Goal: Information Seeking & Learning: Learn about a topic

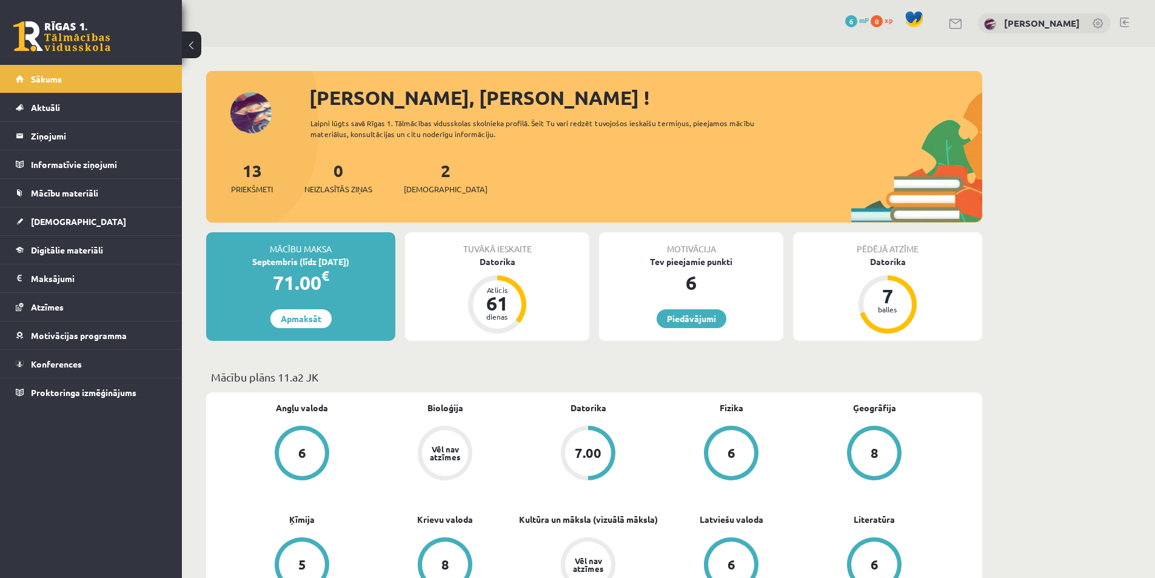
click at [433, 173] on div "2 Ieskaites" at bounding box center [446, 177] width 84 height 38
drag, startPoint x: 433, startPoint y: 173, endPoint x: 427, endPoint y: 178, distance: 7.8
click at [427, 178] on div "2 Ieskaites" at bounding box center [446, 177] width 84 height 38
click at [427, 178] on link "2 Ieskaites" at bounding box center [446, 177] width 84 height 36
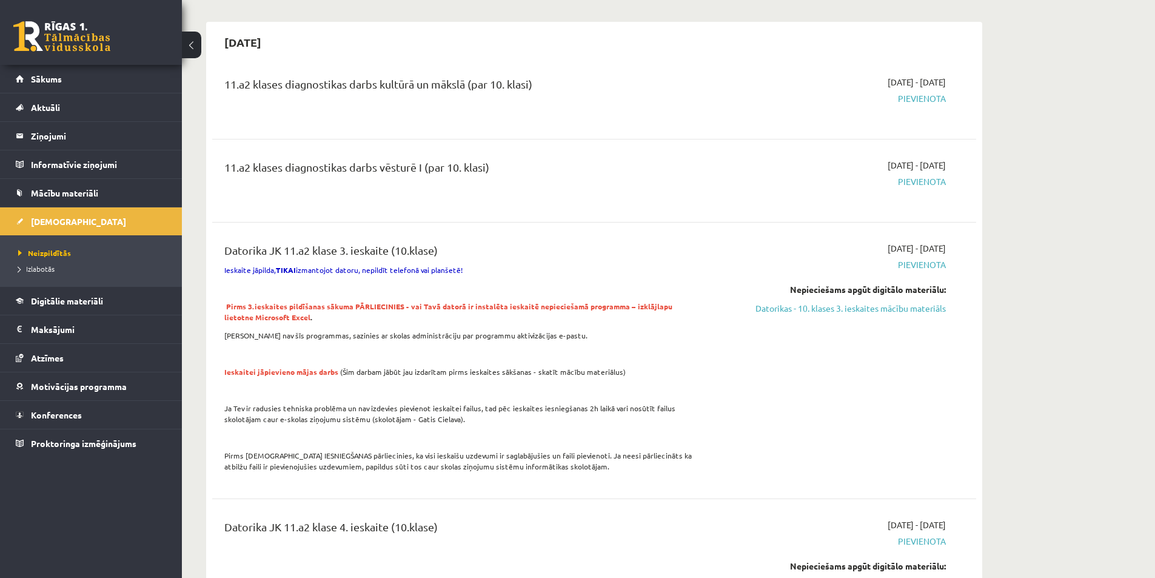
scroll to position [182, 0]
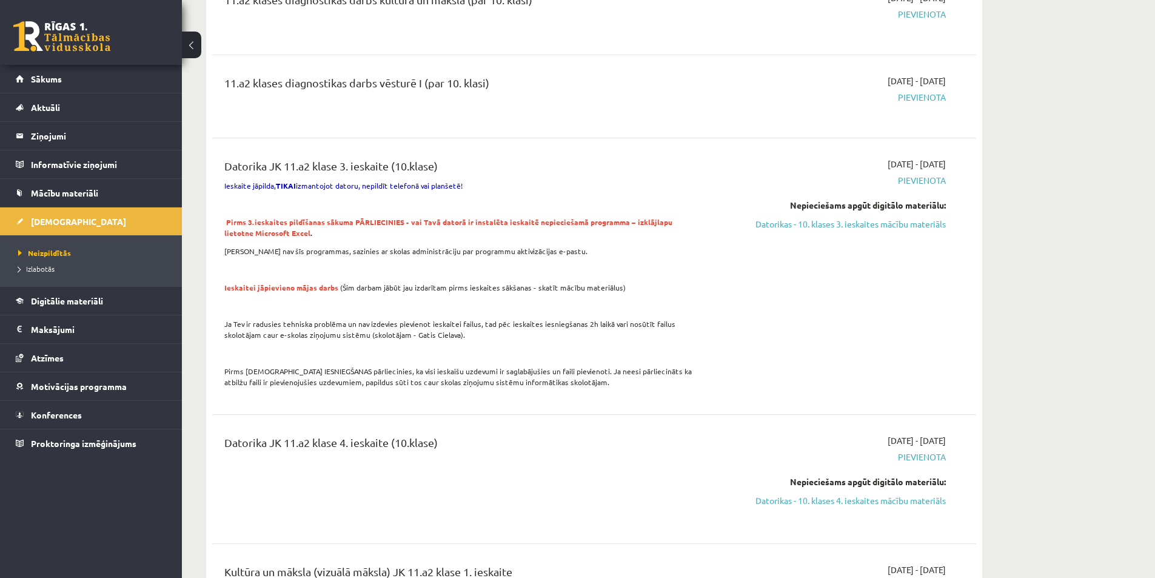
click at [939, 181] on span "Pievienota" at bounding box center [831, 180] width 228 height 13
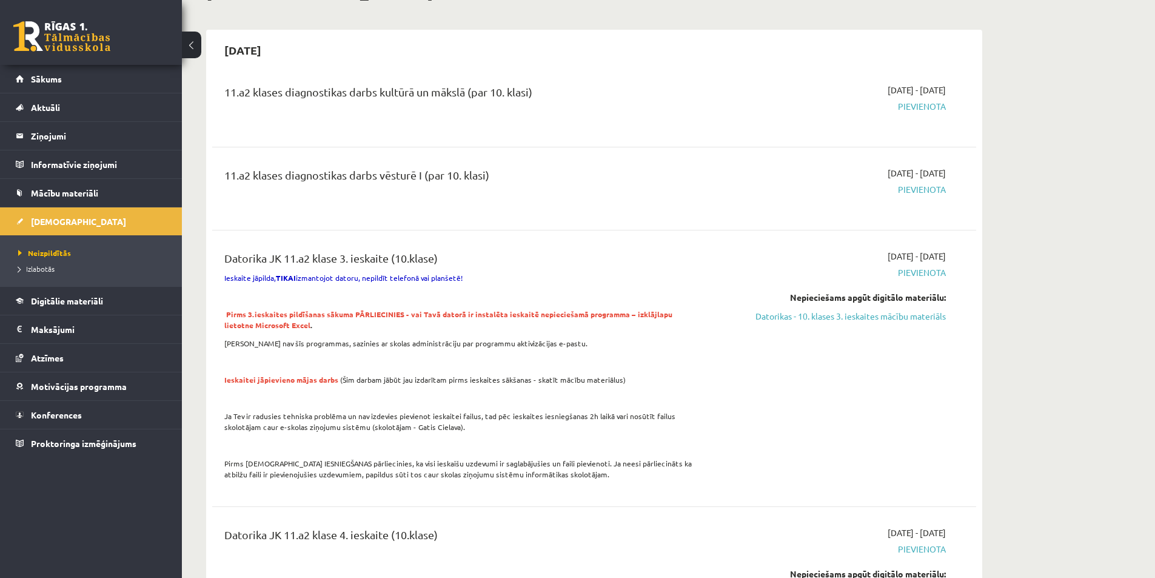
scroll to position [0, 0]
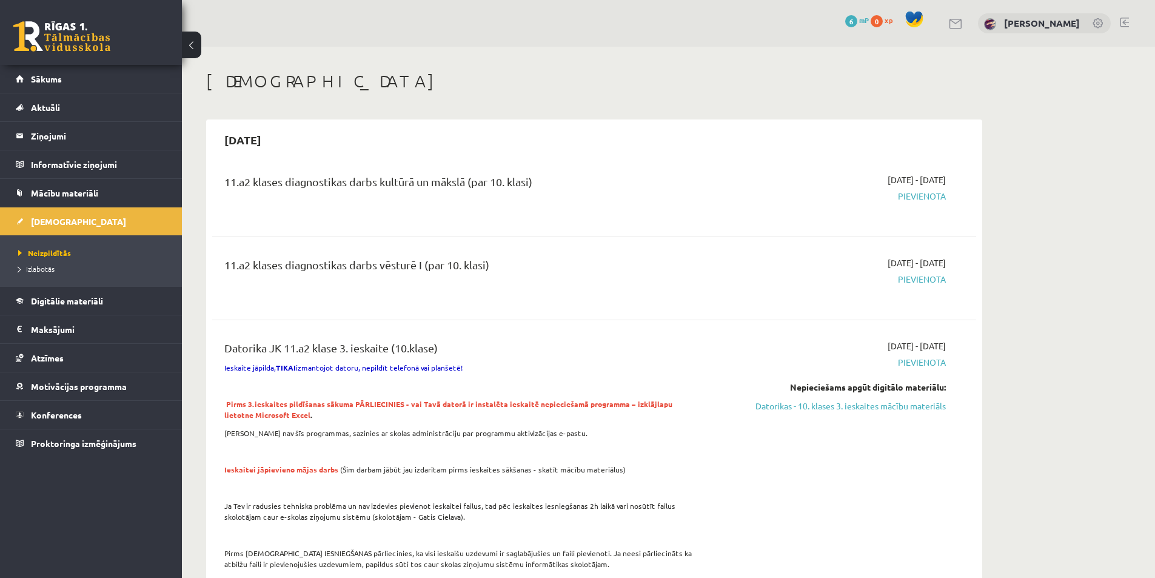
click at [907, 196] on span "Pievienota" at bounding box center [831, 196] width 228 height 13
drag, startPoint x: 949, startPoint y: 186, endPoint x: 581, endPoint y: 208, distance: 368.6
click at [946, 186] on div "2025-10-01 - 2025-10-31 Pievienota" at bounding box center [831, 195] width 247 height 44
click at [449, 186] on div "11.a2 klases diagnostikas darbs kultūrā un mākslā (par 10. klasi)" at bounding box center [461, 184] width 475 height 22
click at [661, 178] on div "11.a2 klases diagnostikas darbs kultūrā un mākslā (par 10. klasi)" at bounding box center [461, 184] width 475 height 22
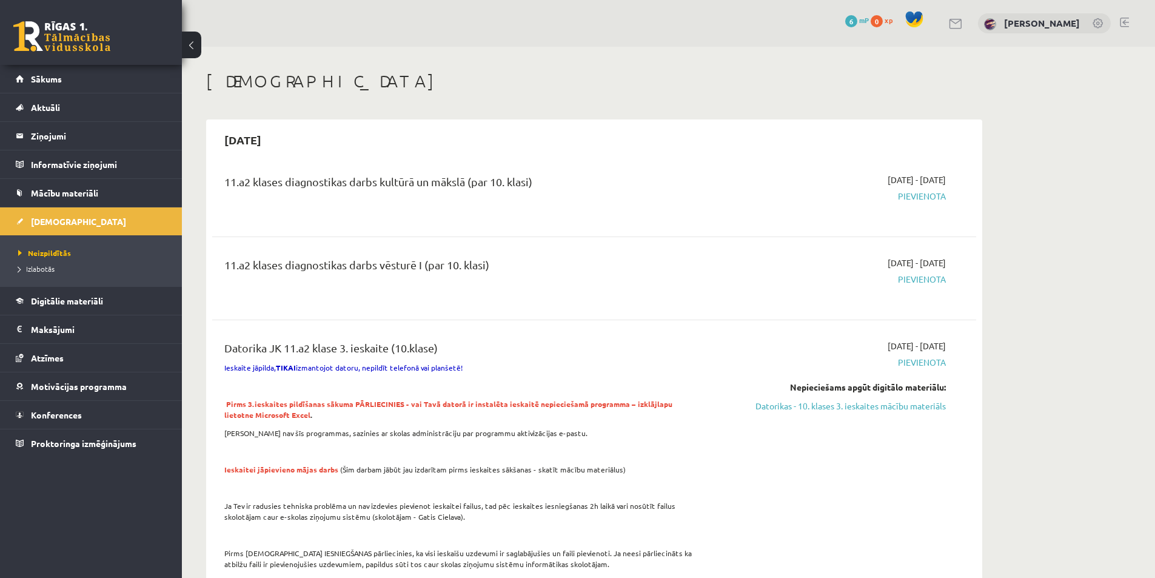
click at [359, 214] on div "11.a2 klases diagnostikas darbs kultūrā un mākslā (par 10. klasi)" at bounding box center [461, 195] width 493 height 44
drag, startPoint x: 730, startPoint y: 238, endPoint x: 713, endPoint y: 268, distance: 34.4
click at [712, 268] on div "2025-10-01 - 2025-10-31 Pievienota" at bounding box center [831, 278] width 247 height 44
click at [825, 264] on div "2025-10-01 - 2025-10-31 Pievienota" at bounding box center [831, 278] width 247 height 44
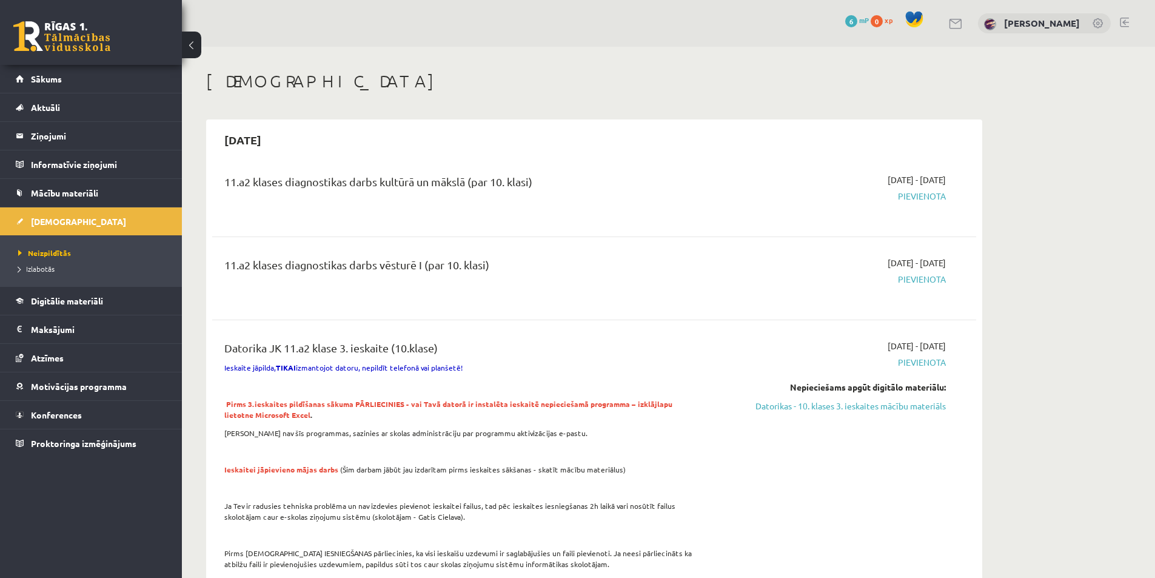
click at [918, 199] on span "Pievienota" at bounding box center [831, 196] width 228 height 13
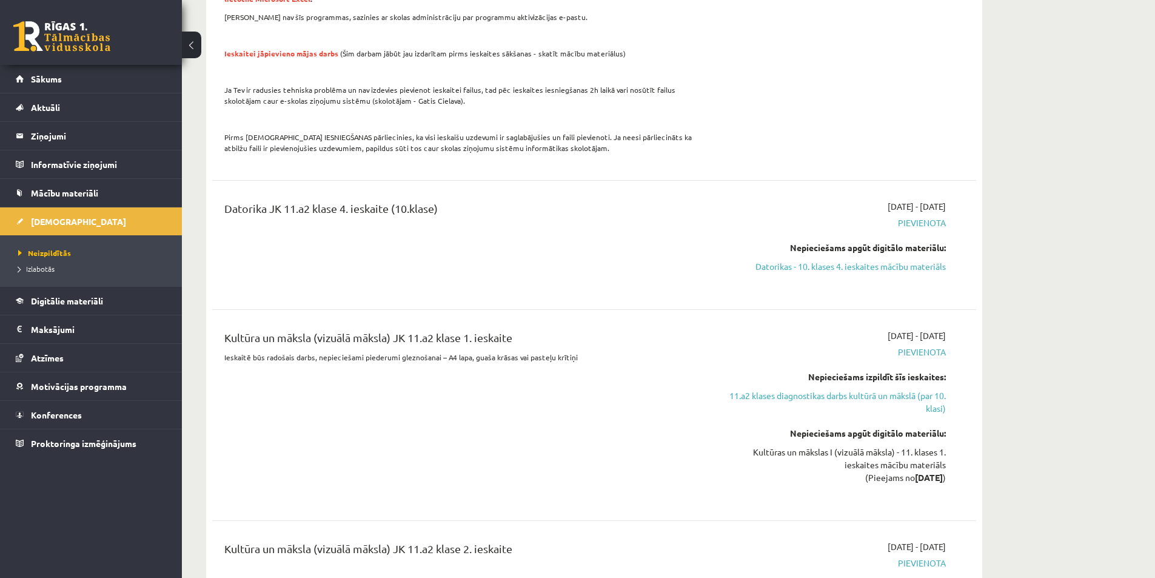
scroll to position [424, 0]
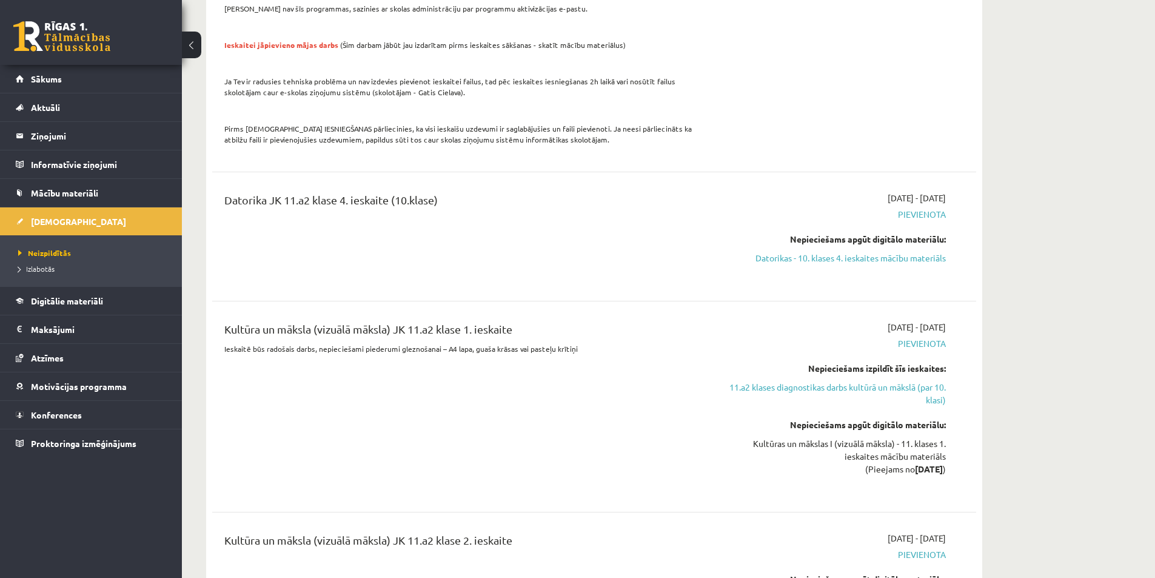
click at [920, 211] on span "Pievienota" at bounding box center [831, 214] width 228 height 13
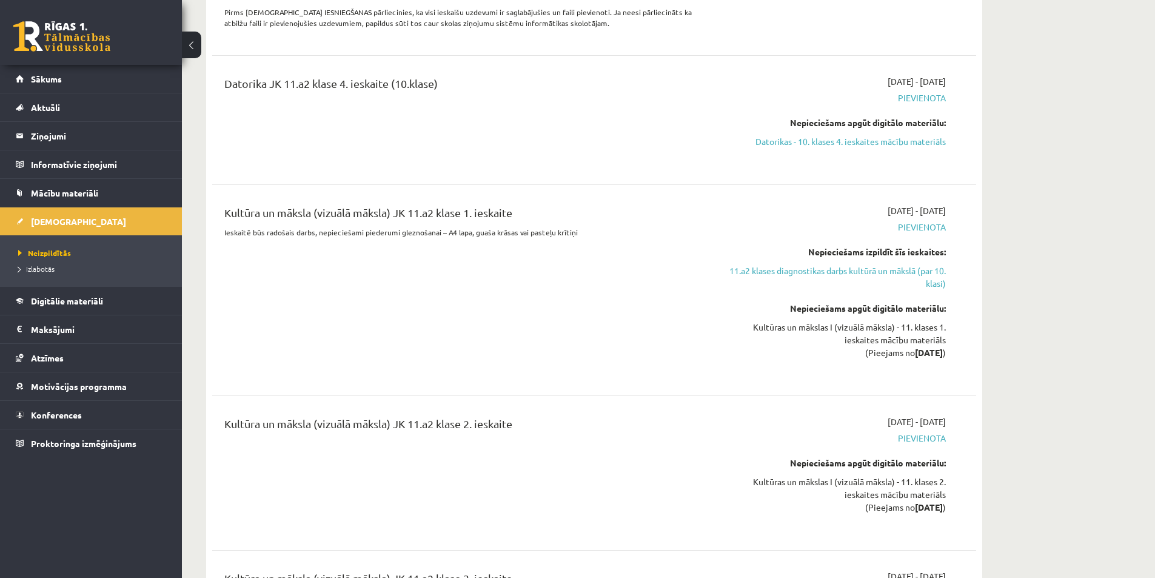
scroll to position [545, 0]
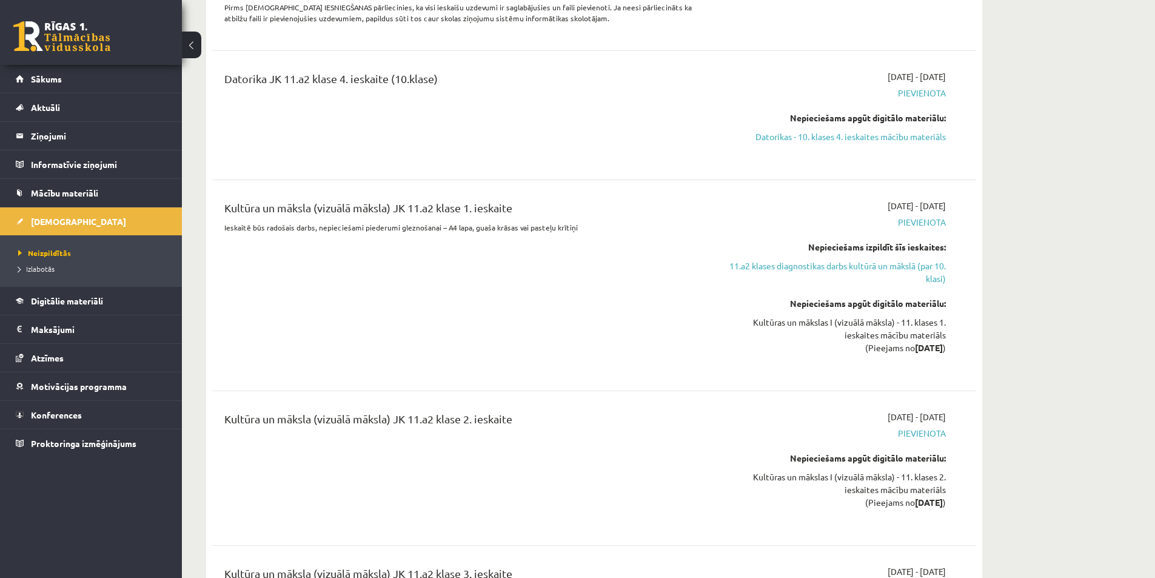
click at [921, 225] on span "Pievienota" at bounding box center [831, 222] width 228 height 13
click at [553, 292] on div "Kultūra un māksla (vizuālā māksla) JK 11.a2 klase 1. ieskaite Ieskaitē būs rado…" at bounding box center [461, 285] width 493 height 172
click at [407, 265] on div "Kultūra un māksla (vizuālā māksla) JK 11.a2 klase 1. ieskaite Ieskaitē būs rado…" at bounding box center [461, 285] width 493 height 172
click at [69, 252] on span "Neizpildītās" at bounding box center [44, 253] width 53 height 10
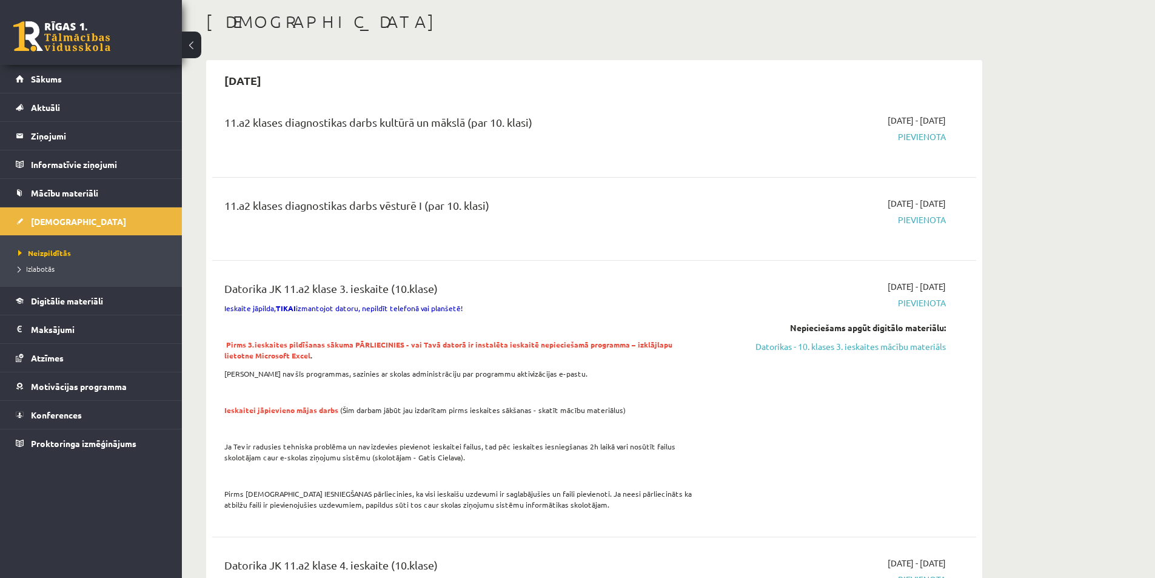
scroll to position [0, 0]
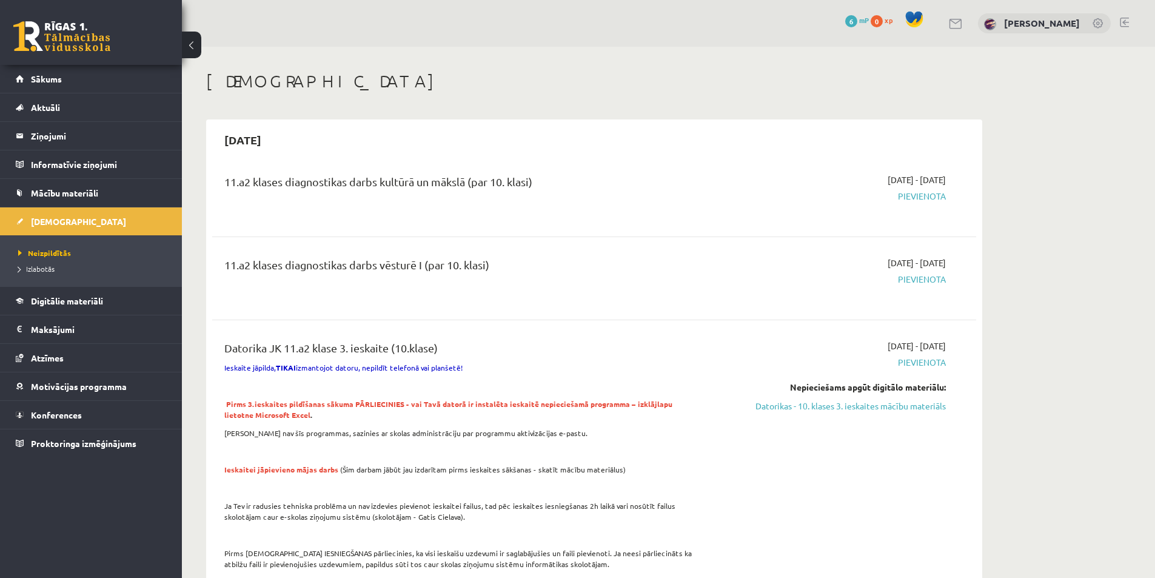
click at [918, 196] on span "Pievienota" at bounding box center [831, 196] width 228 height 13
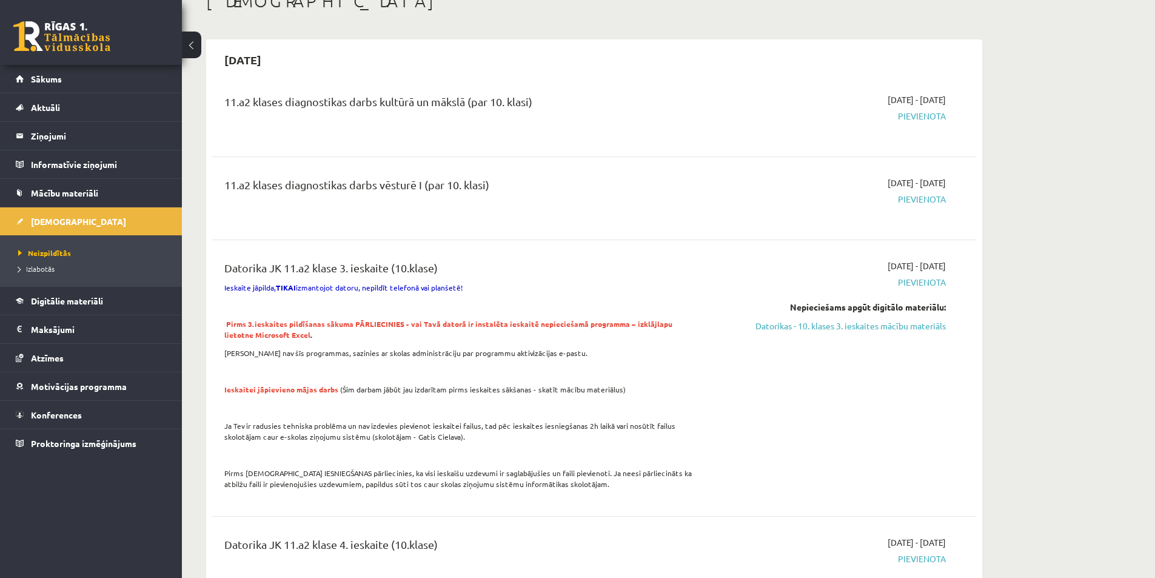
scroll to position [182, 0]
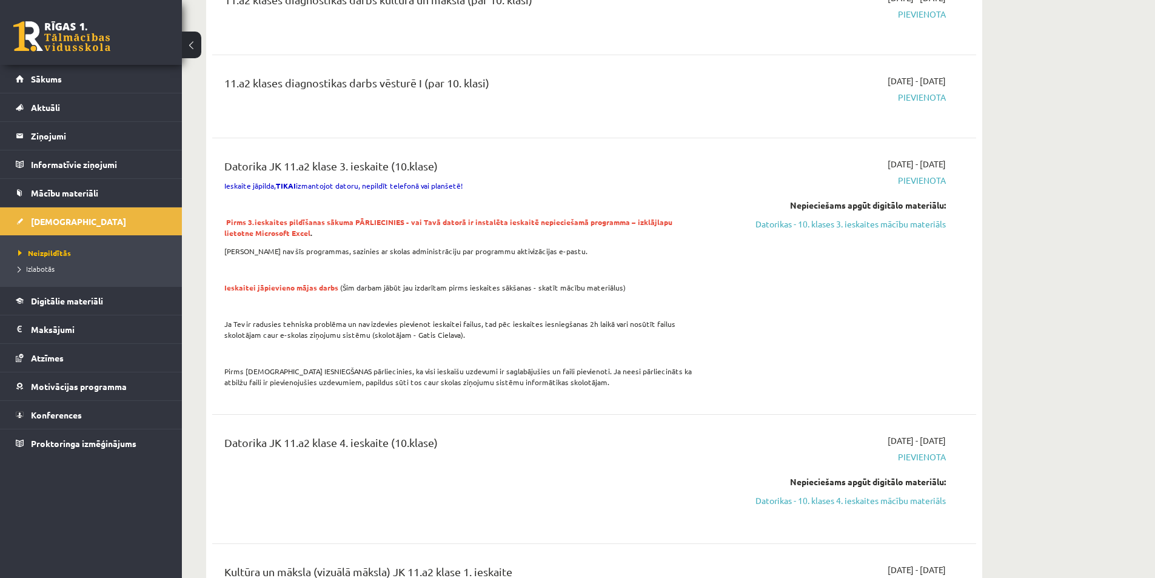
click at [920, 170] on div "2025-09-01 - 2025-10-31 Pievienota Nepieciešams apgūt digitālo materiālu: Dator…" at bounding box center [831, 276] width 247 height 237
click at [918, 181] on span "Pievienota" at bounding box center [831, 180] width 228 height 13
click at [915, 219] on link "Datorikas - 10. klases 3. ieskaites mācību materiāls" at bounding box center [831, 224] width 228 height 13
click at [796, 223] on link "Datorikas - 10. klases 3. ieskaites mācību materiāls" at bounding box center [831, 224] width 228 height 13
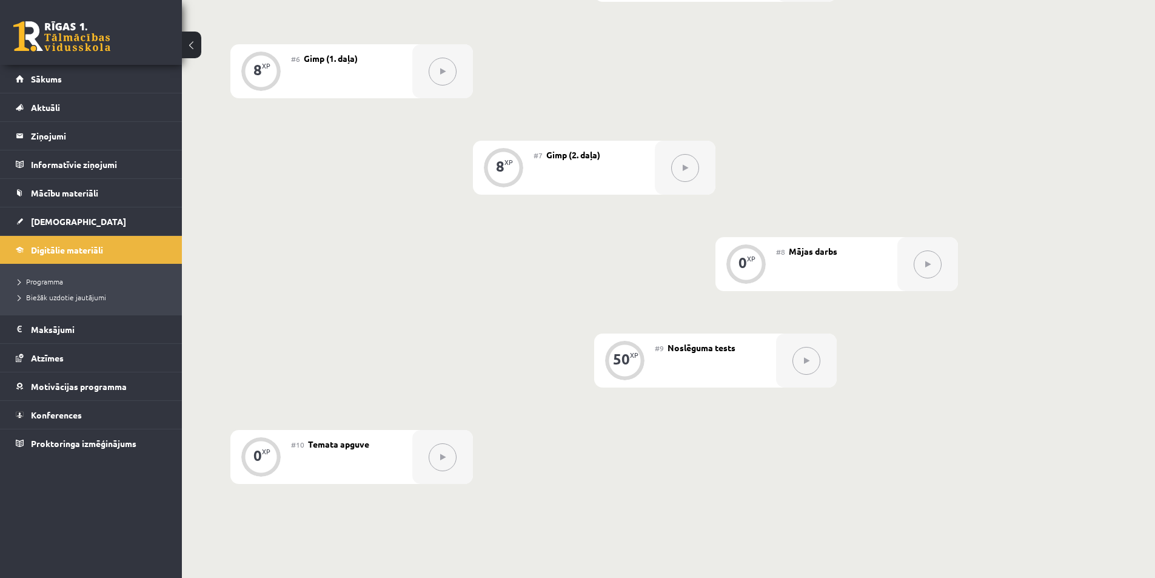
scroll to position [622, 0]
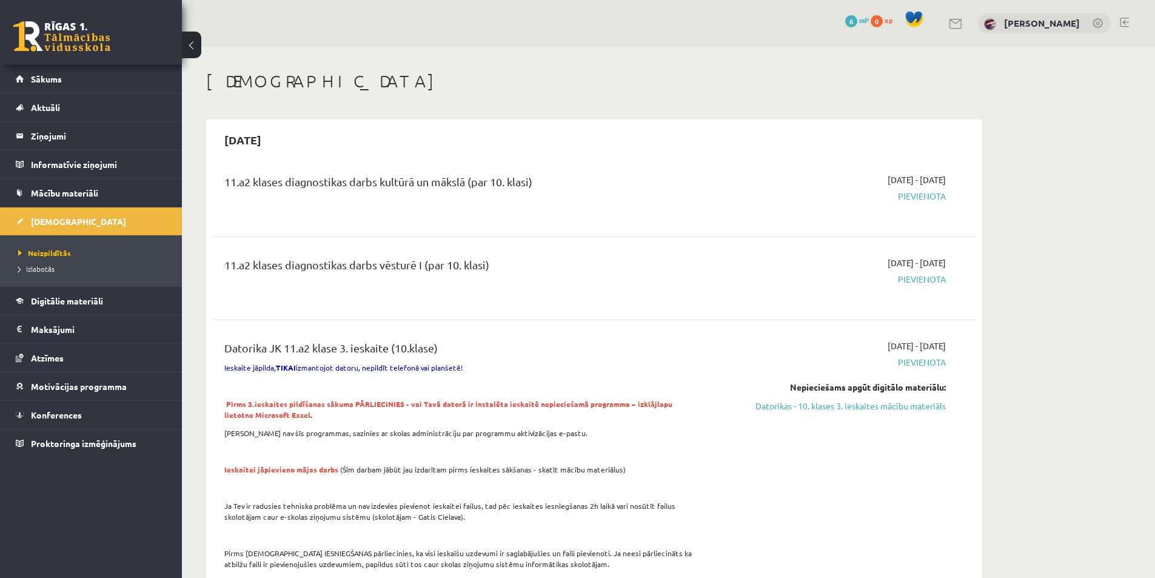
scroll to position [180, 0]
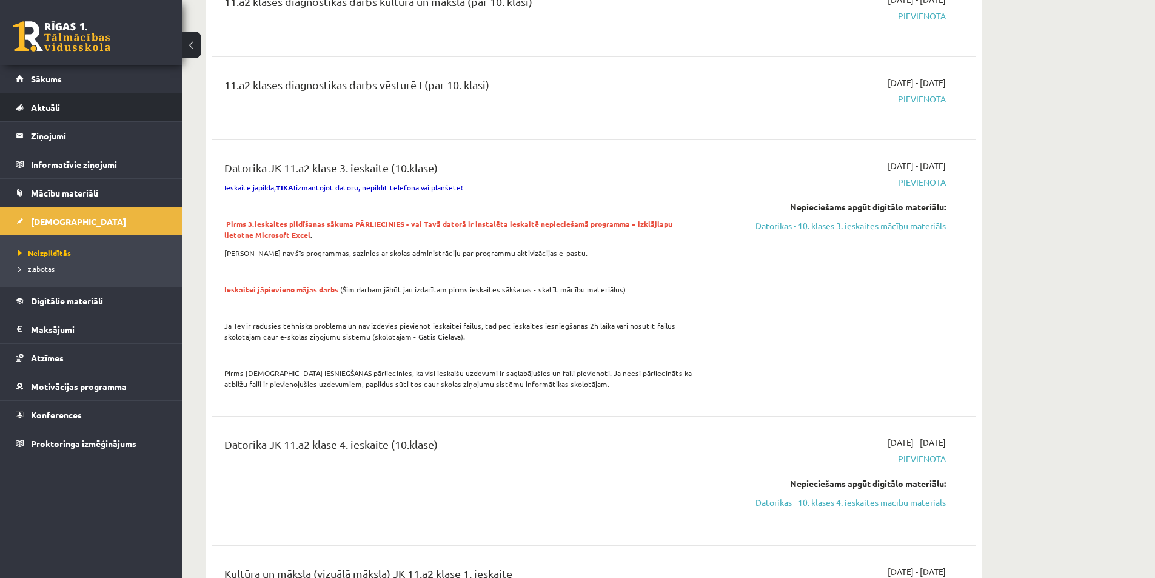
click at [47, 103] on span "Aktuāli" at bounding box center [45, 107] width 29 height 11
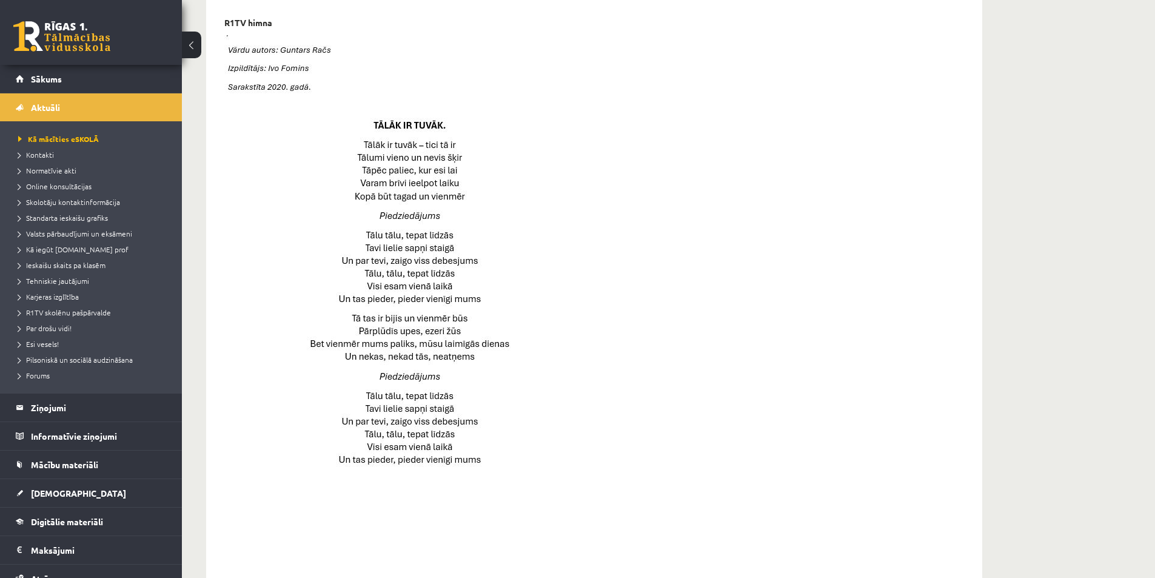
scroll to position [501, 0]
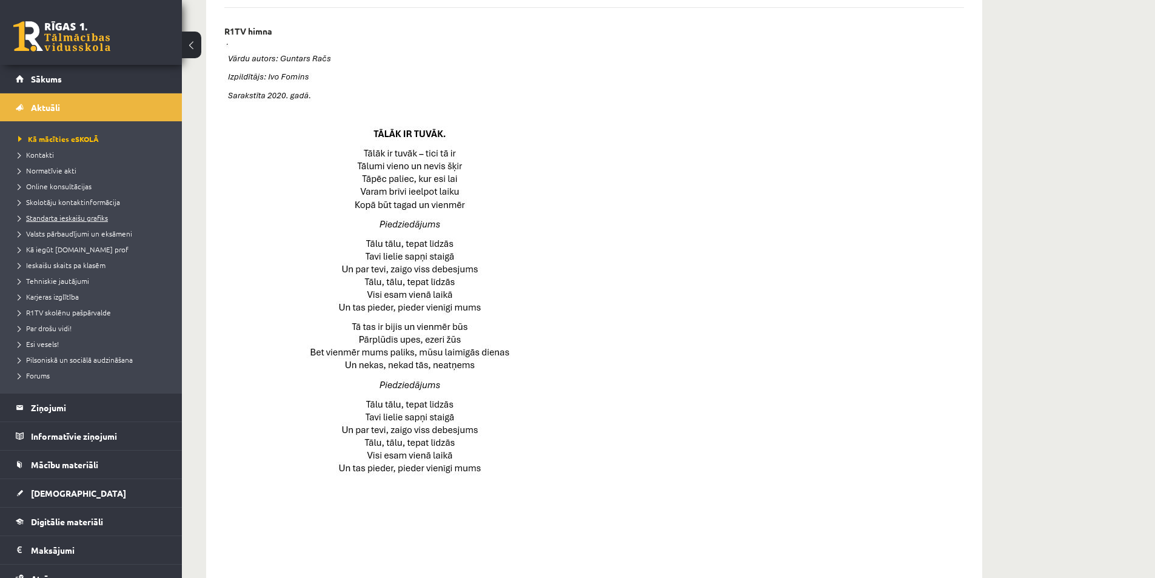
click at [102, 221] on span "Standarta ieskaišu grafiks" at bounding box center [63, 218] width 90 height 10
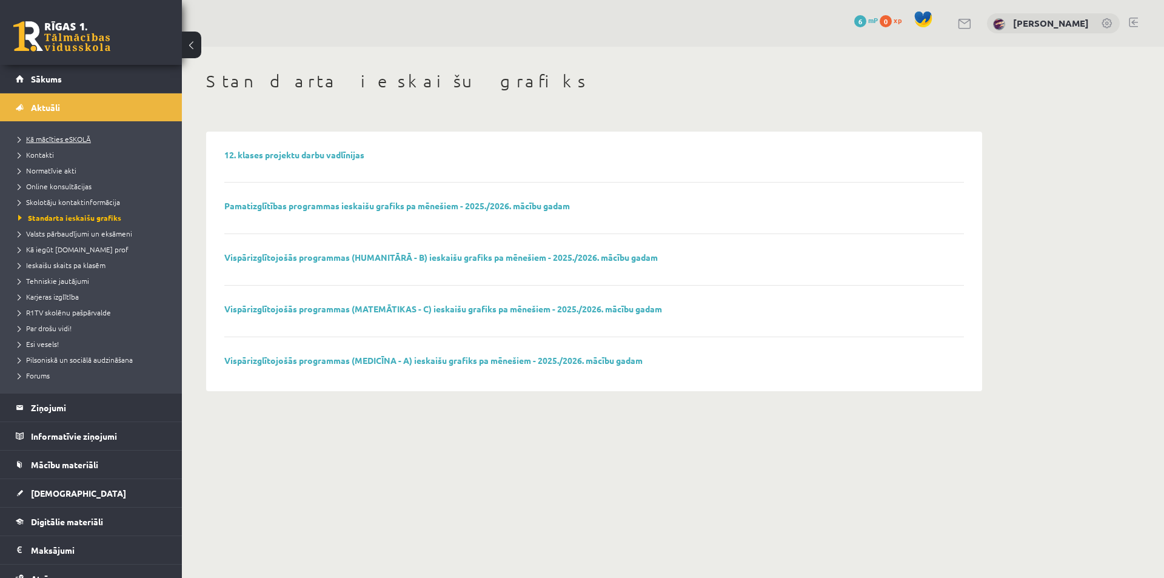
click at [68, 135] on span "Kā mācīties eSKOLĀ" at bounding box center [54, 139] width 73 height 10
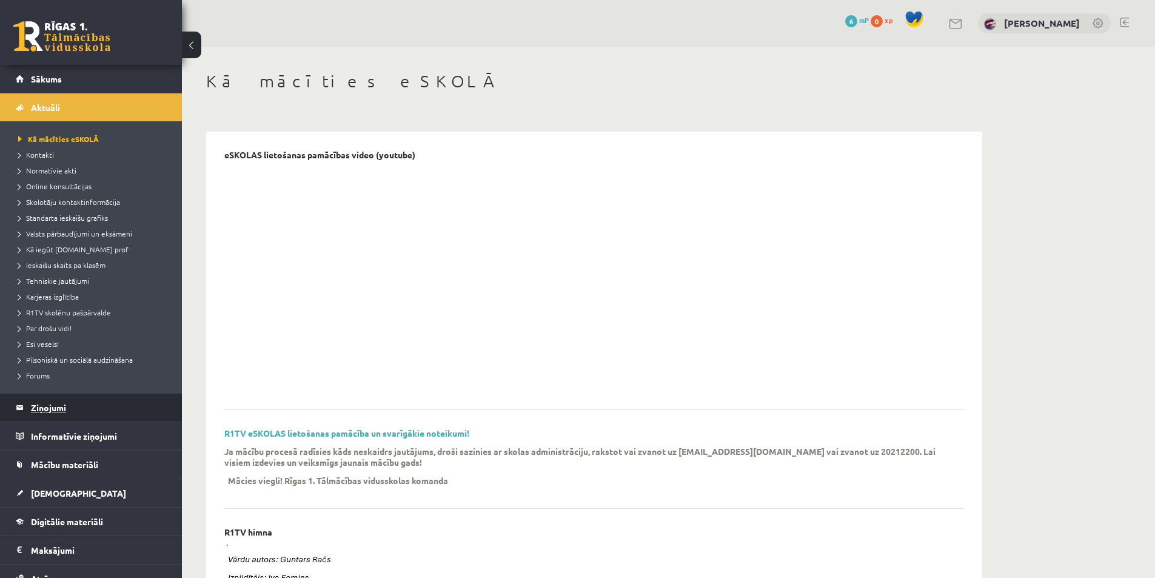
scroll to position [61, 0]
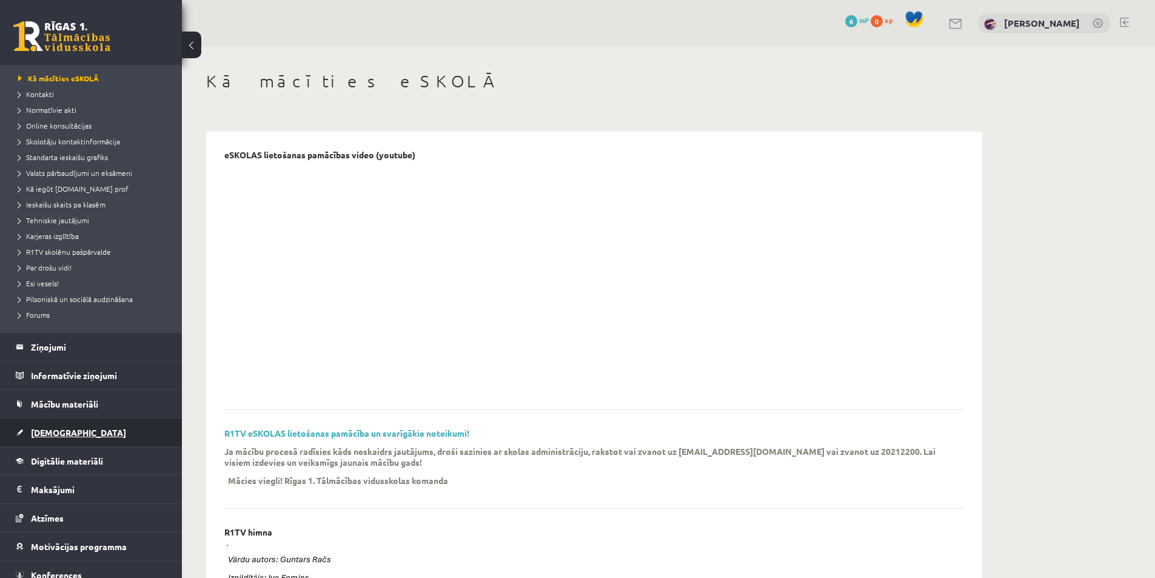
click at [64, 424] on link "[DEMOGRAPHIC_DATA]" at bounding box center [91, 432] width 151 height 28
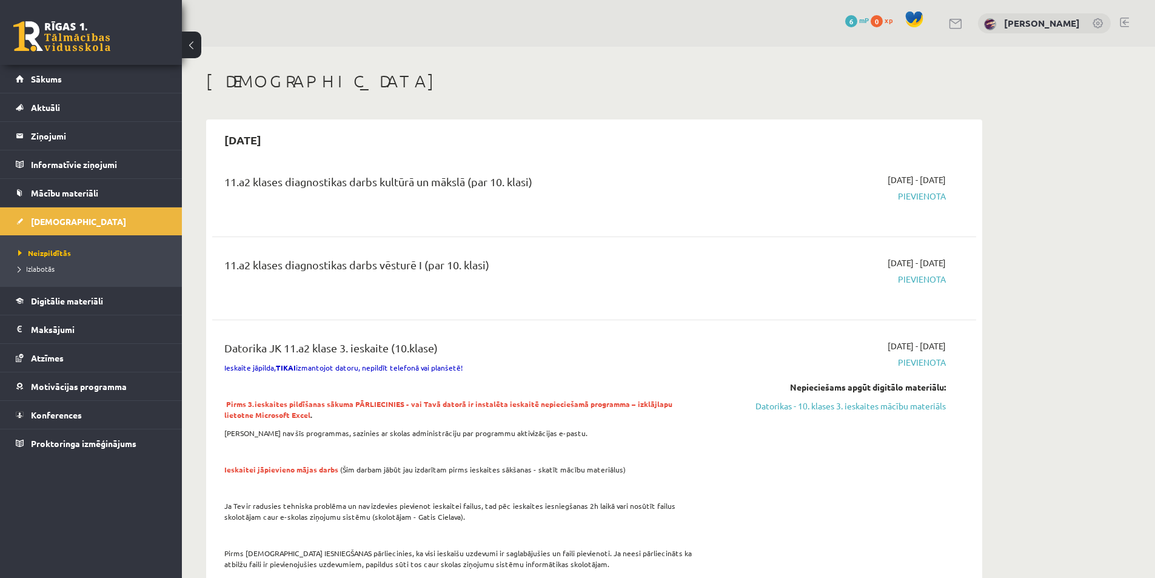
click at [932, 291] on div "2025-10-01 - 2025-10-31 Pievienota" at bounding box center [831, 278] width 247 height 44
click at [933, 272] on div "2025-10-01 - 2025-10-31 Pievienota" at bounding box center [831, 278] width 247 height 44
click at [928, 279] on span "Pievienota" at bounding box center [831, 279] width 228 height 13
drag, startPoint x: 807, startPoint y: 328, endPoint x: 804, endPoint y: 312, distance: 16.8
click at [807, 327] on div "Datorika JK 11.a2 klase 3. ieskaite (10.klase) Ieskaite jāpilda, TIKAI izmantoj…" at bounding box center [594, 457] width 764 height 261
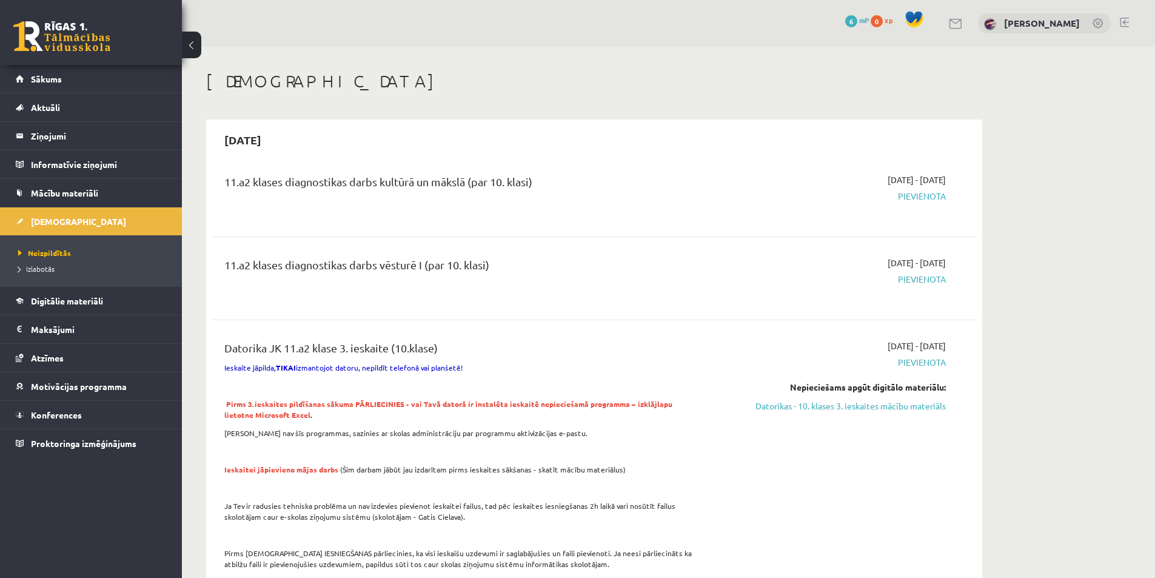
click at [799, 223] on div "11.a2 klases diagnostikas darbs kultūrā un mākslā (par 10. klasi) 2025-10-01 - …" at bounding box center [594, 195] width 764 height 68
click at [887, 184] on span "2025-10-01 - 2025-10-31" at bounding box center [916, 179] width 58 height 13
click at [899, 370] on div "2025-09-01 - 2025-10-31 Pievienota Nepieciešams apgūt digitālo materiālu: Dator…" at bounding box center [831, 457] width 247 height 237
click at [75, 87] on link "Sākums" at bounding box center [91, 79] width 151 height 28
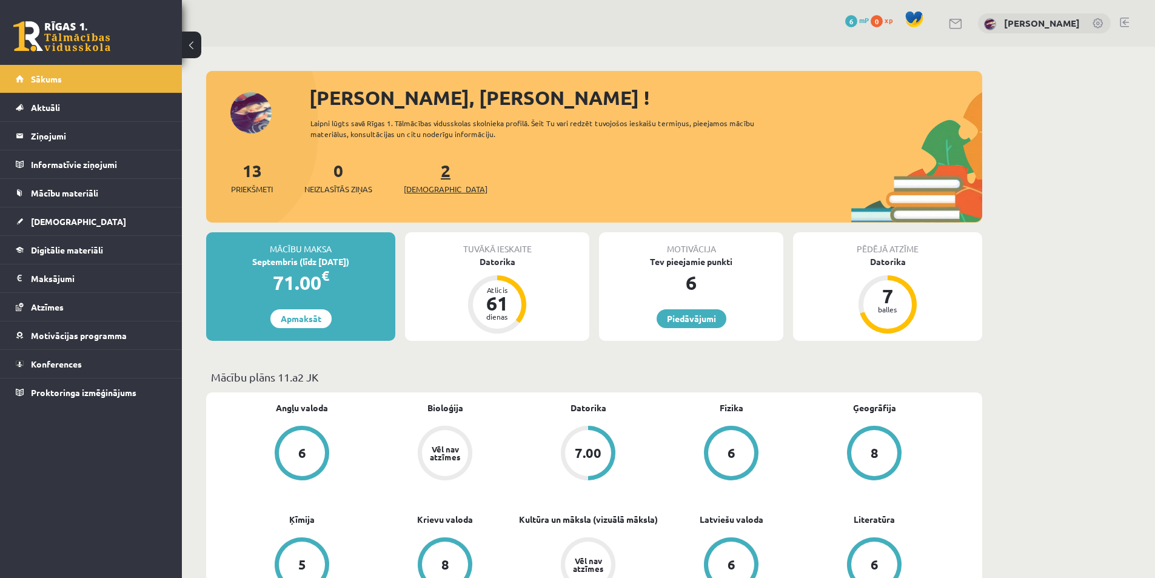
click at [419, 190] on span "[DEMOGRAPHIC_DATA]" at bounding box center [446, 189] width 84 height 12
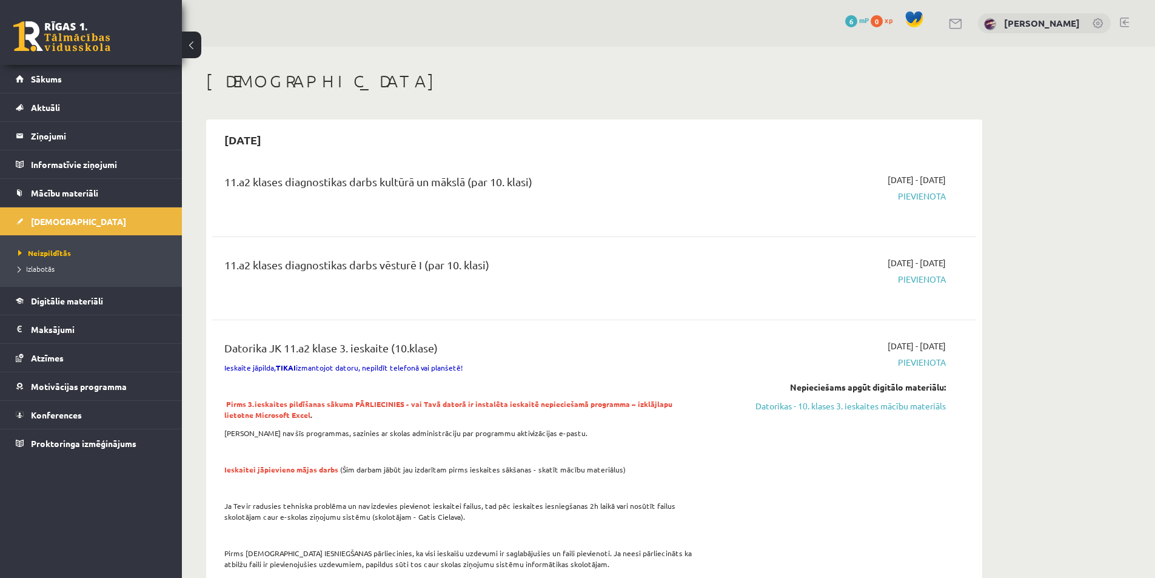
click at [922, 196] on span "Pievienota" at bounding box center [831, 196] width 228 height 13
drag, startPoint x: 922, startPoint y: 196, endPoint x: 915, endPoint y: 202, distance: 9.4
click at [915, 202] on div "2025-10-01 - 2025-10-31 Pievienota" at bounding box center [831, 195] width 247 height 44
drag, startPoint x: 885, startPoint y: 280, endPoint x: 873, endPoint y: 258, distance: 25.0
click at [882, 273] on span "Pievienota" at bounding box center [831, 279] width 228 height 13
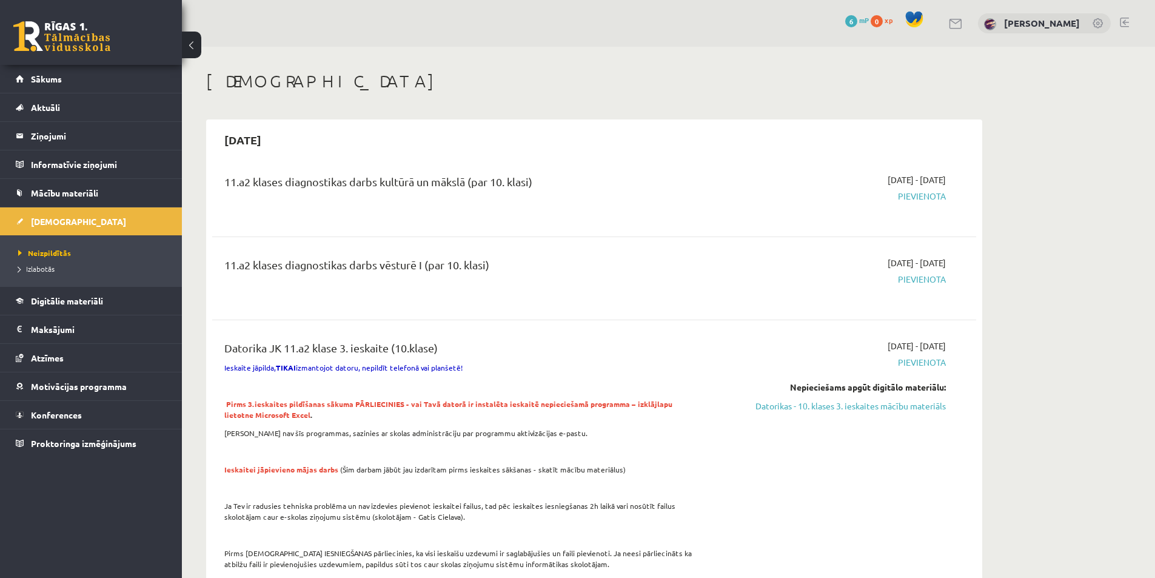
drag, startPoint x: 873, startPoint y: 258, endPoint x: 774, endPoint y: 258, distance: 99.4
click at [887, 258] on span "2025-10-01 - 2025-10-31" at bounding box center [916, 262] width 58 height 13
click at [367, 258] on div "11.a2 klases diagnostikas darbs vēsturē I (par 10. klasi)" at bounding box center [461, 267] width 475 height 22
click at [369, 269] on div "11.a2 klases diagnostikas darbs vēsturē I (par 10. klasi)" at bounding box center [461, 267] width 475 height 22
click at [357, 193] on div "11.a2 klases diagnostikas darbs kultūrā un mākslā (par 10. klasi)" at bounding box center [461, 184] width 475 height 22
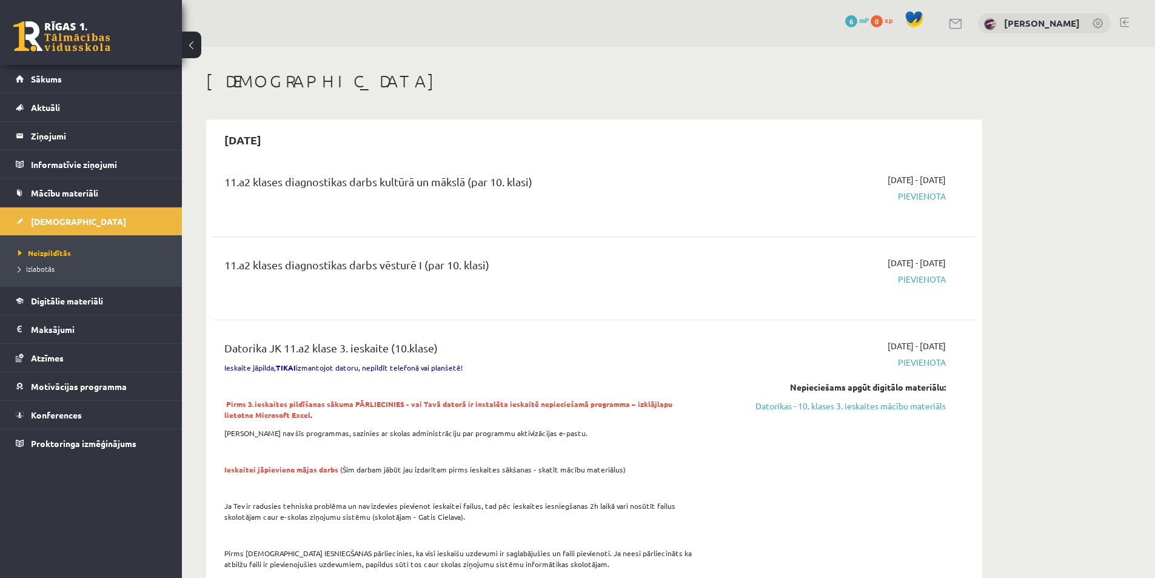
drag, startPoint x: 362, startPoint y: 238, endPoint x: 364, endPoint y: 248, distance: 10.5
click at [365, 281] on div "11.a2 klases diagnostikas darbs vēsturē I (par 10. klasi)" at bounding box center [461, 278] width 493 height 44
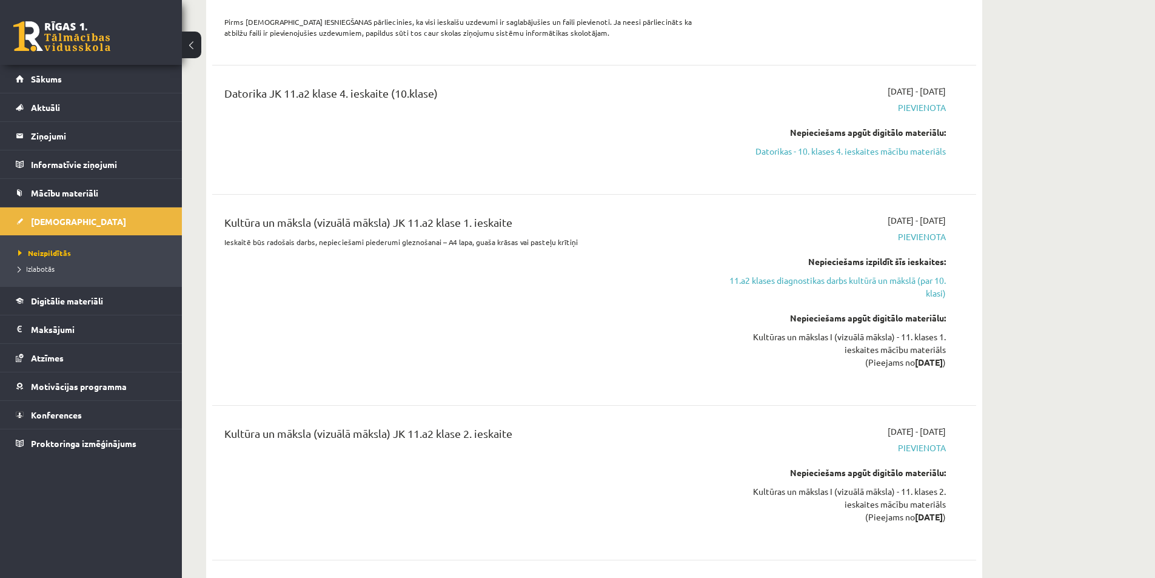
scroll to position [545, 0]
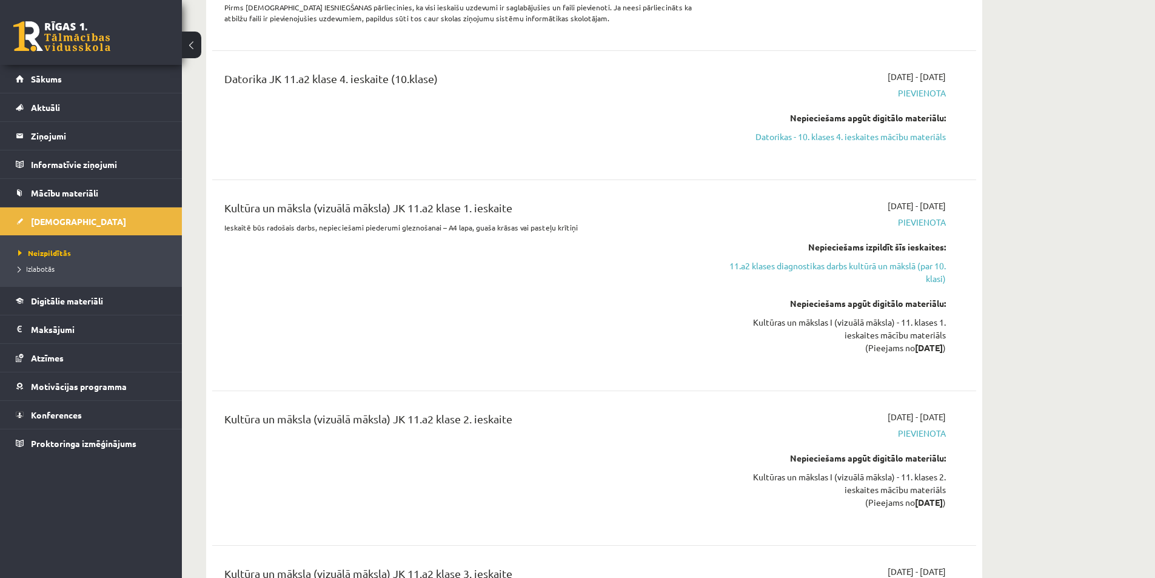
click at [449, 222] on p "Ieskaitē būs radošais darbs, nepieciešami piederumi gleznošanai – A4 lapa, guaš…" at bounding box center [461, 227] width 475 height 11
click at [425, 249] on div "Kultūra un māksla (vizuālā māksla) JK 11.a2 klase 1. ieskaite Ieskaitē būs rado…" at bounding box center [461, 285] width 493 height 172
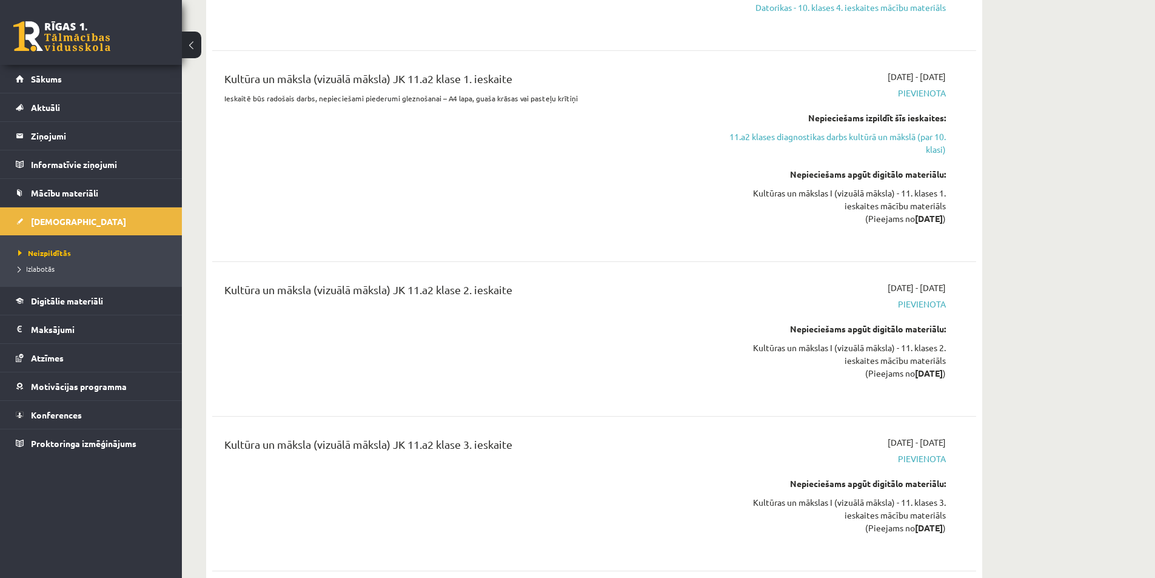
scroll to position [727, 0]
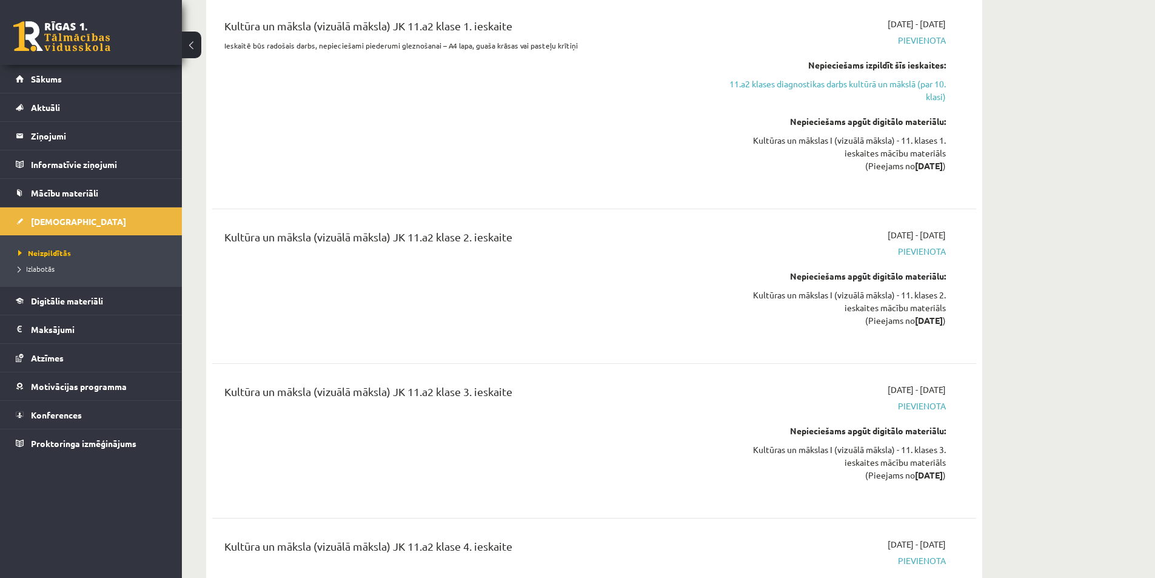
drag, startPoint x: 541, startPoint y: 356, endPoint x: 527, endPoint y: 372, distance: 21.5
click at [527, 372] on div "11.a2 klases diagnostikas darbs kultūrā un mākslā (par 10. klasi) 2025-10-01 - …" at bounding box center [594, 362] width 764 height 1857
click at [526, 319] on div "Kultūra un māksla (vizuālā māksla) JK 11.a2 klase 2. ieskaite" at bounding box center [461, 285] width 493 height 115
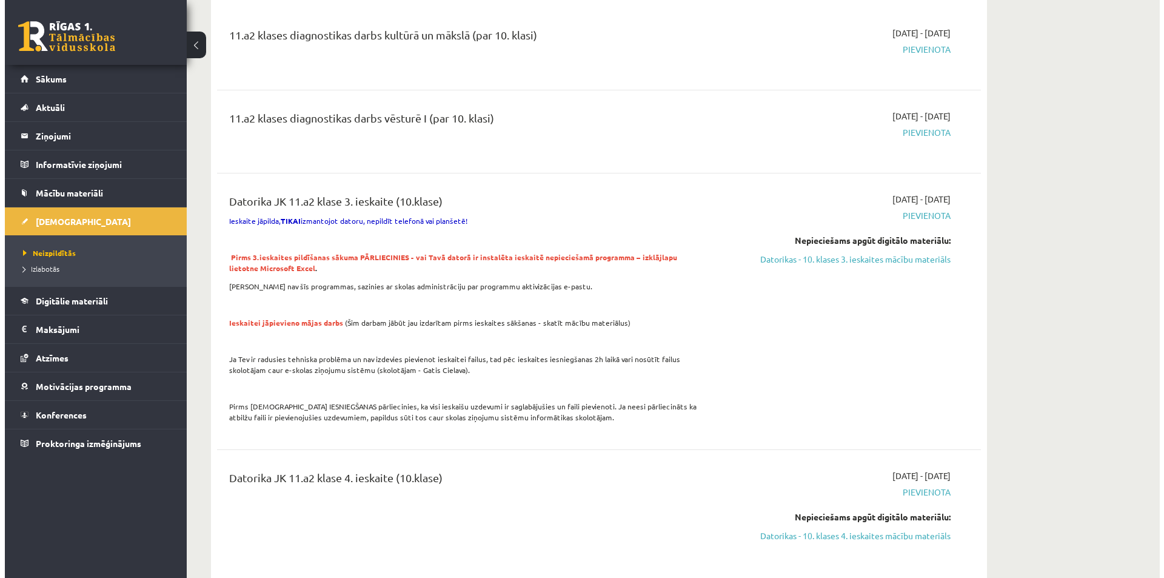
scroll to position [0, 0]
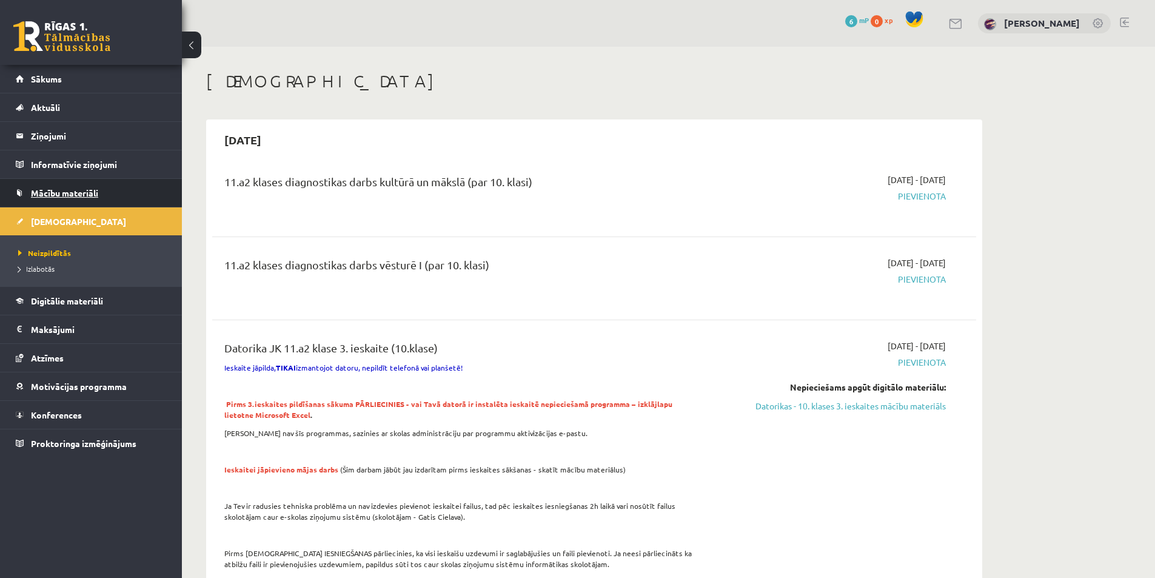
click at [82, 187] on link "Mācību materiāli" at bounding box center [91, 193] width 151 height 28
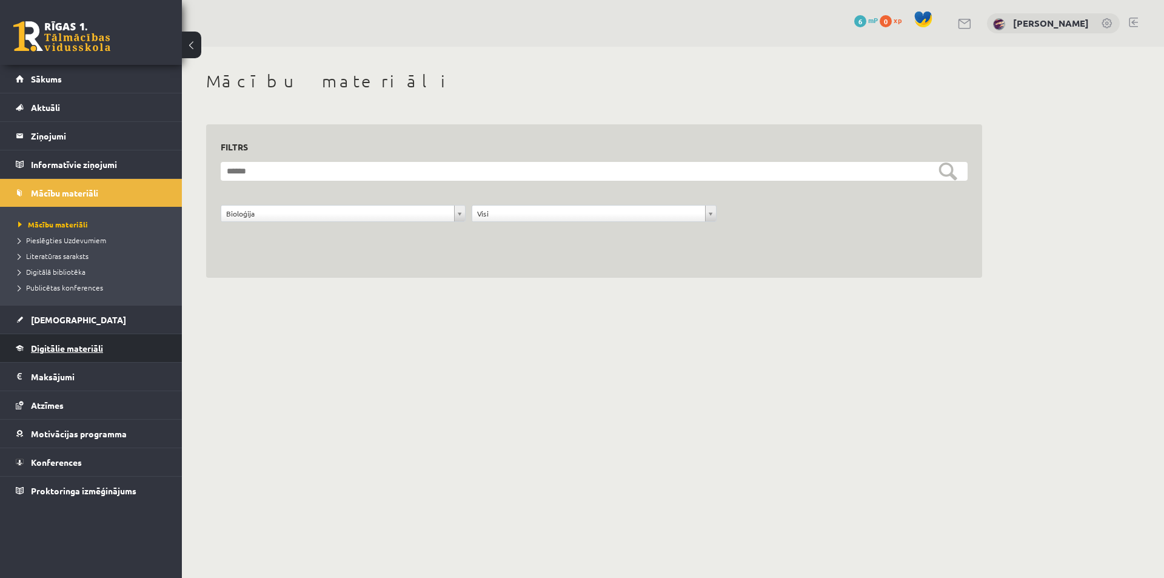
click at [102, 345] on span "Digitālie materiāli" at bounding box center [67, 347] width 72 height 11
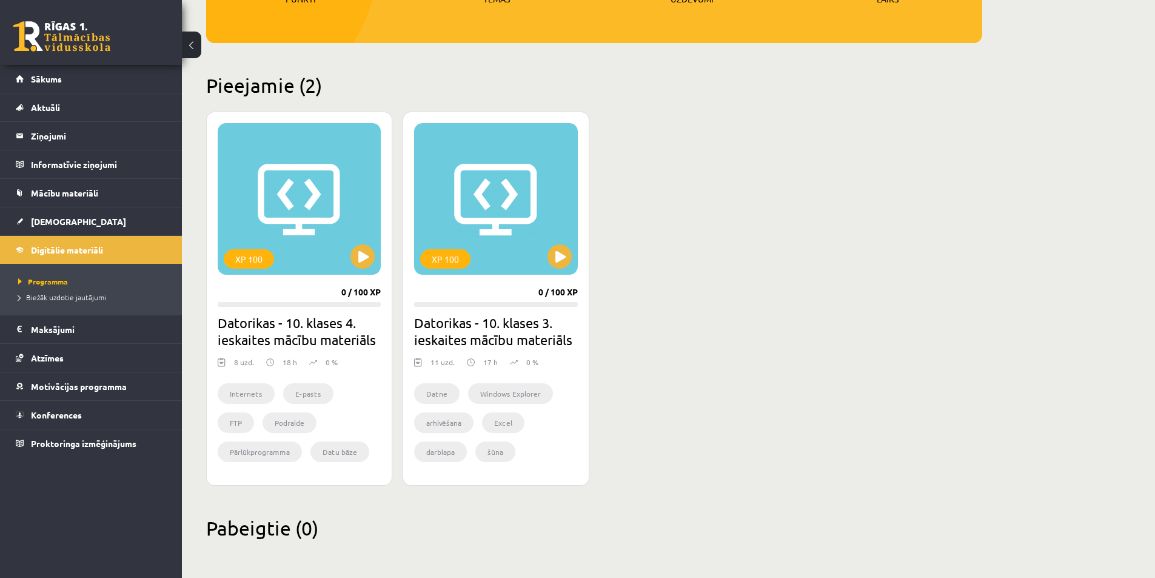
scroll to position [235, 0]
click at [557, 261] on button at bounding box center [559, 256] width 24 height 24
click at [439, 252] on div "XP 100" at bounding box center [445, 257] width 50 height 19
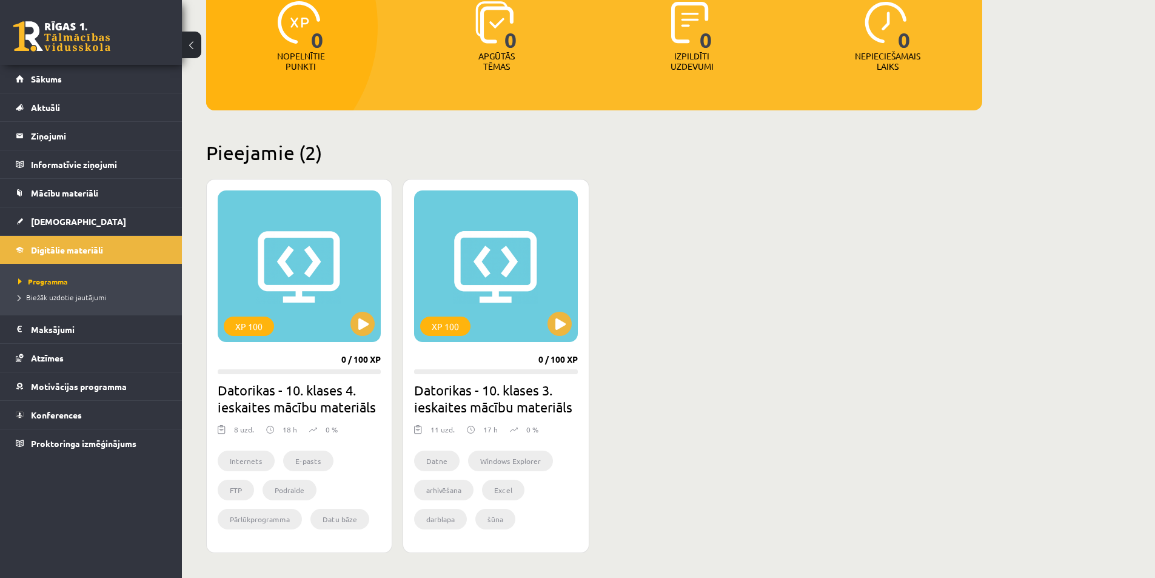
scroll to position [54, 0]
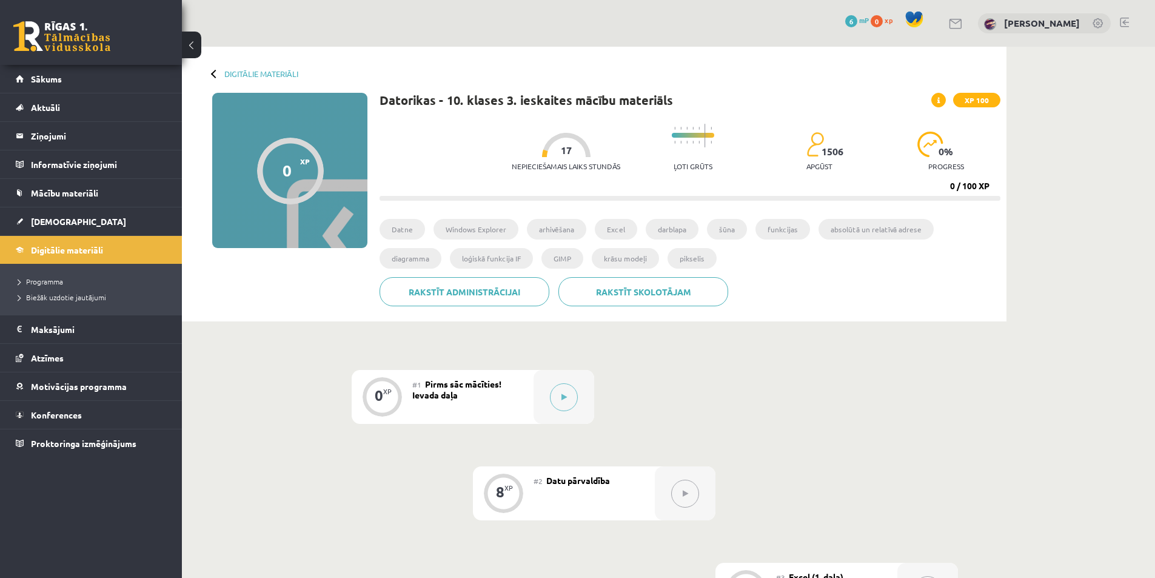
click at [294, 173] on div at bounding box center [290, 171] width 67 height 67
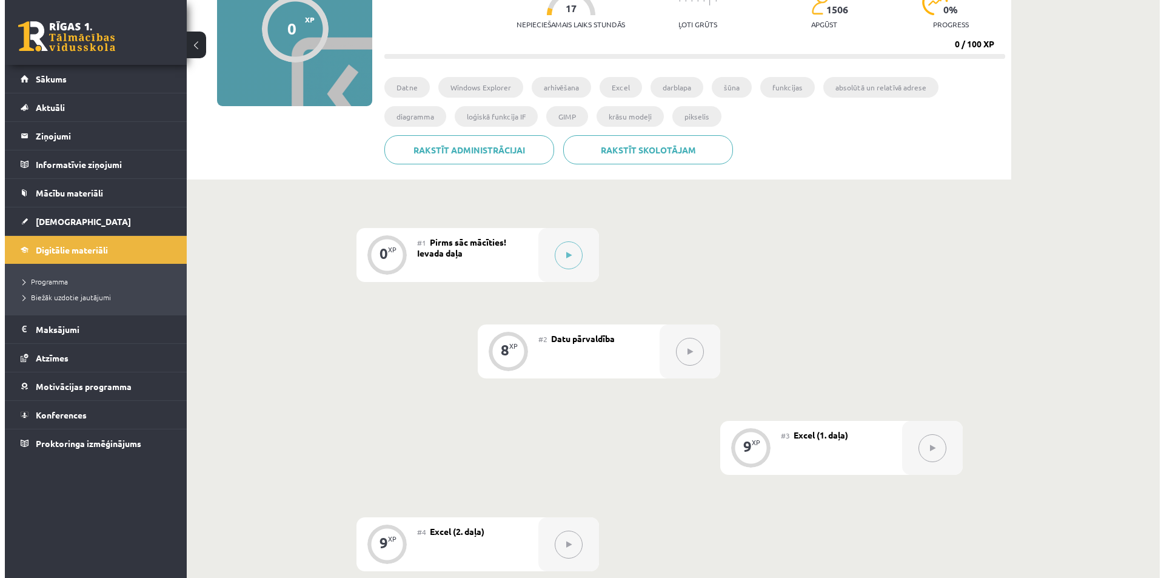
scroll to position [77, 0]
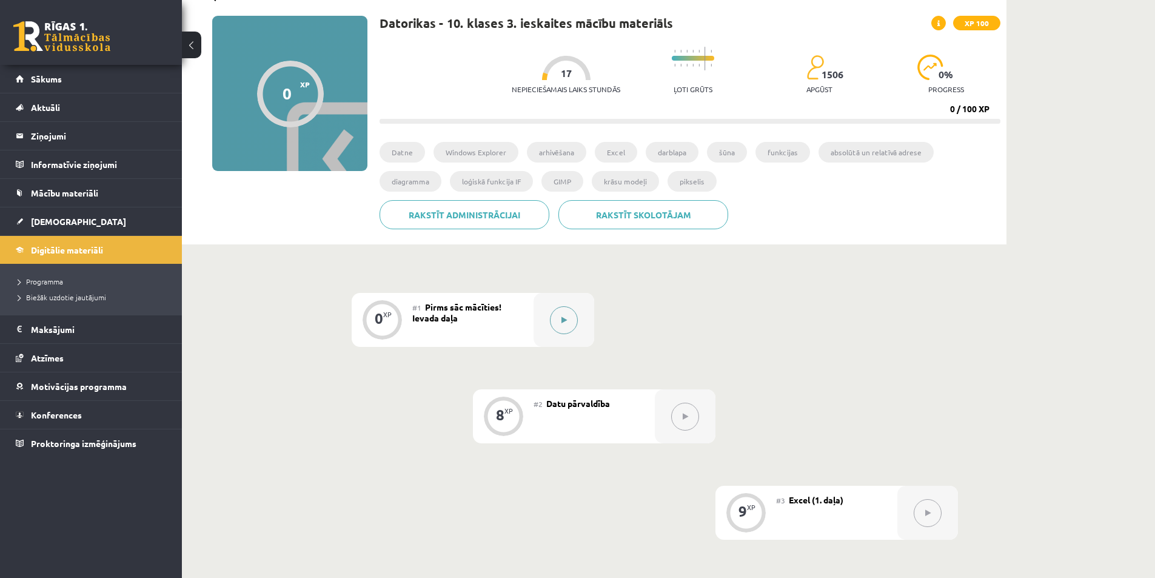
click at [571, 324] on button at bounding box center [564, 320] width 28 height 28
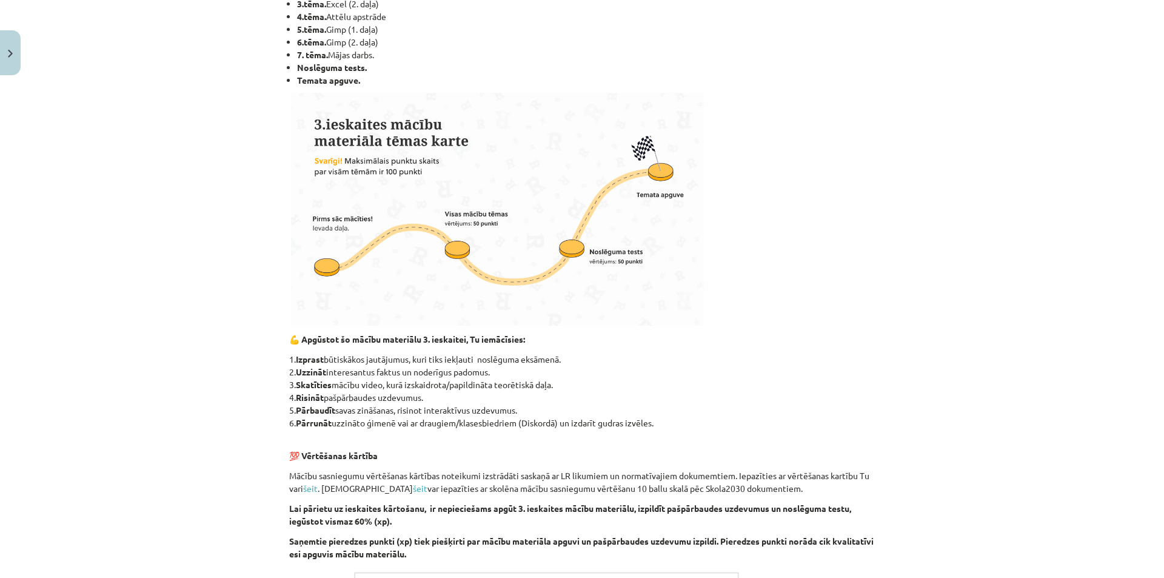
scroll to position [0, 0]
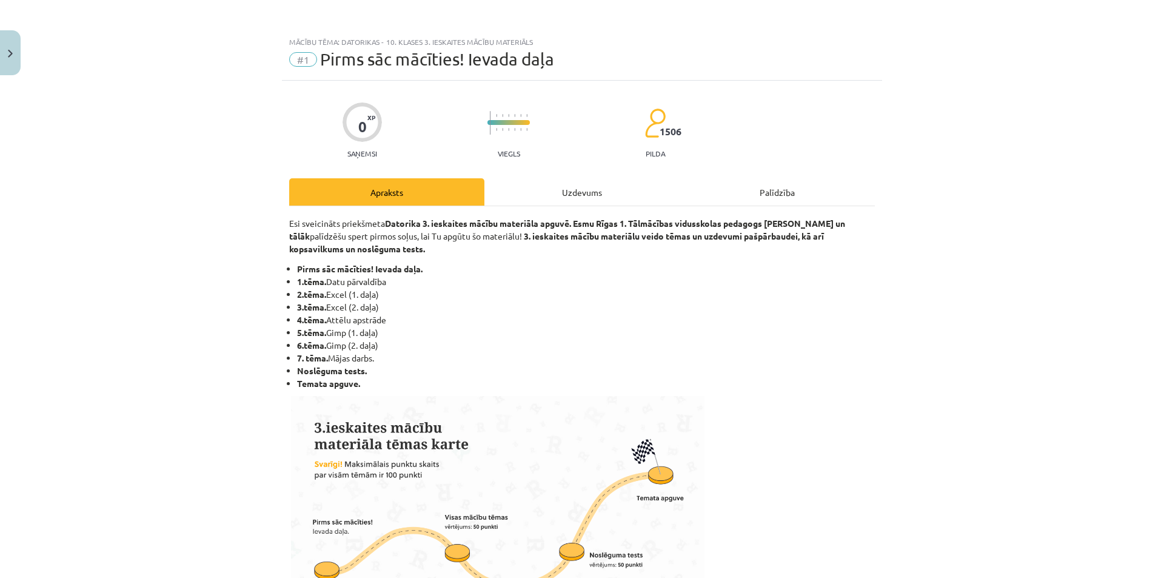
click at [572, 195] on div "Uzdevums" at bounding box center [581, 191] width 195 height 27
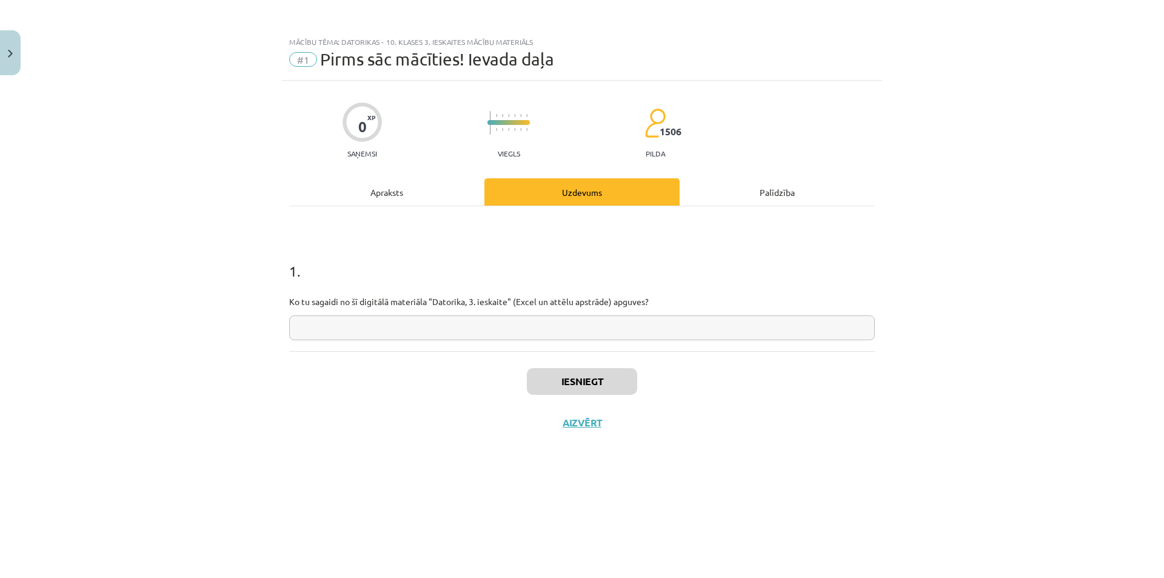
click at [829, 187] on div "Palīdzība" at bounding box center [776, 191] width 195 height 27
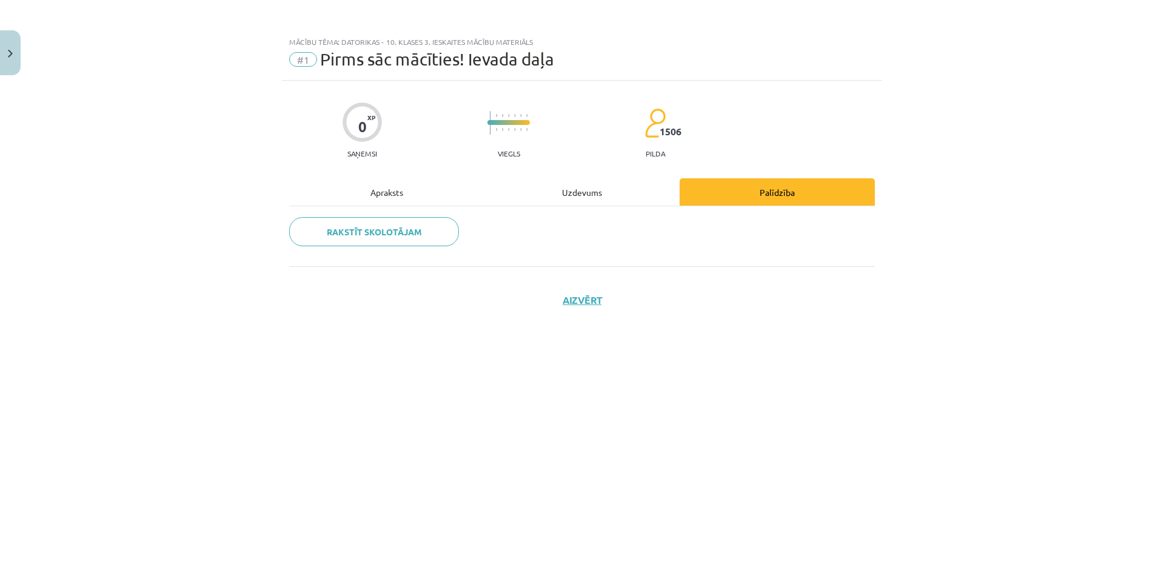
click at [388, 187] on div "Apraksts" at bounding box center [386, 191] width 195 height 27
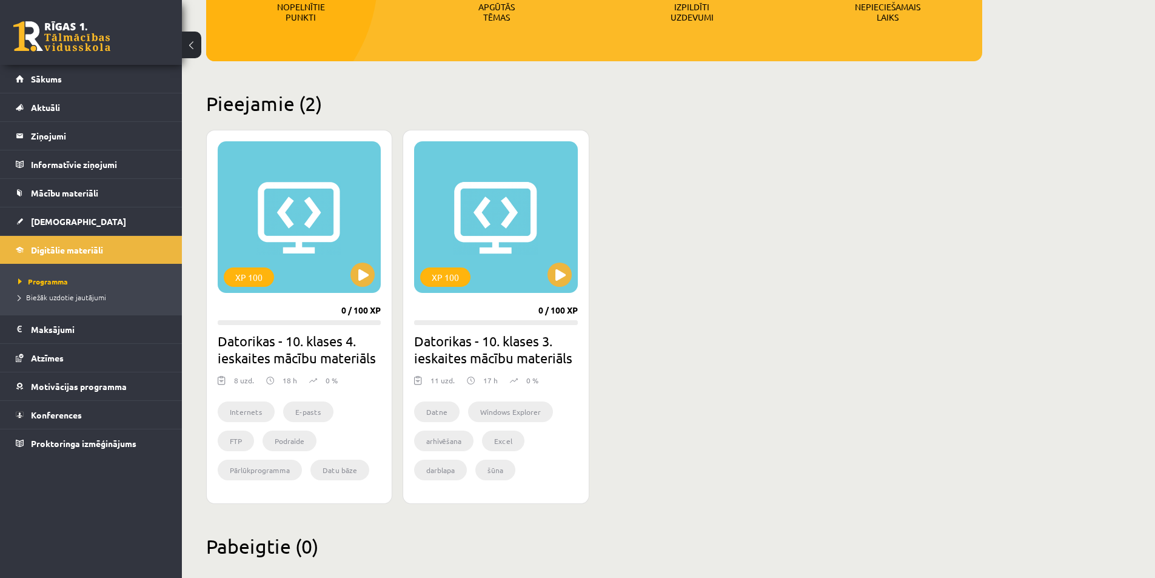
scroll to position [235, 0]
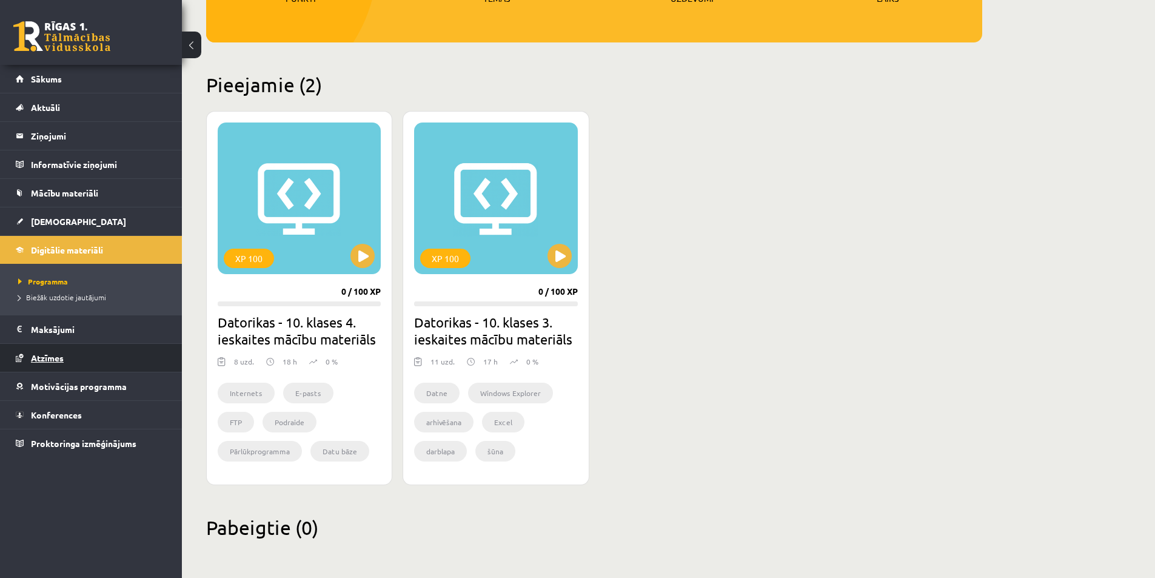
click at [68, 355] on link "Atzīmes" at bounding box center [91, 358] width 151 height 28
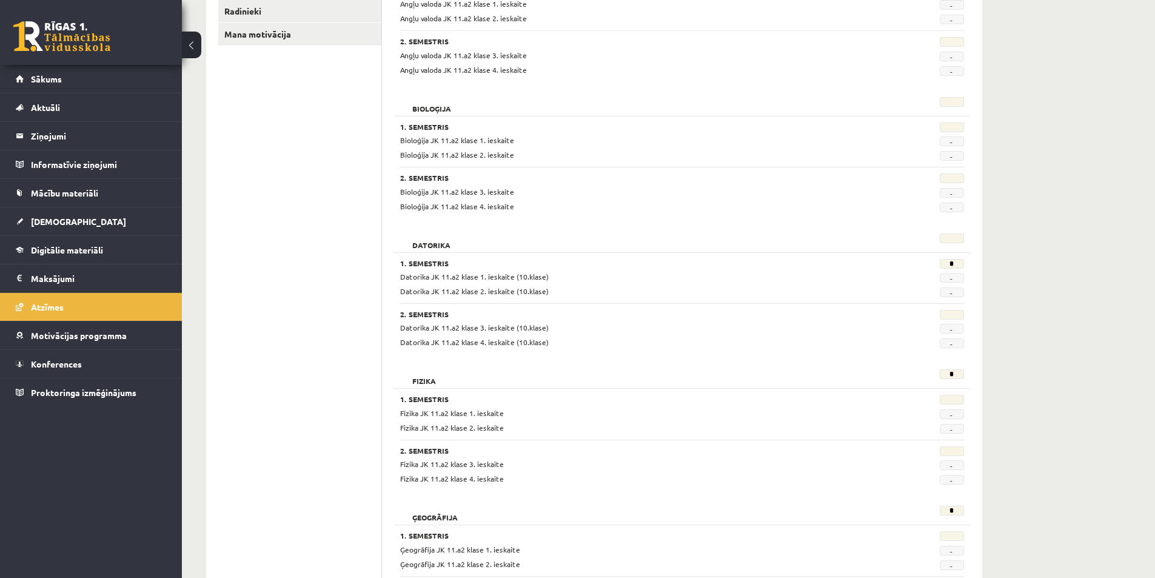
scroll to position [242, 0]
click at [952, 53] on span "-" at bounding box center [951, 53] width 24 height 10
click at [935, 72] on div "Angļu valoda * 1. Semestris Angļu valoda JK 11.a2 klase 1. ieskaite - Angļu val…" at bounding box center [682, 16] width 576 height 130
click at [949, 318] on div at bounding box center [924, 312] width 97 height 12
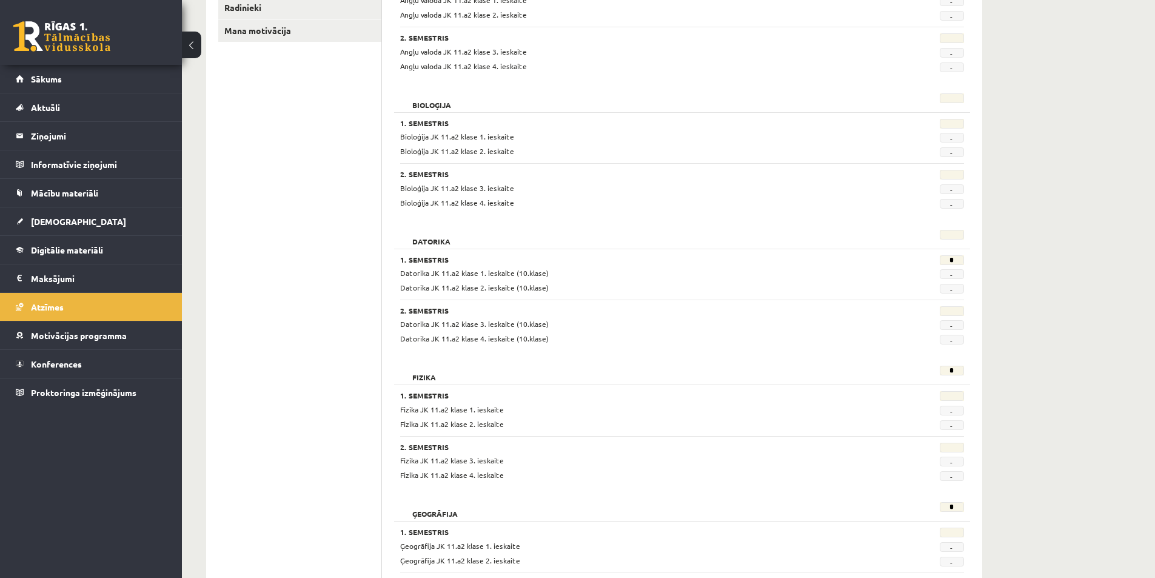
click at [950, 325] on span "-" at bounding box center [951, 325] width 24 height 10
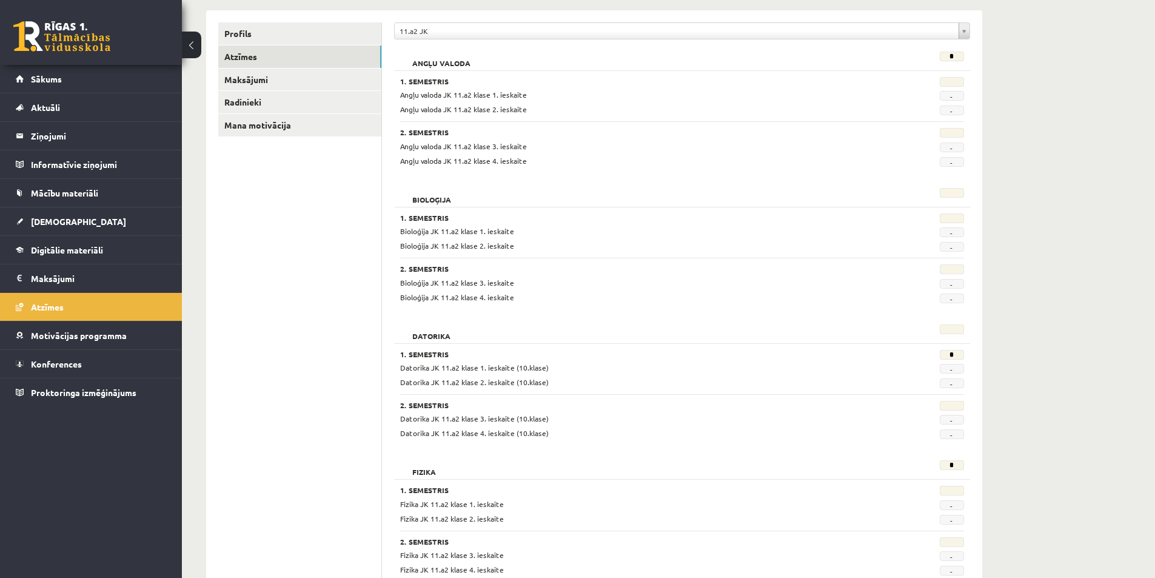
scroll to position [121, 0]
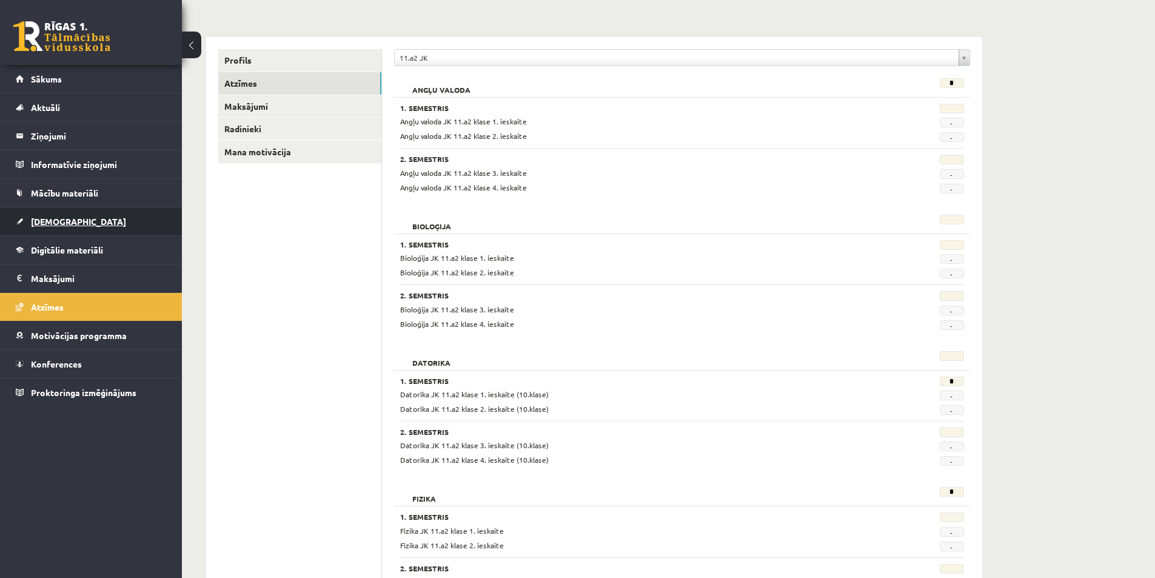
click at [16, 224] on link "[DEMOGRAPHIC_DATA]" at bounding box center [91, 221] width 151 height 28
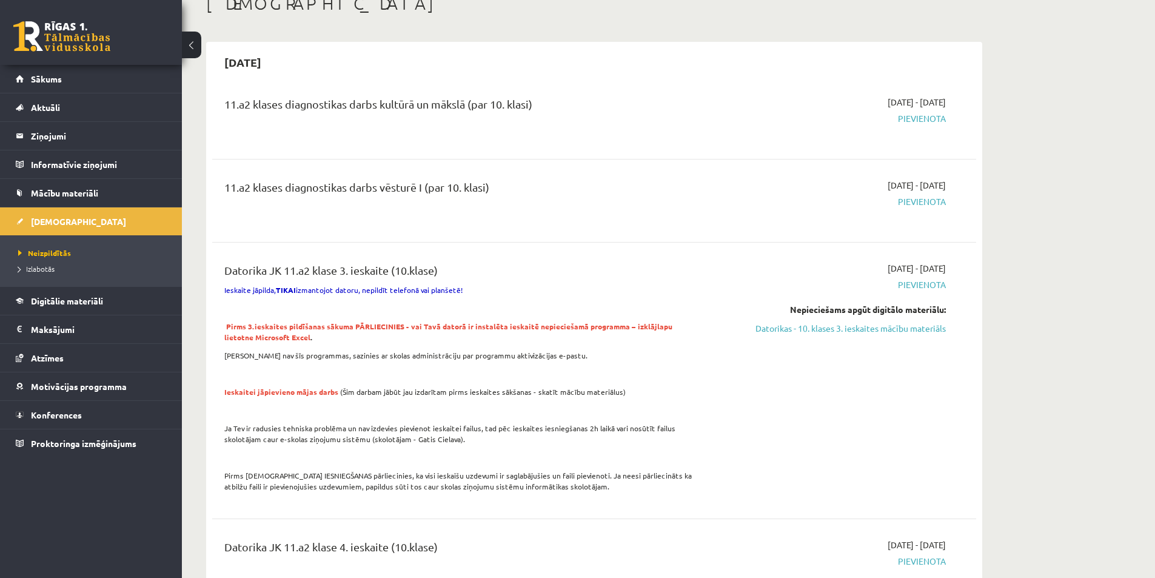
scroll to position [61, 0]
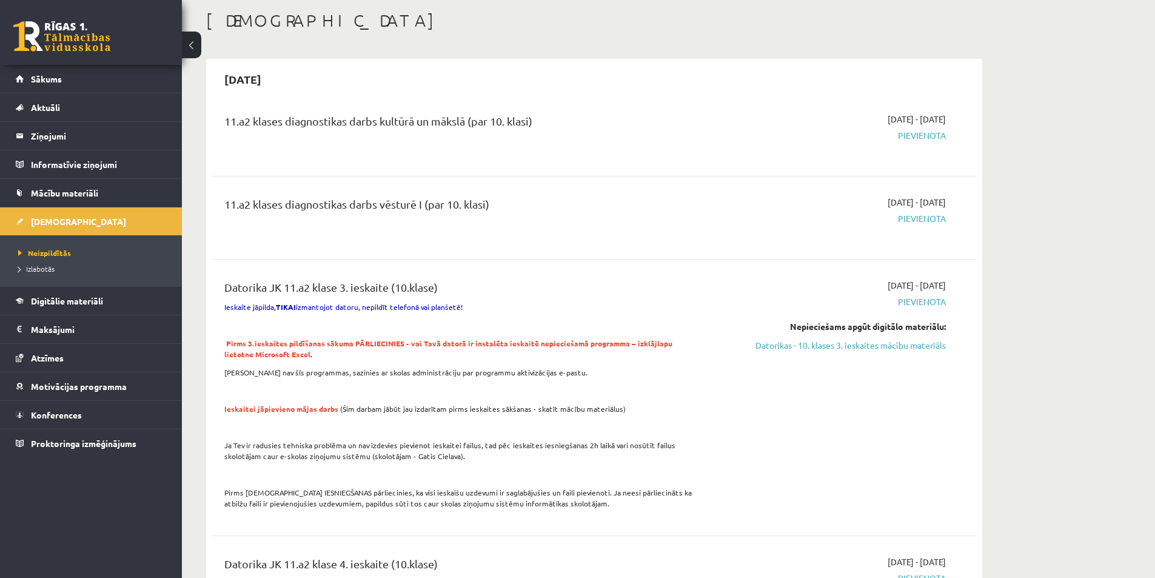
click at [939, 134] on span "Pievienota" at bounding box center [831, 135] width 228 height 13
drag, startPoint x: 939, startPoint y: 134, endPoint x: 905, endPoint y: 127, distance: 34.7
click at [905, 127] on div "2025-10-01 - 2025-10-31 Pievienota" at bounding box center [831, 135] width 247 height 44
click at [902, 132] on span "Pievienota" at bounding box center [831, 135] width 228 height 13
click at [889, 164] on div "11.a2 klases diagnostikas darbs kultūrā un mākslā (par 10. klasi) 2025-10-01 - …" at bounding box center [594, 135] width 764 height 68
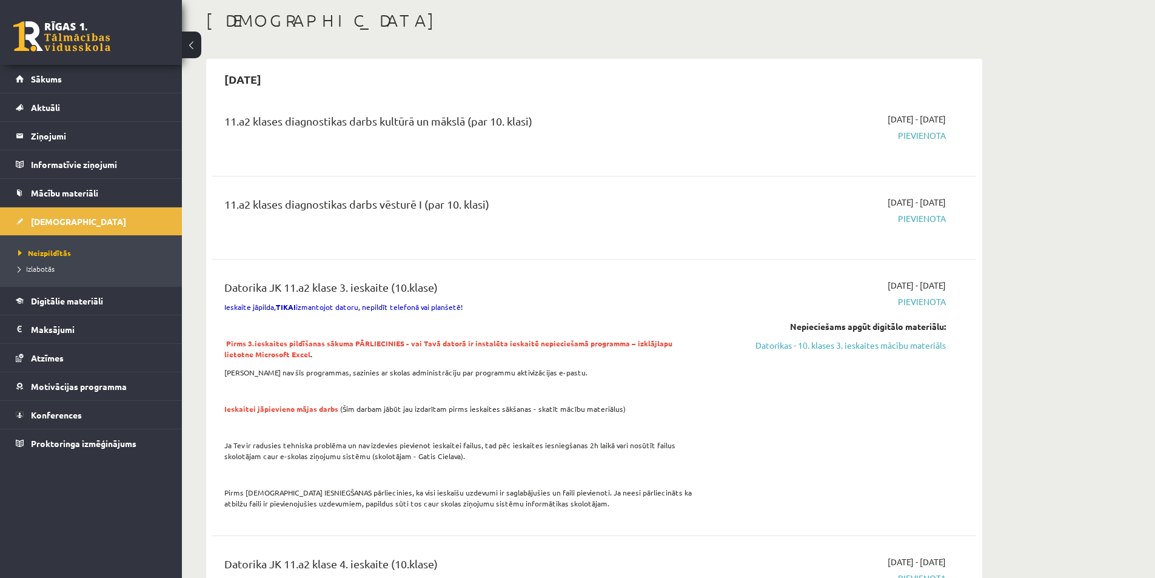
click at [907, 228] on div "2025-10-01 - 2025-10-31 Pievienota" at bounding box center [831, 218] width 247 height 44
drag, startPoint x: 537, startPoint y: 209, endPoint x: 492, endPoint y: 208, distance: 44.9
click at [495, 209] on div "11.a2 klases diagnostikas darbs vēsturē I (par 10. klasi)" at bounding box center [461, 207] width 475 height 22
click at [492, 208] on div "11.a2 klases diagnostikas darbs vēsturē I (par 10. klasi)" at bounding box center [461, 207] width 475 height 22
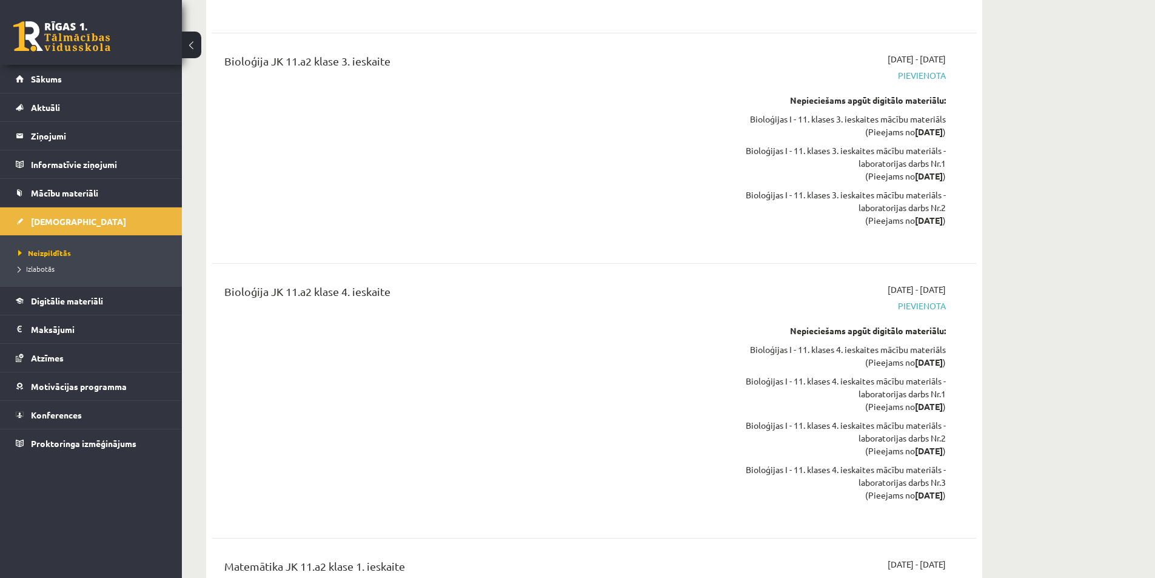
scroll to position [2849, 0]
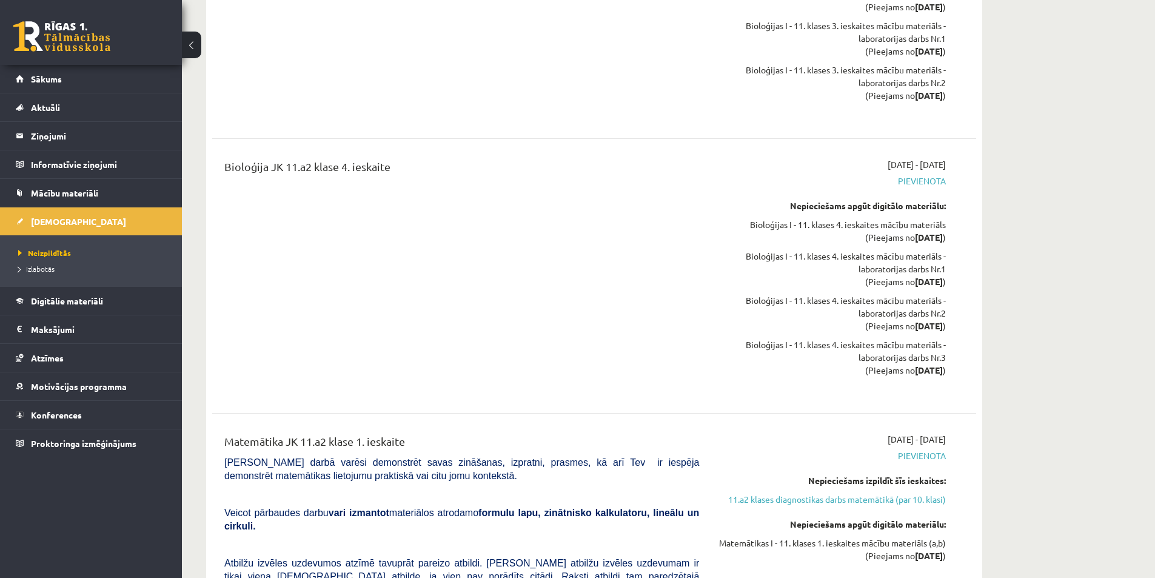
click at [844, 225] on div "Bioloģijas I - 11. klases 4. ieskaites mācību materiāls (Pieejams no 2025-11-01…" at bounding box center [831, 230] width 228 height 25
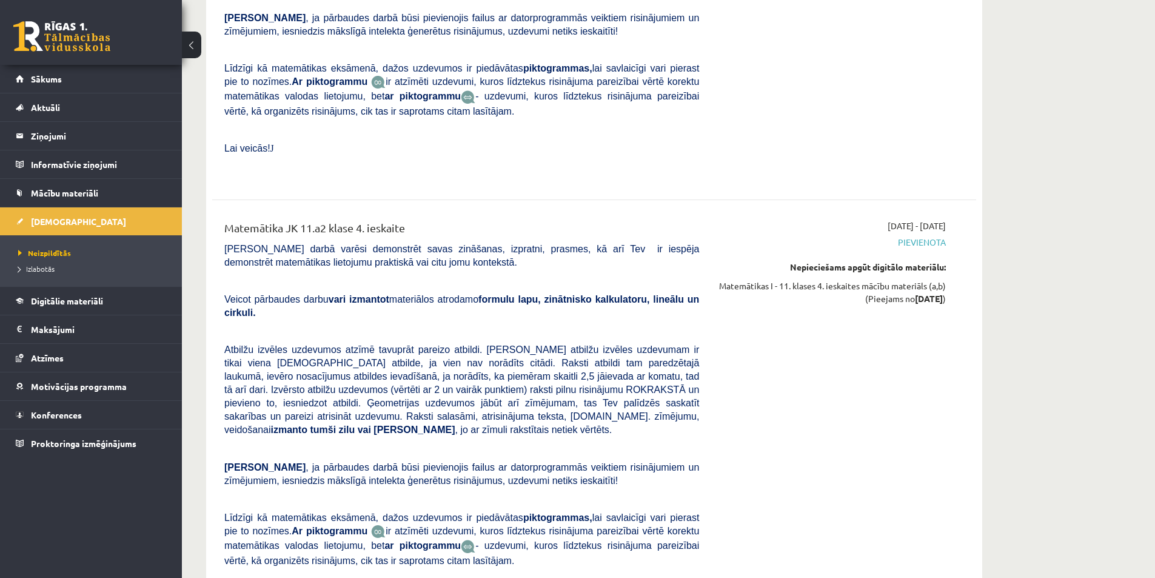
scroll to position [4106, 0]
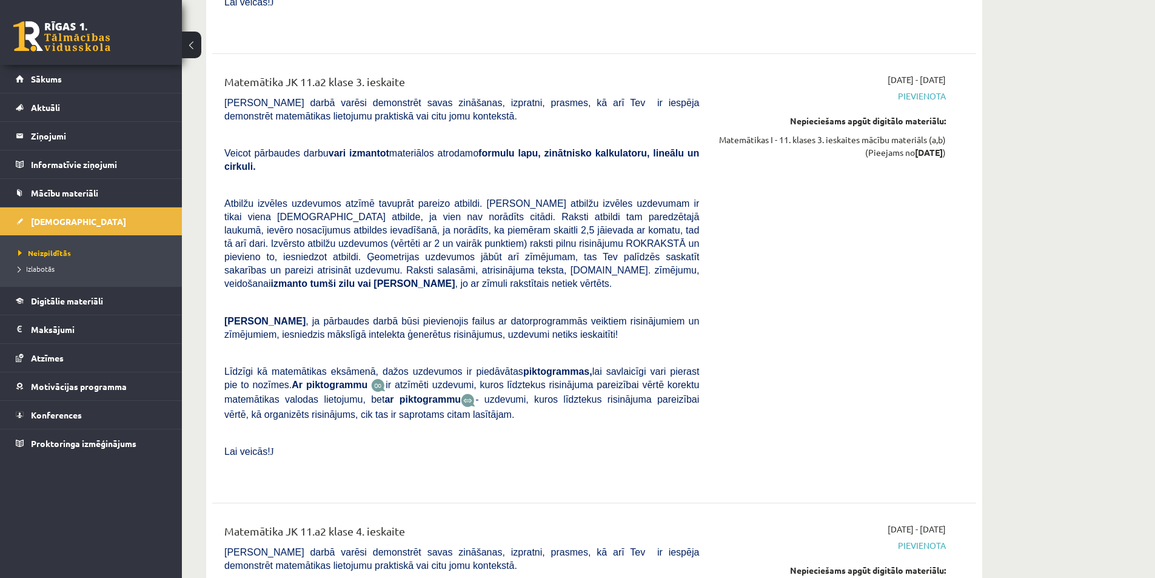
drag, startPoint x: 844, startPoint y: 225, endPoint x: 775, endPoint y: 121, distance: 124.6
click at [797, 134] on div "2025-11-01 - 2025-11-30 Pievienota Nepieciešams apgūt digitālo materiālu: Matem…" at bounding box center [831, 278] width 247 height 410
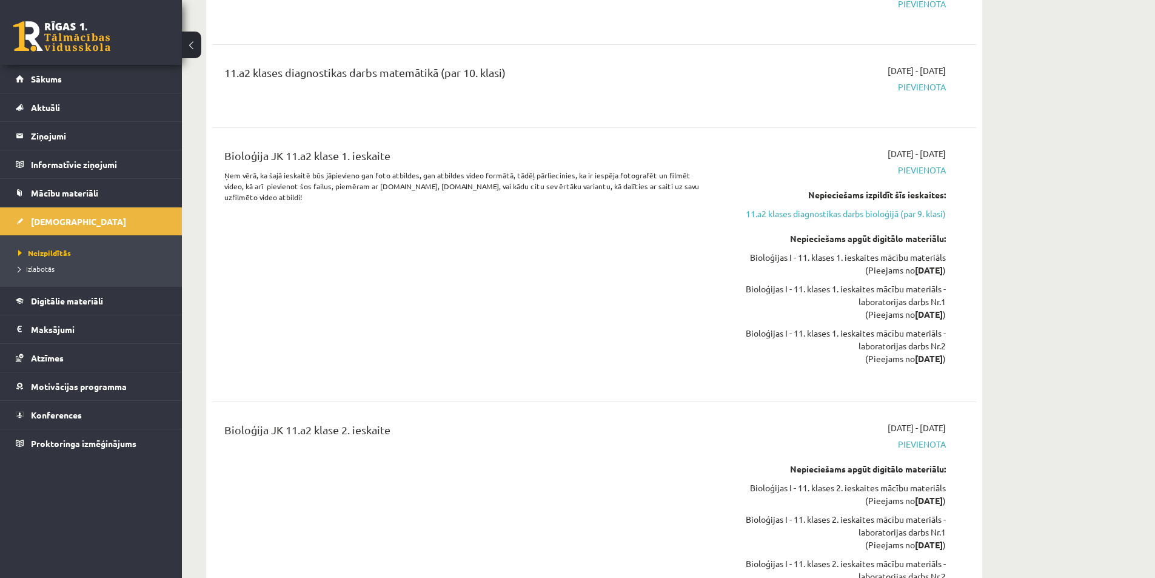
scroll to position [1924, 0]
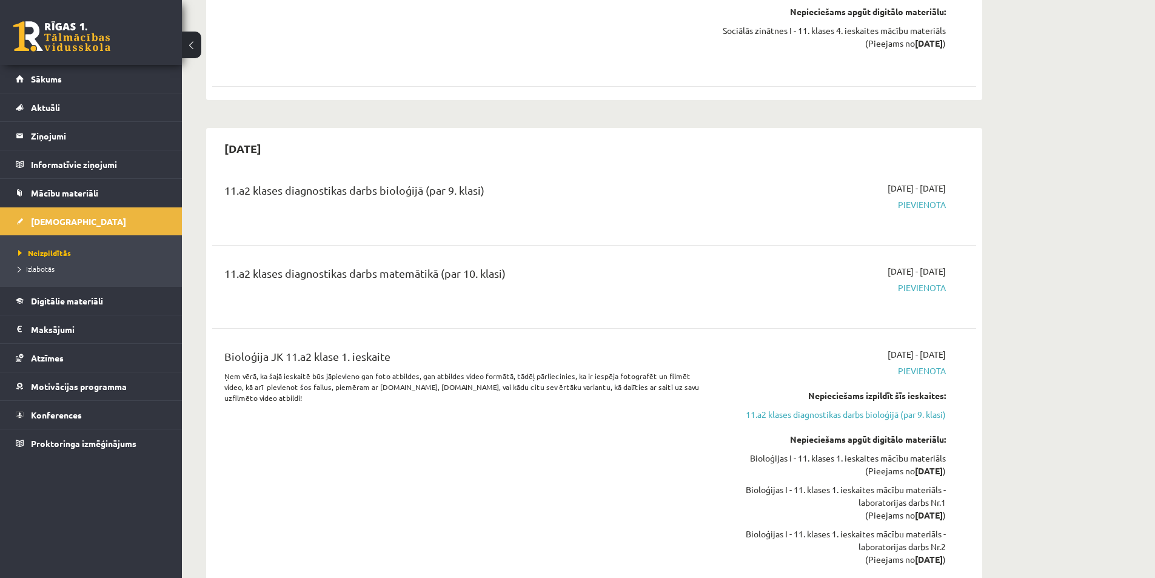
click at [856, 452] on div "Bioloģijas I - 11. klases 1. ieskaites mācību materiāls (Pieejams no 2025-11-01…" at bounding box center [831, 464] width 228 height 25
click at [856, 465] on div "Bioloģijas I - 11. klases 1. ieskaites mācību materiāls (Pieejams no 2025-11-01…" at bounding box center [831, 464] width 228 height 25
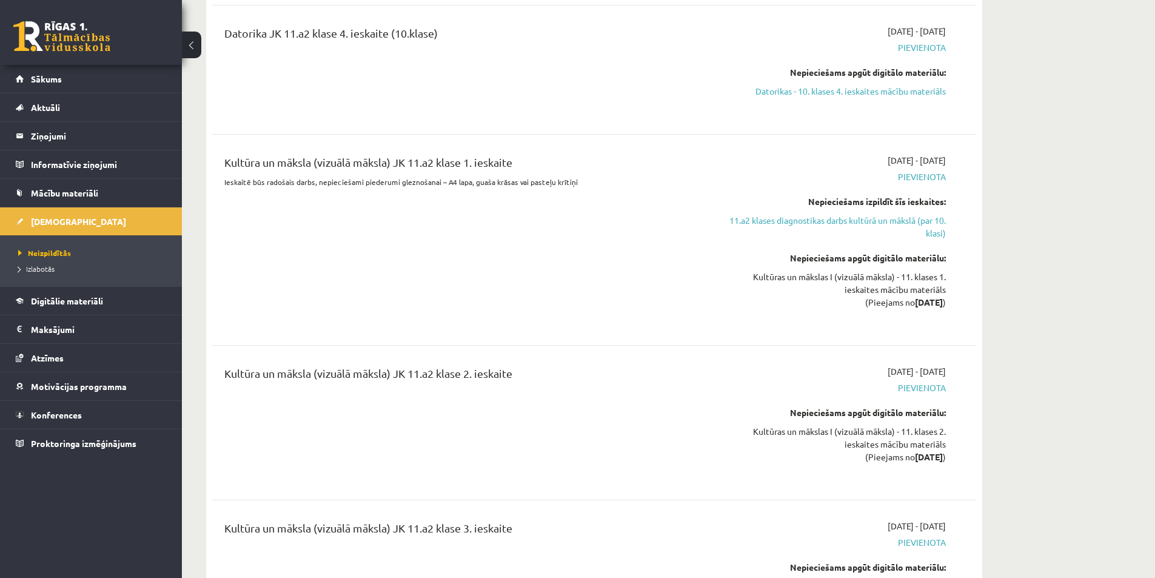
scroll to position [409, 0]
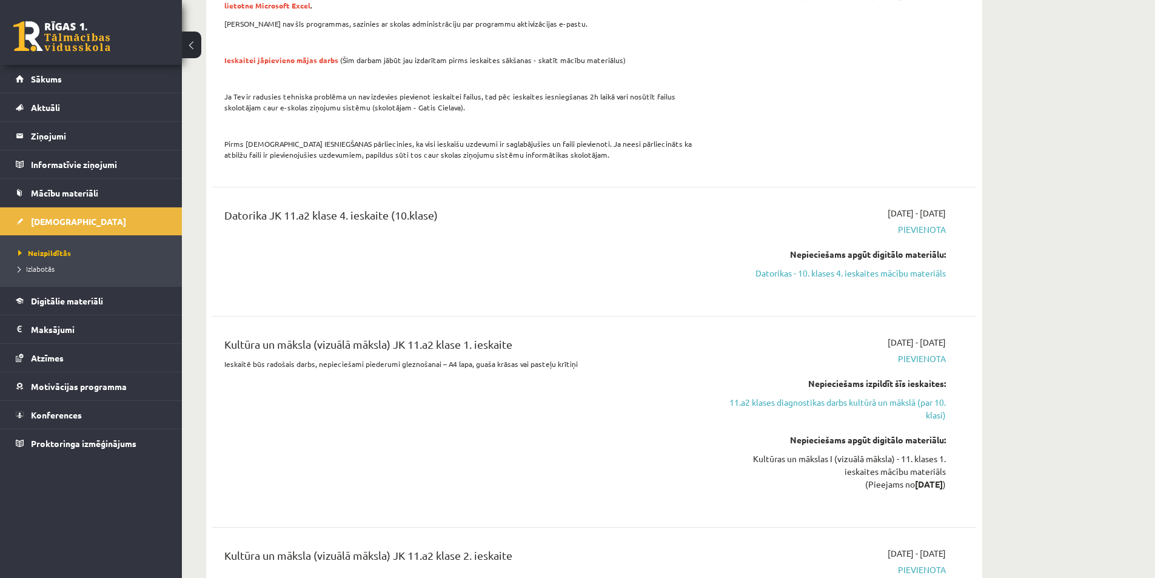
drag, startPoint x: 856, startPoint y: 465, endPoint x: 713, endPoint y: 348, distance: 184.8
drag, startPoint x: 713, startPoint y: 348, endPoint x: 656, endPoint y: 375, distance: 62.6
click at [656, 375] on div "Kultūra un māksla (vizuālā māksla) JK 11.a2 klase 1. ieskaite Ieskaitē būs rado…" at bounding box center [461, 422] width 493 height 172
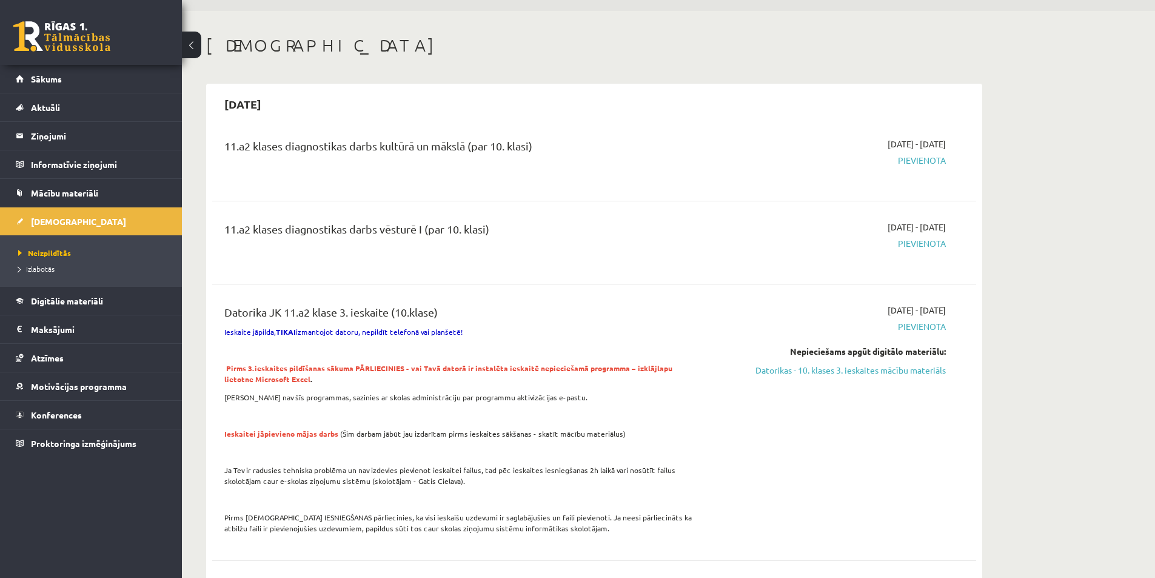
scroll to position [0, 0]
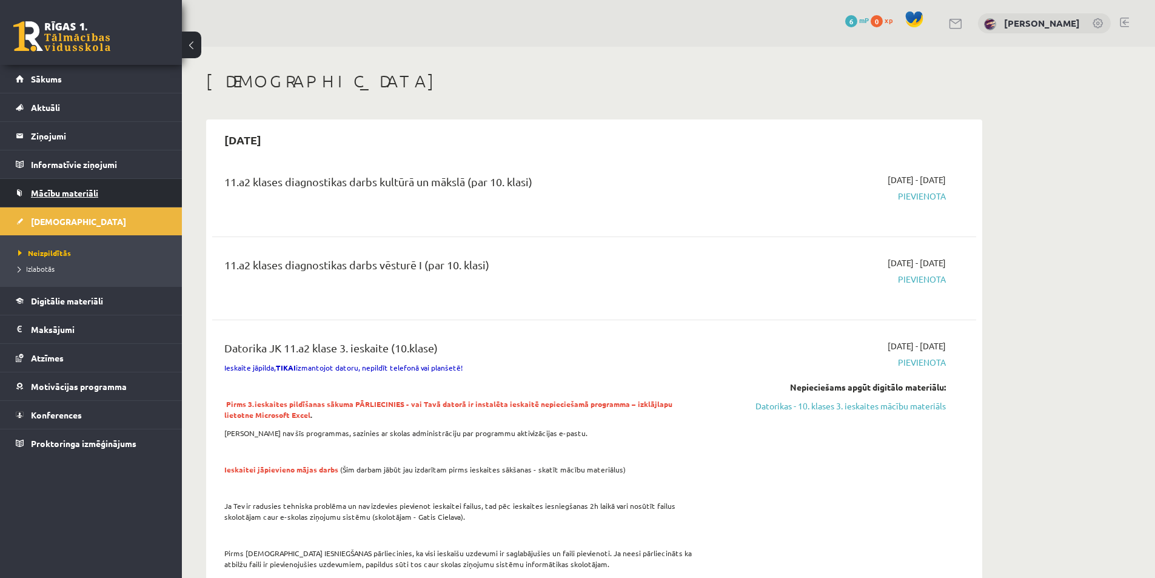
click at [79, 182] on link "Mācību materiāli" at bounding box center [91, 193] width 151 height 28
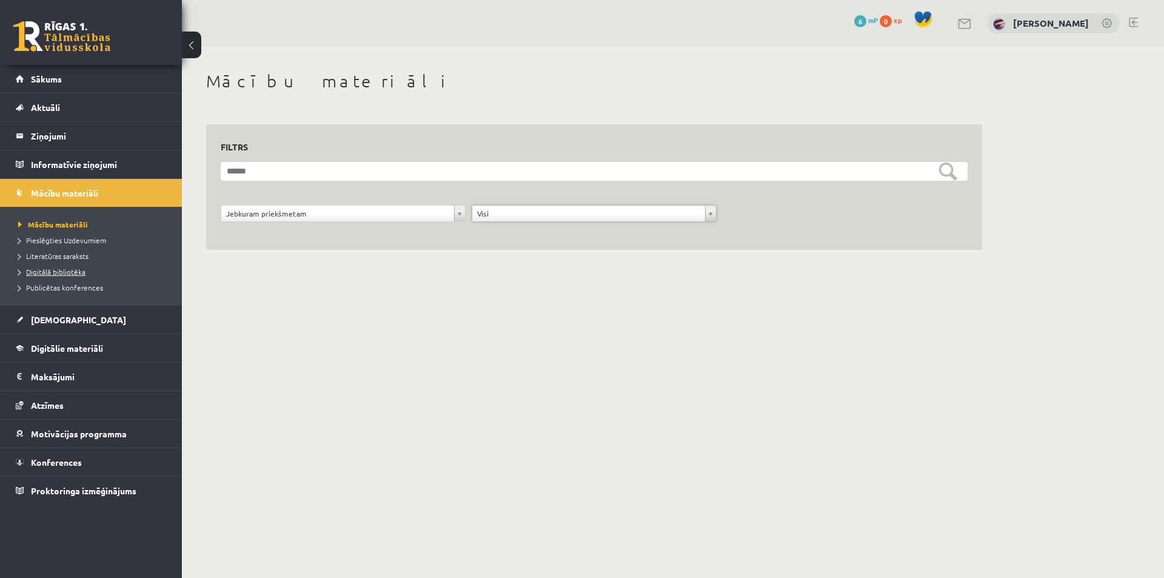
click at [79, 270] on span "Digitālā bibliotēka" at bounding box center [51, 272] width 67 height 10
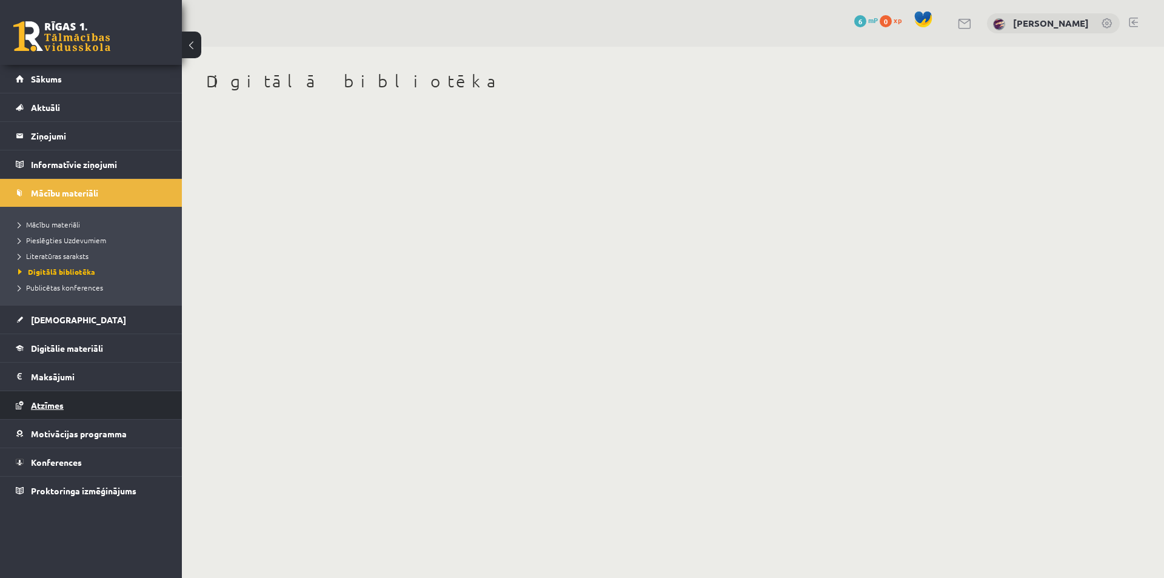
drag, startPoint x: 73, startPoint y: 255, endPoint x: 56, endPoint y: 410, distance: 155.5
click at [56, 410] on link "Atzīmes" at bounding box center [91, 405] width 151 height 28
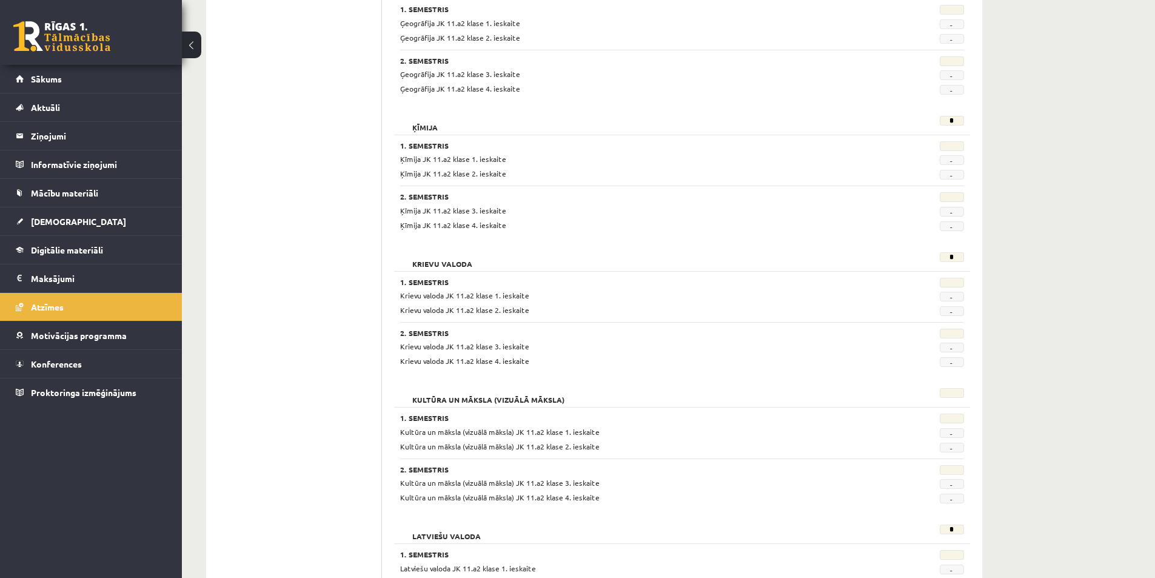
scroll to position [696, 0]
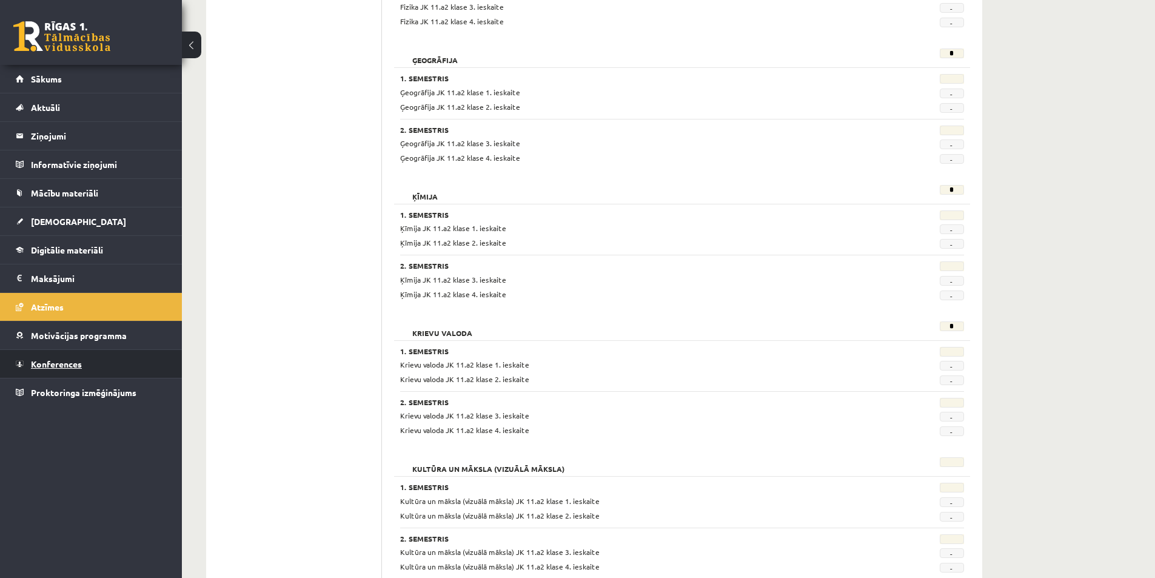
click at [59, 365] on span "Konferences" at bounding box center [56, 363] width 51 height 11
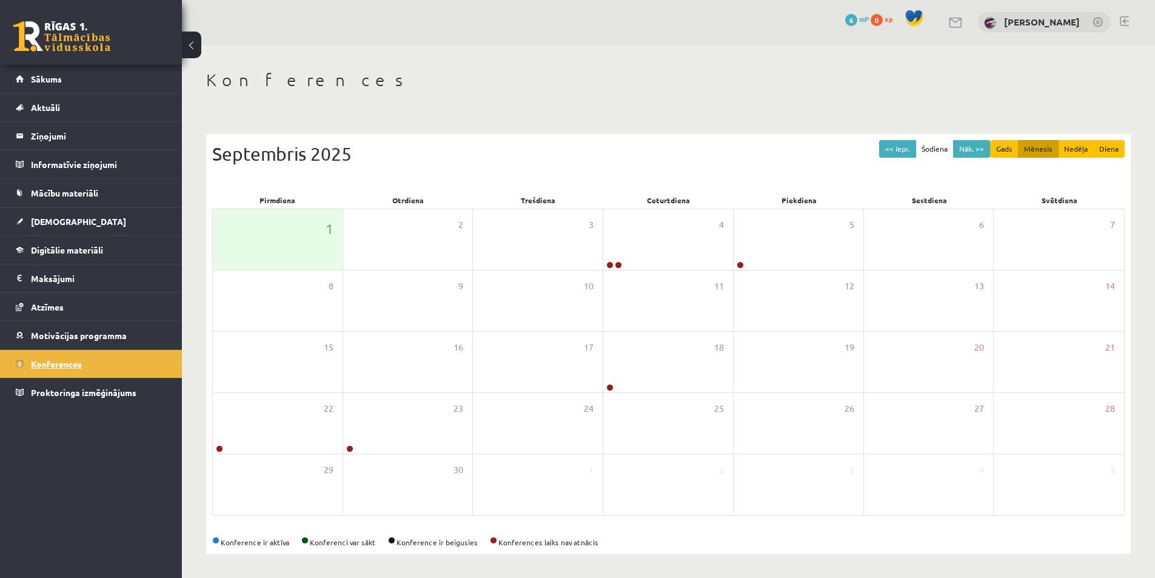
scroll to position [2, 0]
click at [606, 247] on div "4" at bounding box center [668, 239] width 130 height 61
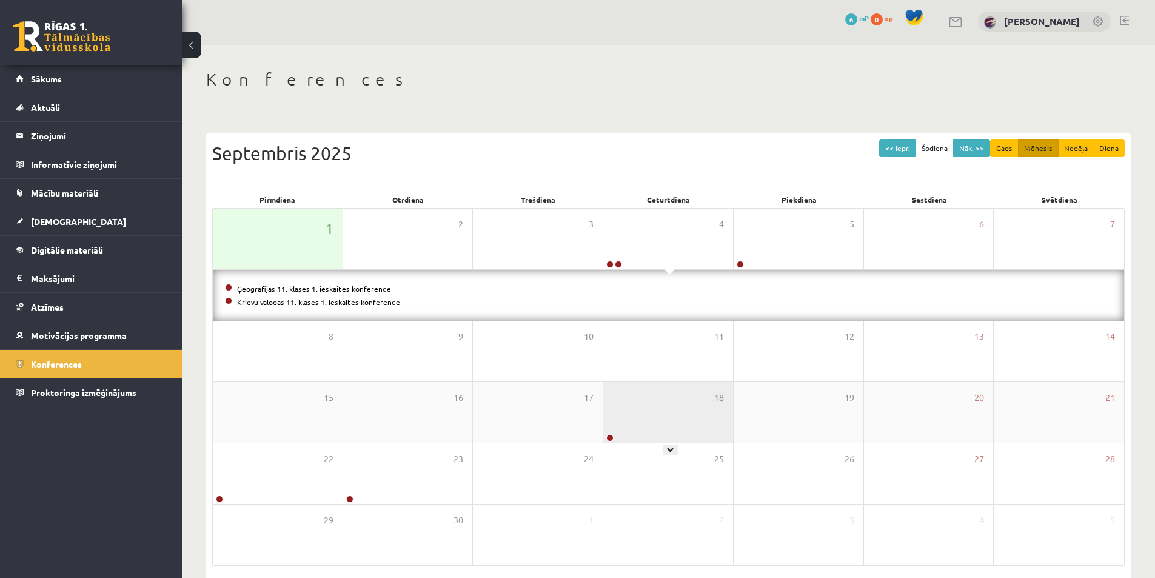
click at [624, 418] on div "18" at bounding box center [668, 412] width 130 height 61
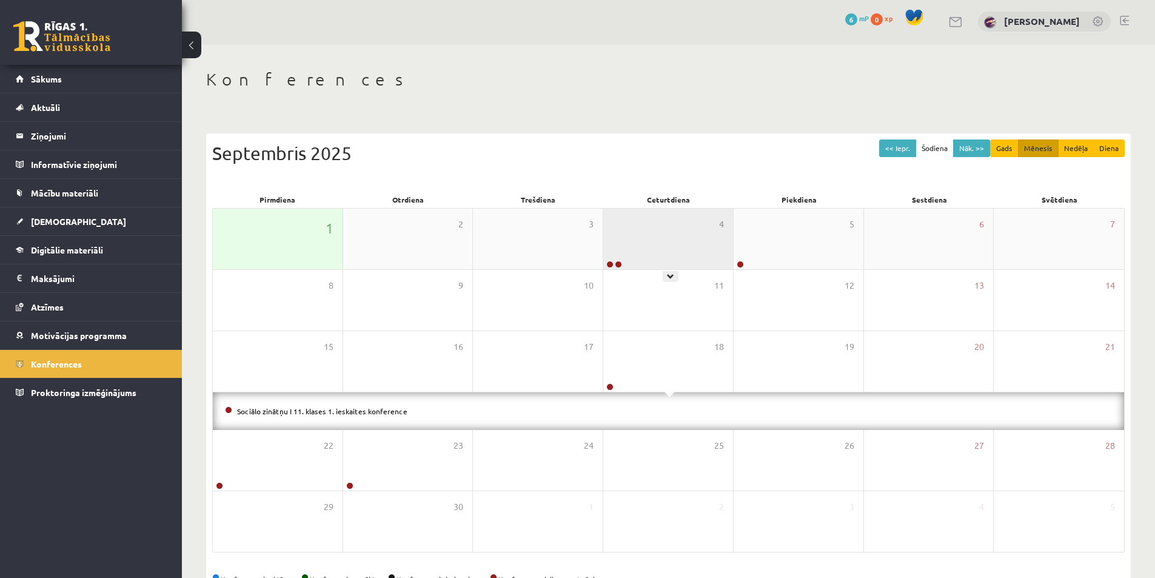
click at [729, 248] on div "4" at bounding box center [668, 238] width 130 height 61
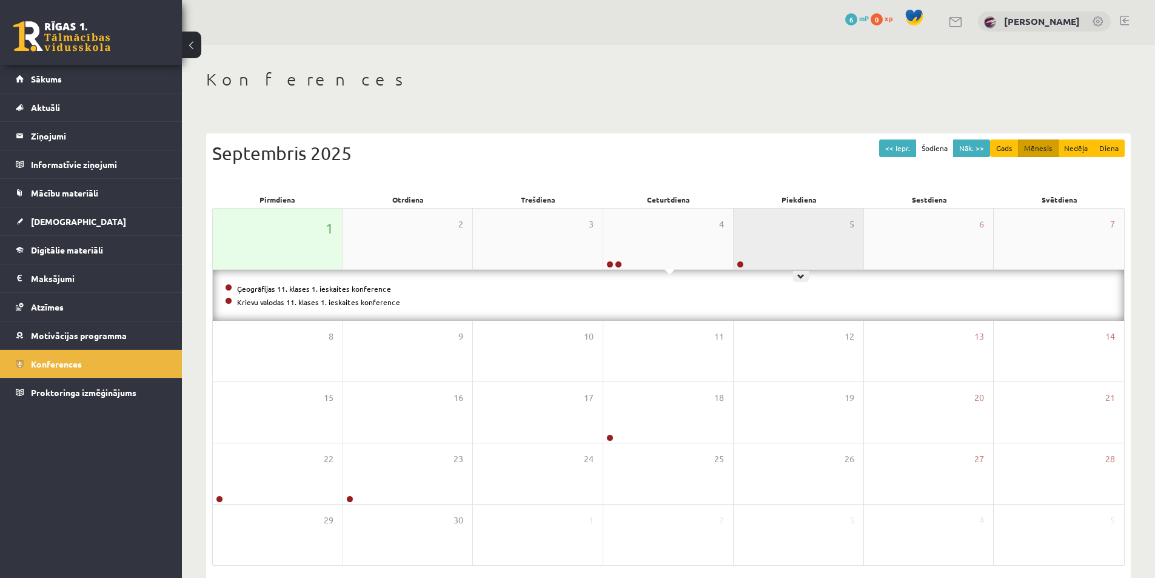
click at [803, 236] on div "5" at bounding box center [798, 238] width 130 height 61
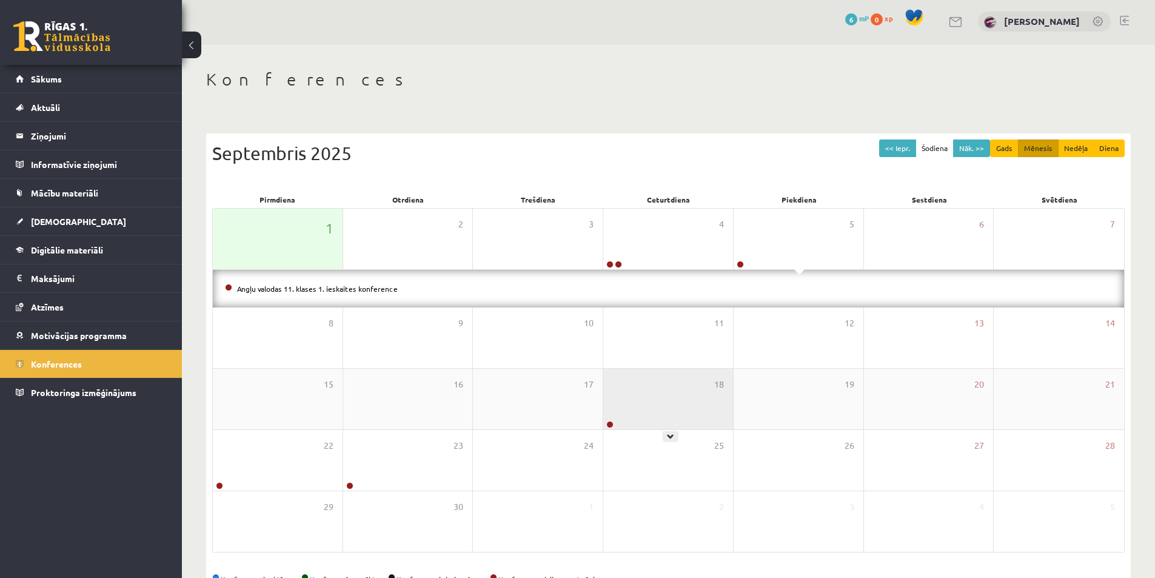
click at [621, 423] on div "18" at bounding box center [668, 398] width 130 height 61
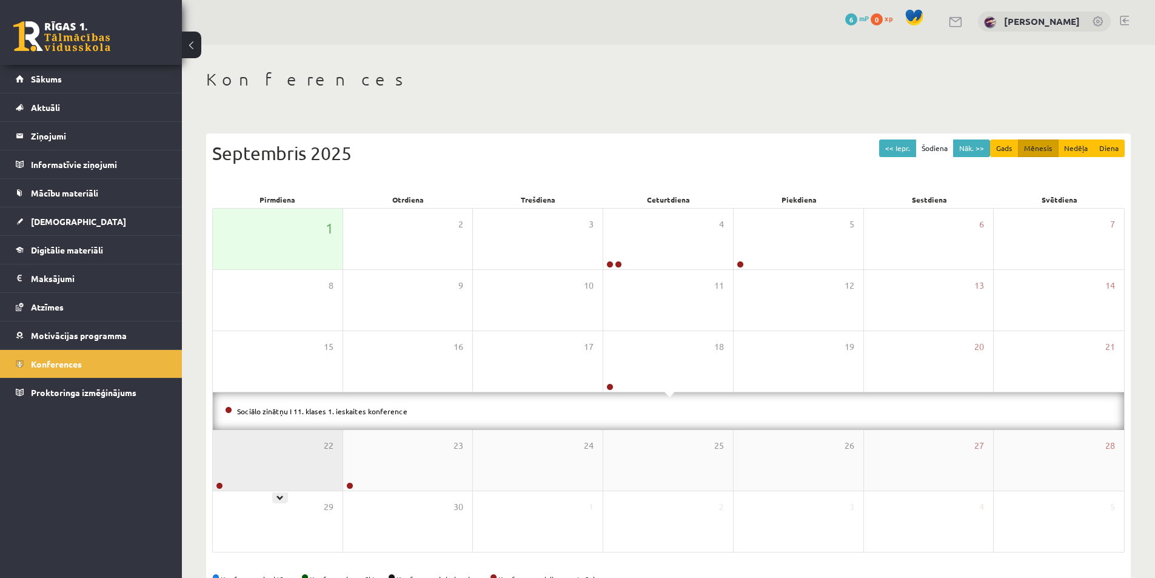
click at [234, 481] on div "22" at bounding box center [278, 460] width 130 height 61
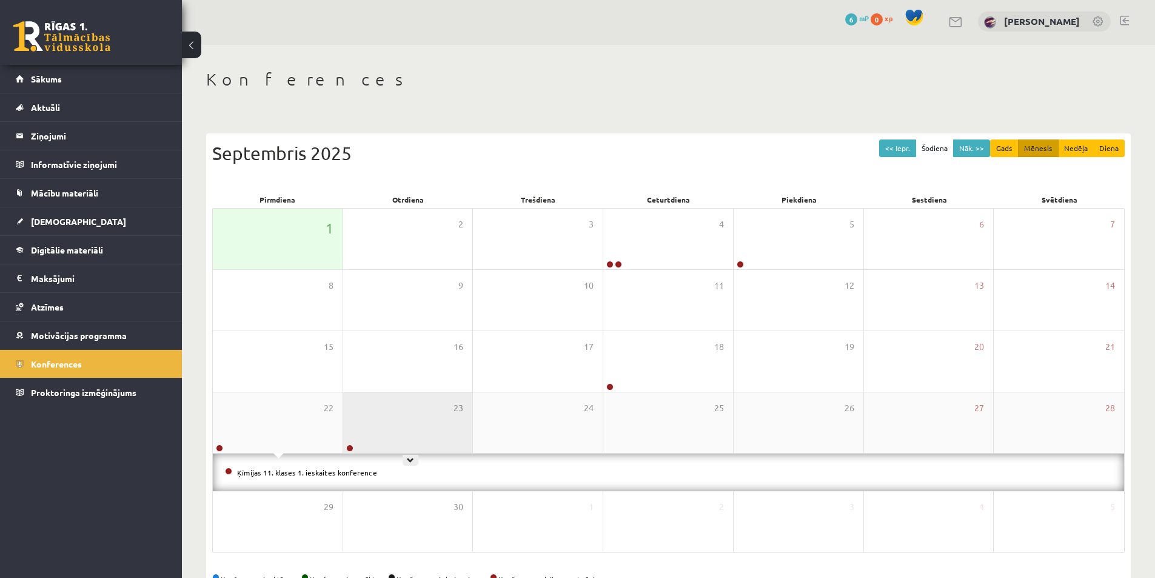
click at [405, 444] on div "23" at bounding box center [408, 422] width 130 height 61
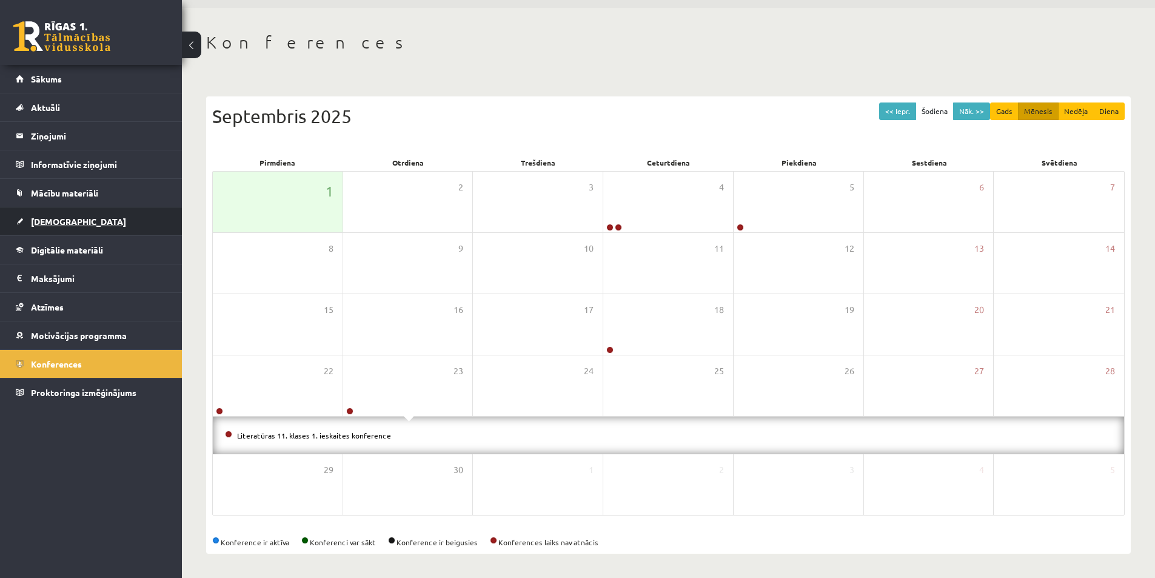
click at [56, 221] on span "[DEMOGRAPHIC_DATA]" at bounding box center [78, 221] width 95 height 11
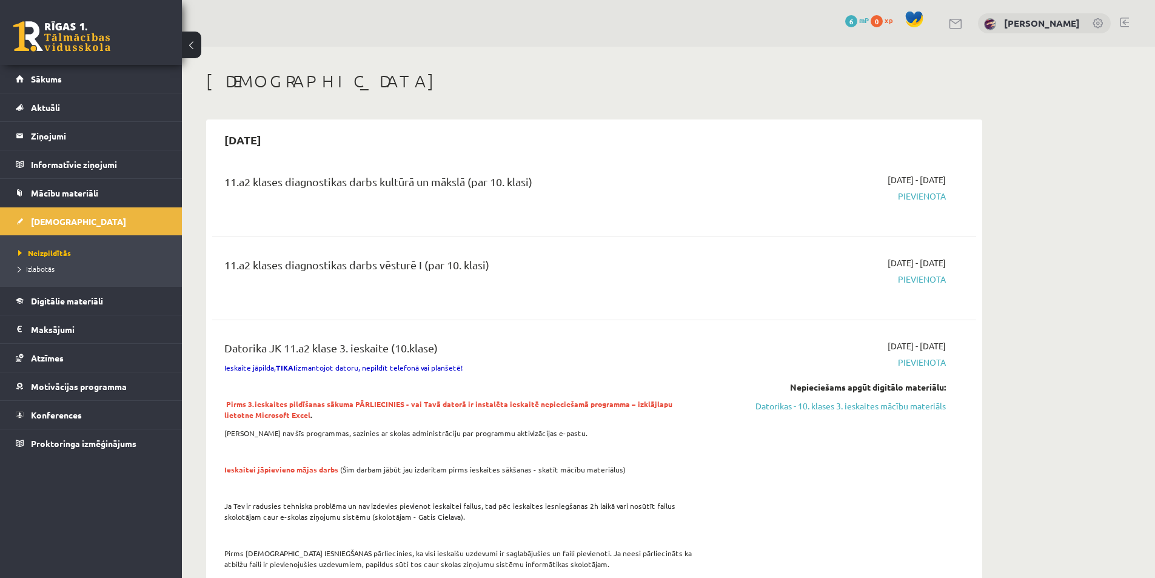
click at [187, 36] on button at bounding box center [191, 45] width 19 height 27
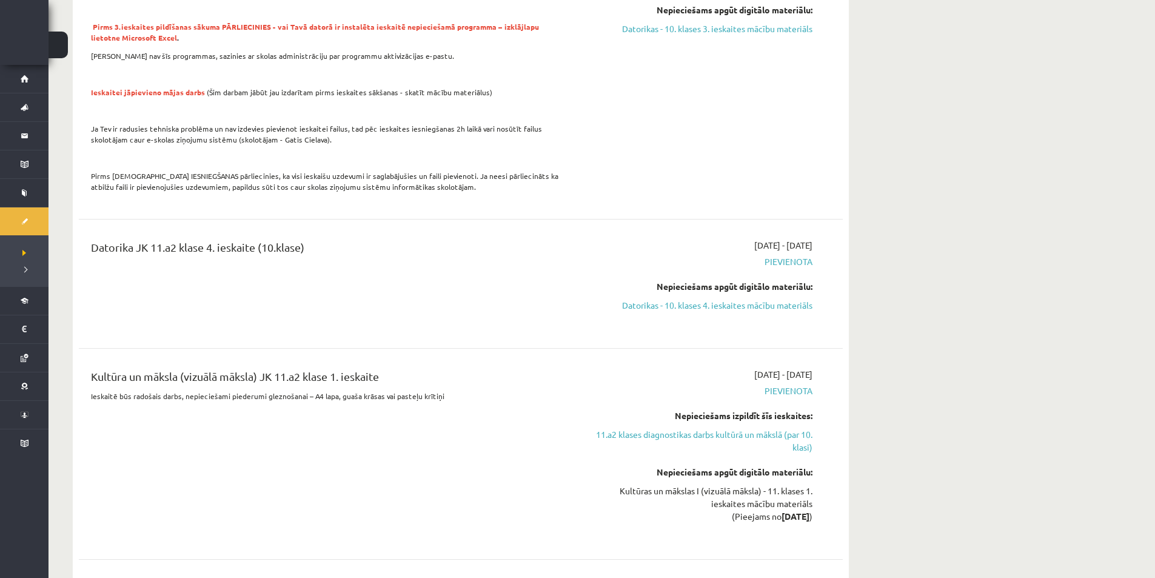
scroll to position [424, 0]
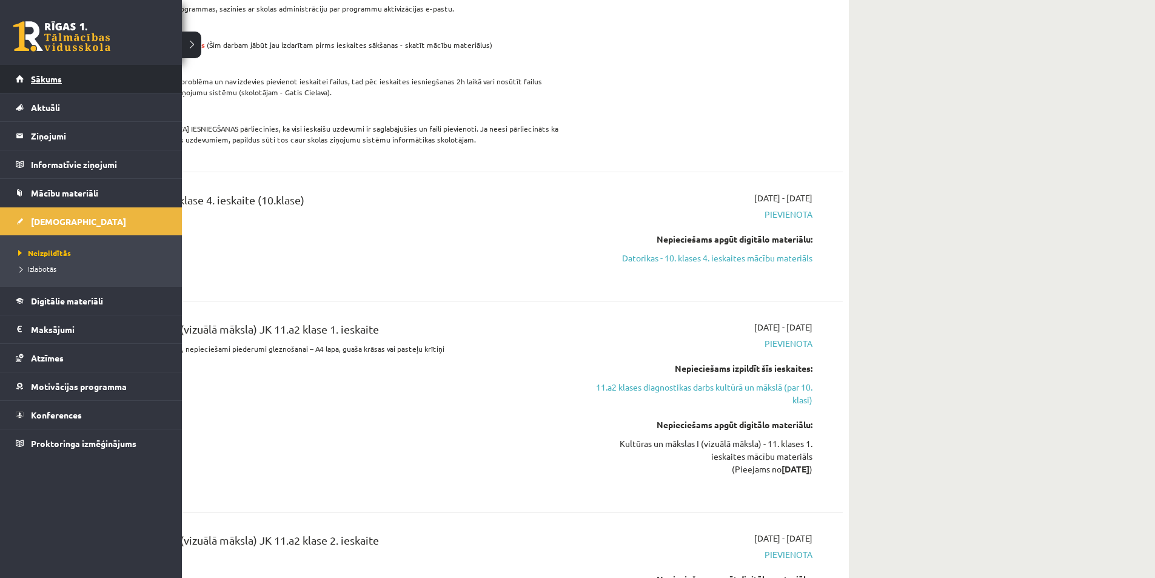
click at [56, 76] on span "Sākums" at bounding box center [46, 78] width 31 height 11
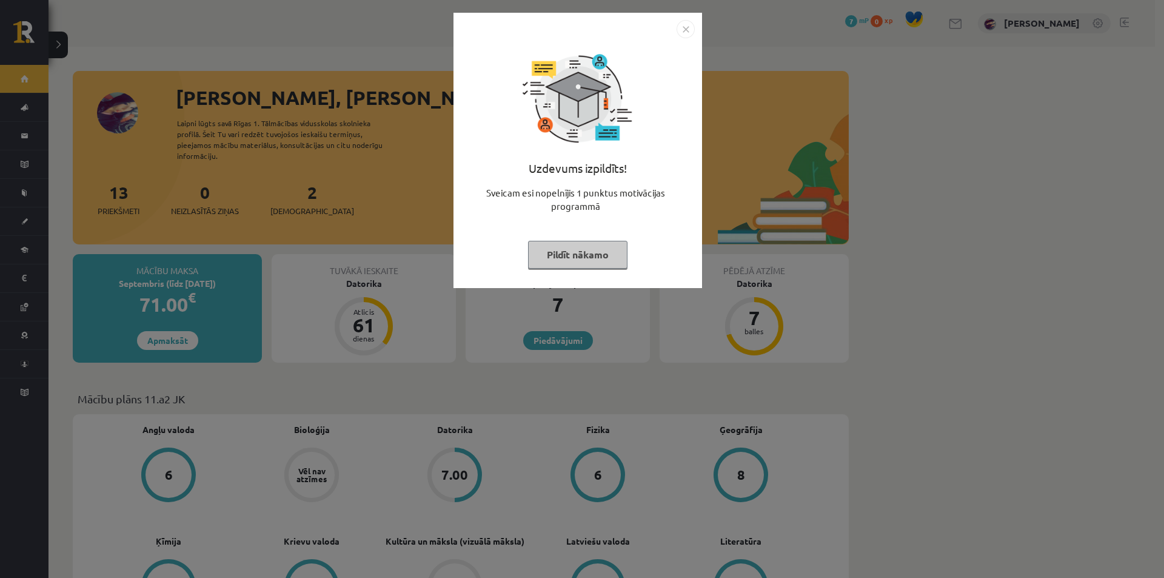
click at [585, 252] on button "Pildīt nākamo" at bounding box center [577, 255] width 99 height 28
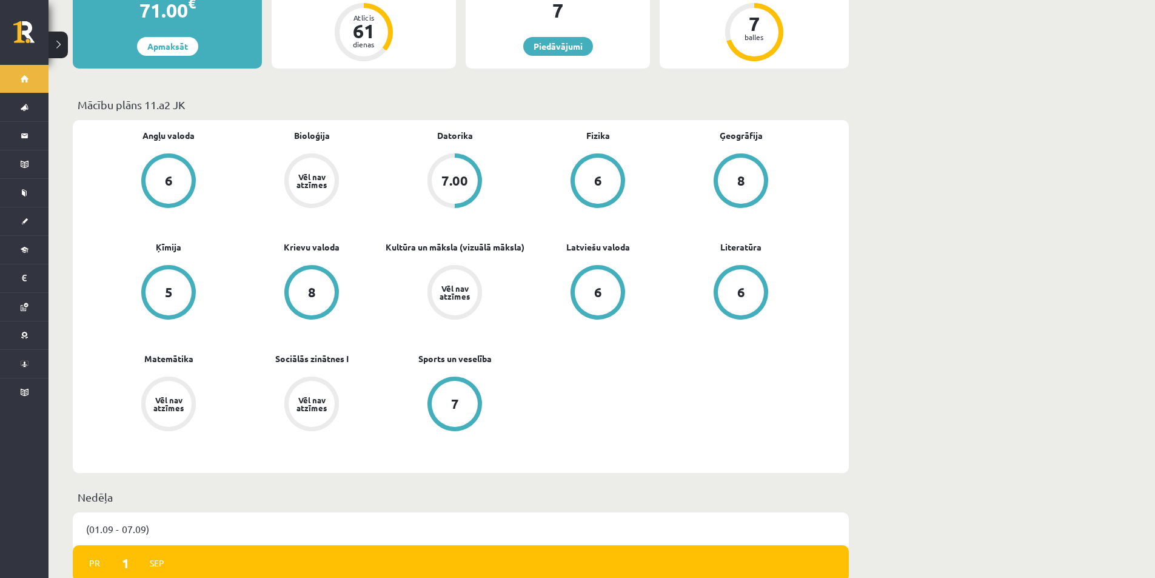
scroll to position [364, 0]
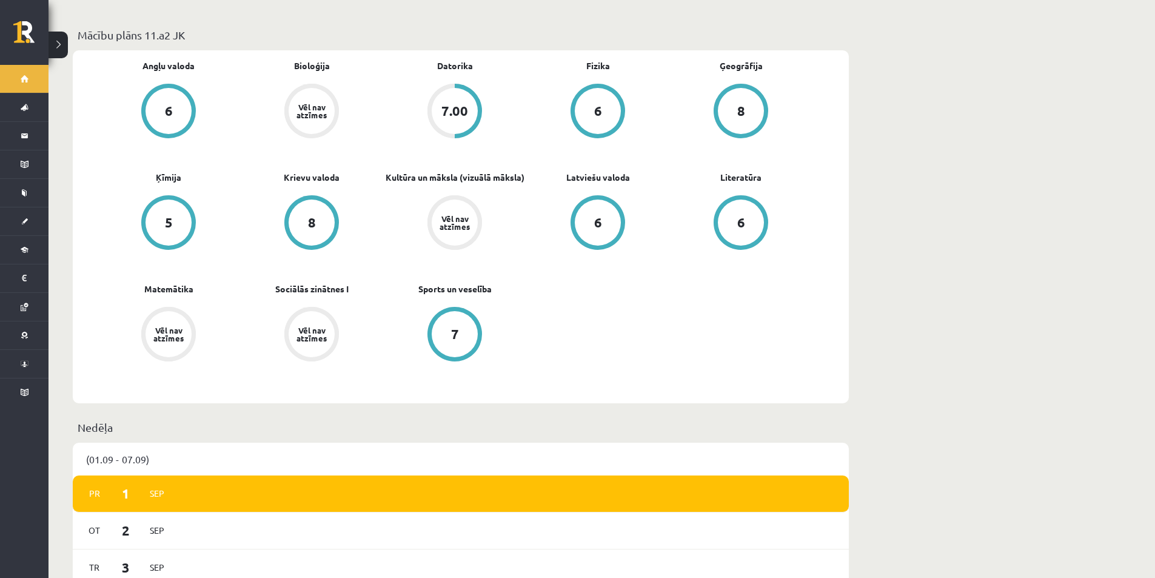
drag, startPoint x: 248, startPoint y: 110, endPoint x: 0, endPoint y: 25, distance: 262.8
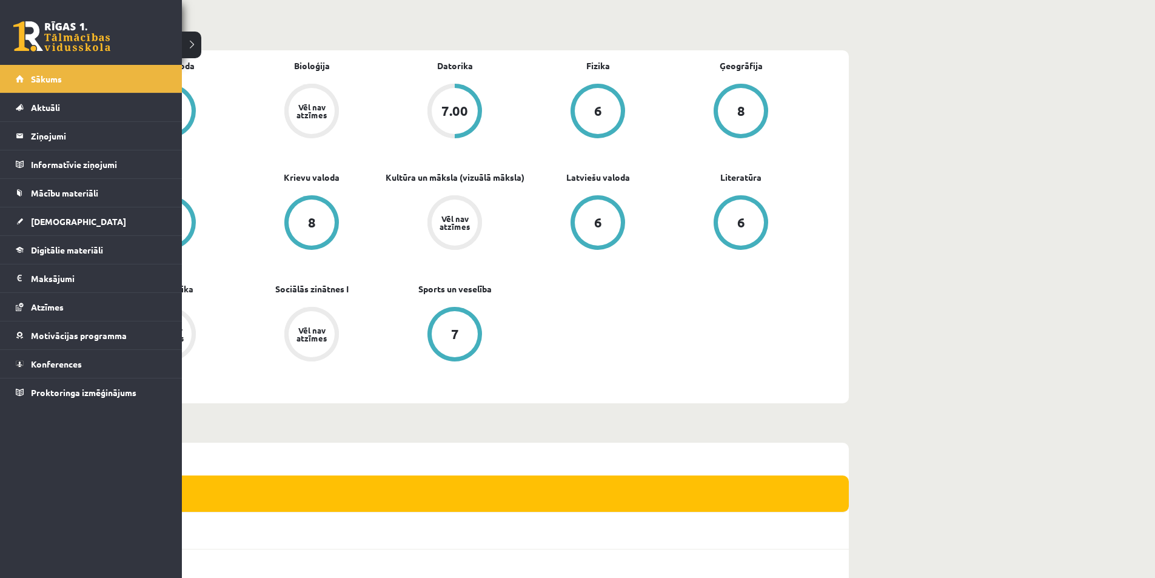
drag, startPoint x: 0, startPoint y: 25, endPoint x: 748, endPoint y: 257, distance: 783.1
click at [748, 257] on div "Angļu valoda 6 Bioloģija Vēl nav atzīmes Datorika 7.00 Fizika 6 Ģeogrāfija 8 Ķī…" at bounding box center [454, 226] width 715 height 335
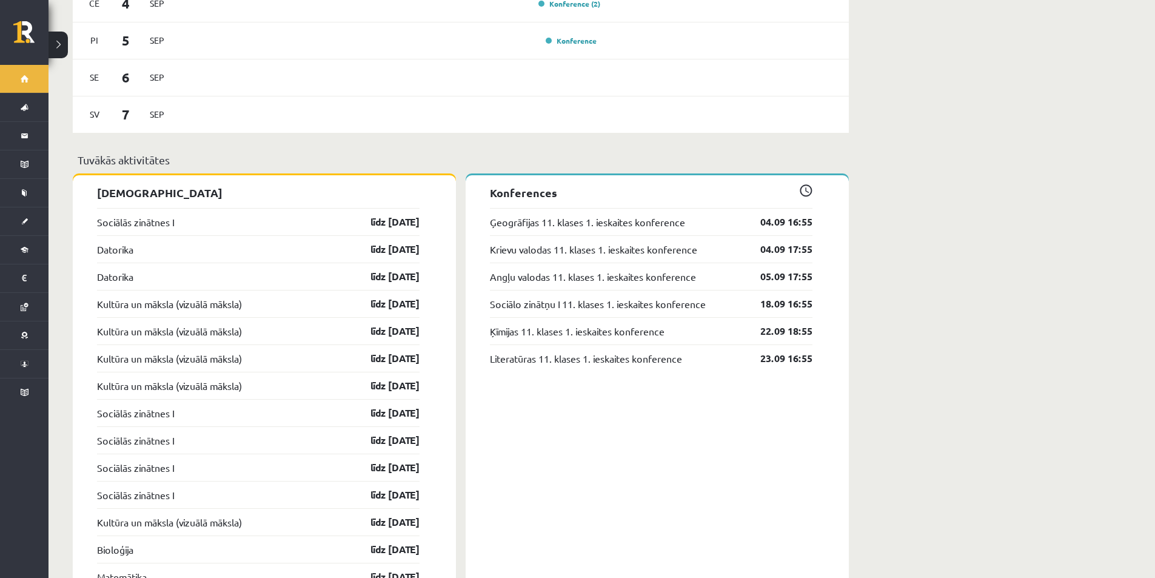
scroll to position [1052, 0]
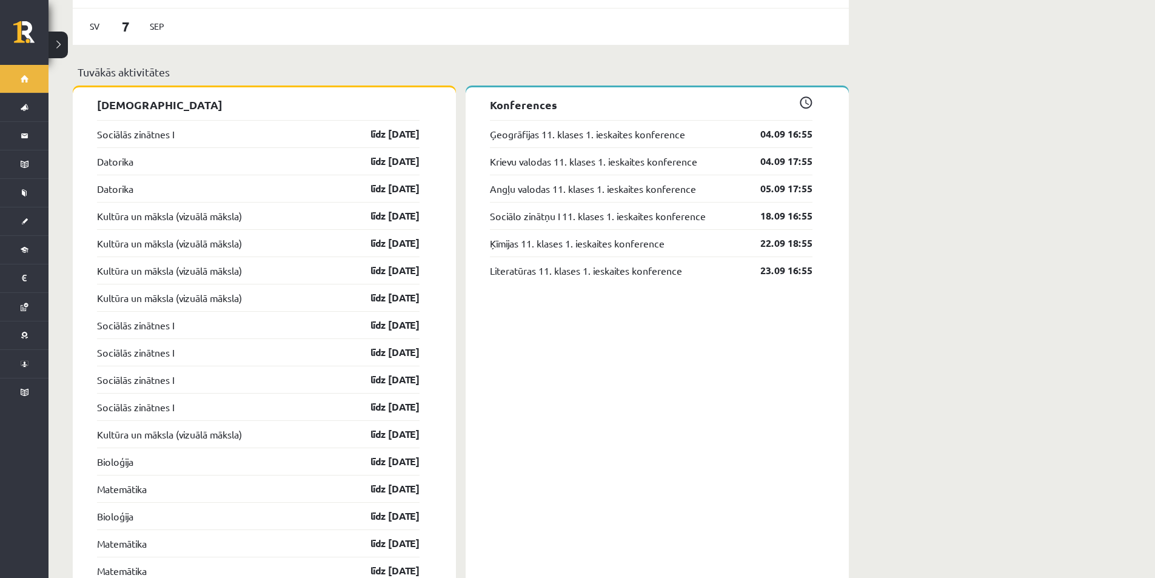
click at [316, 124] on div "Sociālās zinātnes I līdz 31.10.25" at bounding box center [258, 133] width 322 height 27
drag, startPoint x: 173, startPoint y: 109, endPoint x: 161, endPoint y: 124, distance: 19.3
click at [162, 122] on div "Ieskaites Sociālās zinātnes I līdz 31.10.25 Datorika līdz 31.10.25 Datorika līd…" at bounding box center [264, 415] width 383 height 657
click at [161, 127] on link "Sociālās zinātnes I" at bounding box center [135, 134] width 77 height 15
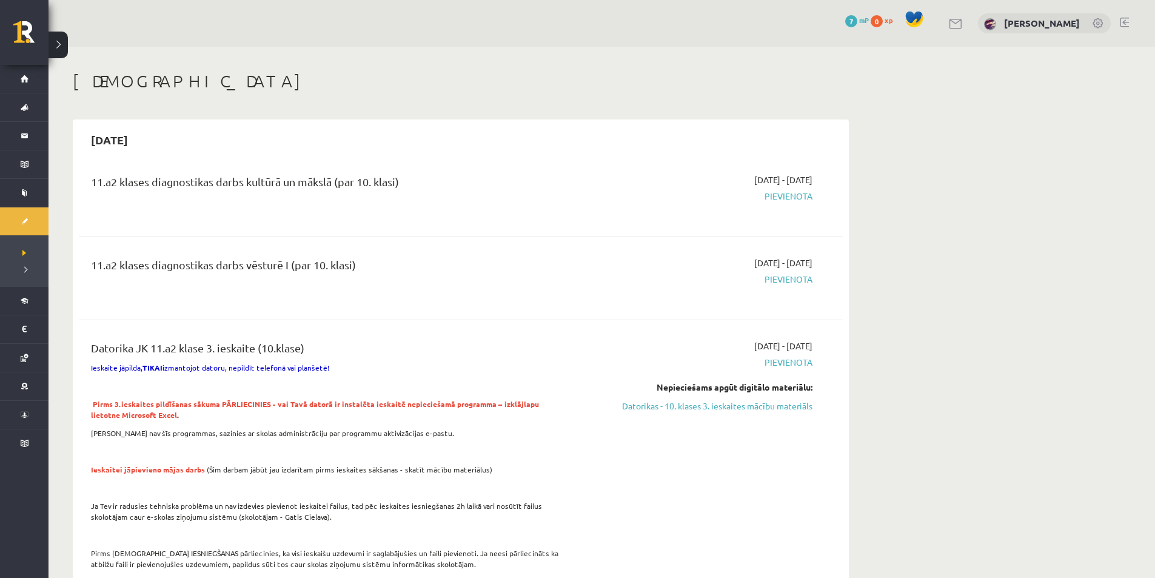
scroll to position [61, 0]
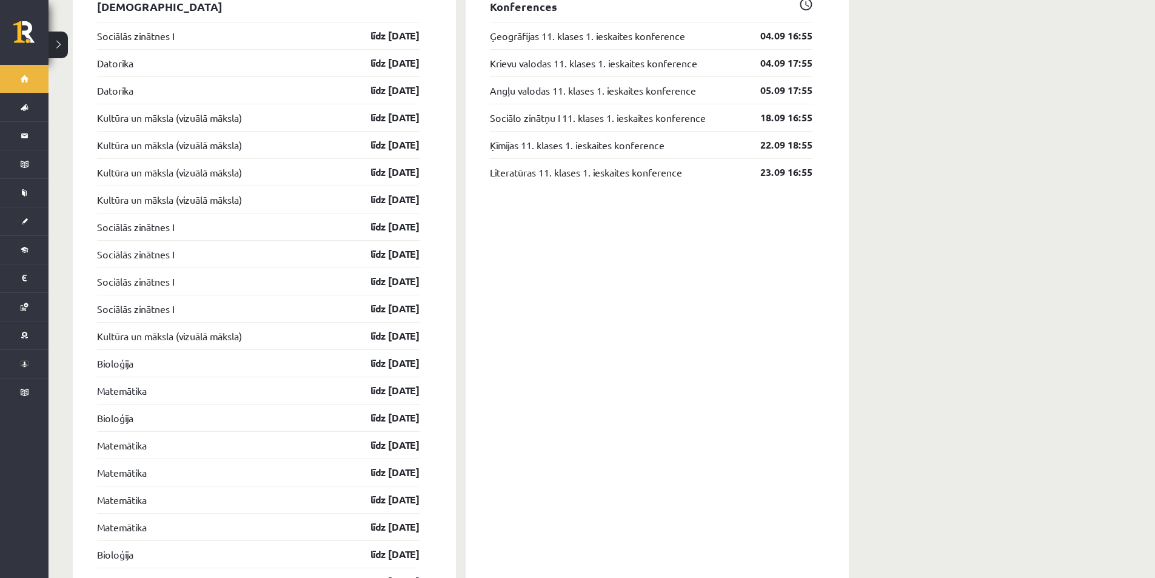
scroll to position [992, 0]
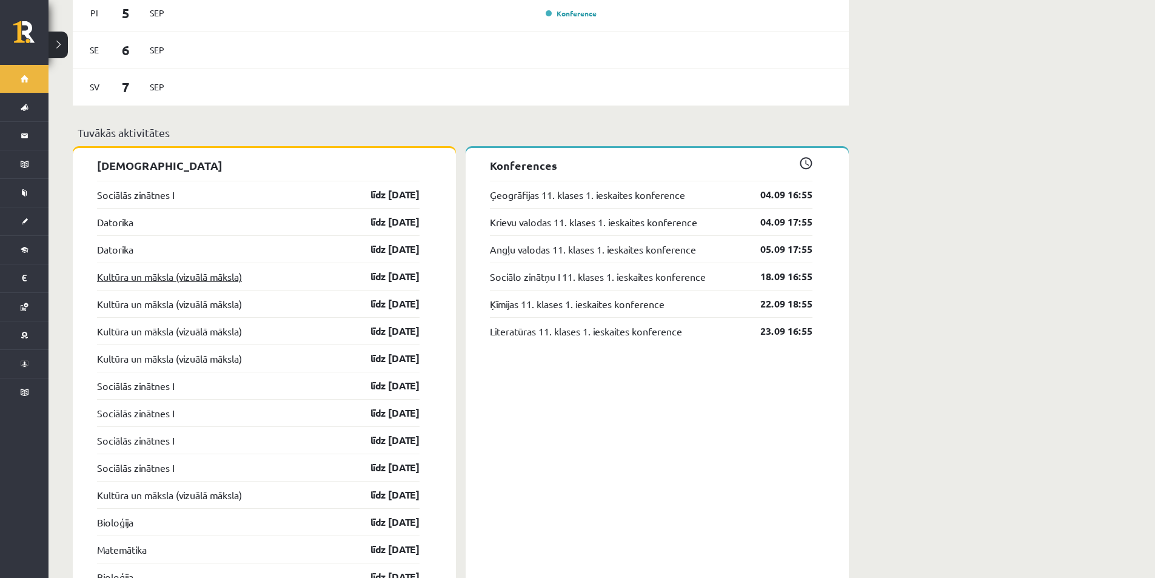
click at [133, 269] on link "Kultūra un māksla (vizuālā māksla)" at bounding box center [169, 276] width 145 height 15
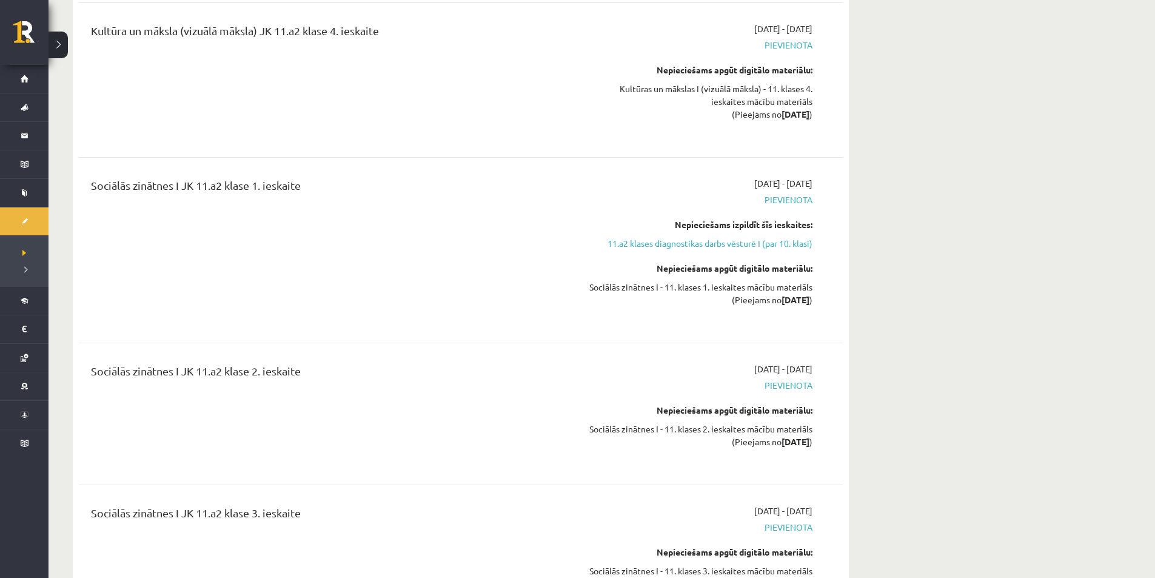
scroll to position [1333, 0]
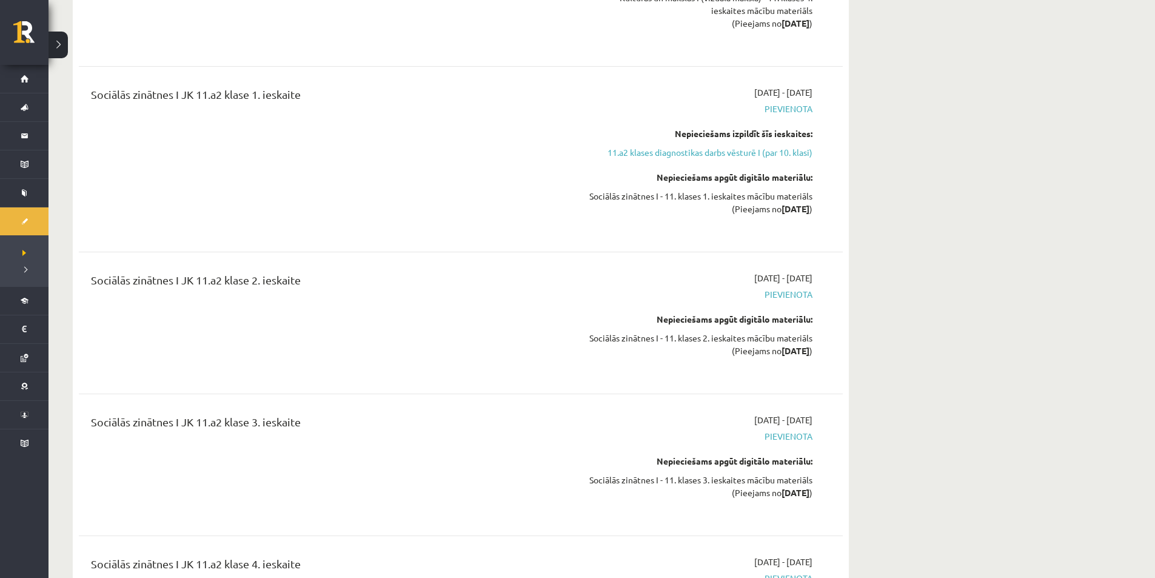
click at [782, 110] on span "Pievienota" at bounding box center [698, 108] width 228 height 13
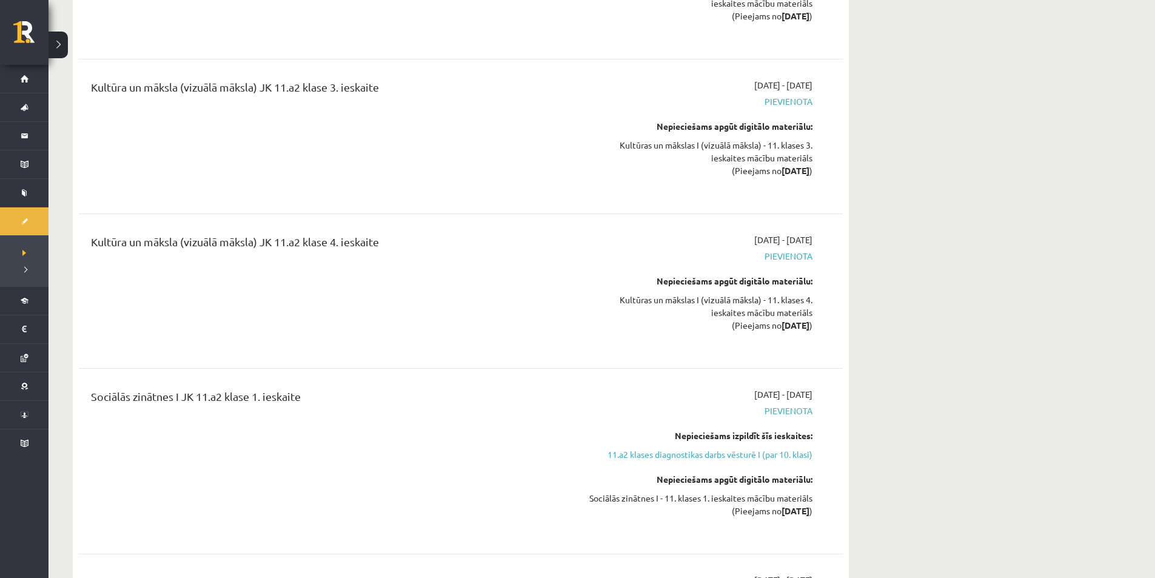
scroll to position [1030, 0]
click at [271, 257] on div "Kultūra un māksla (vizuālā māksla) JK 11.a2 klase 4. ieskaite" at bounding box center [328, 292] width 493 height 115
click at [302, 244] on div "Kultūra un māksla (vizuālā māksla) JK 11.a2 klase 4. ieskaite" at bounding box center [328, 246] width 475 height 22
click at [559, 337] on div "Kultūra un māksla (vizuālā māksla) JK 11.a2 klase 4. ieskaite" at bounding box center [328, 292] width 493 height 115
click at [781, 330] on strong "[DATE]" at bounding box center [795, 326] width 28 height 11
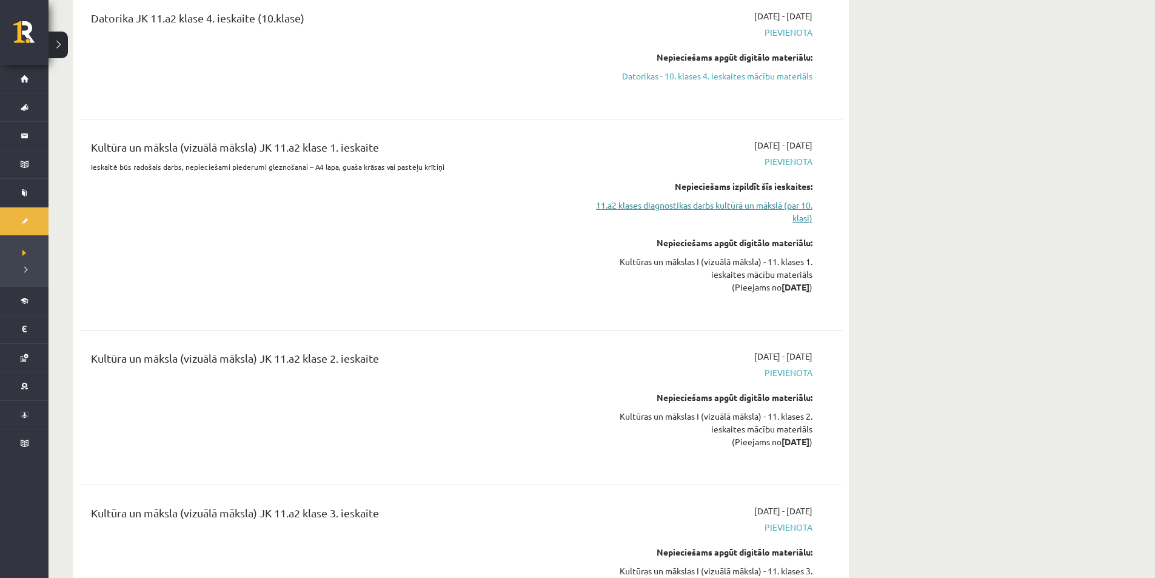
scroll to position [121, 0]
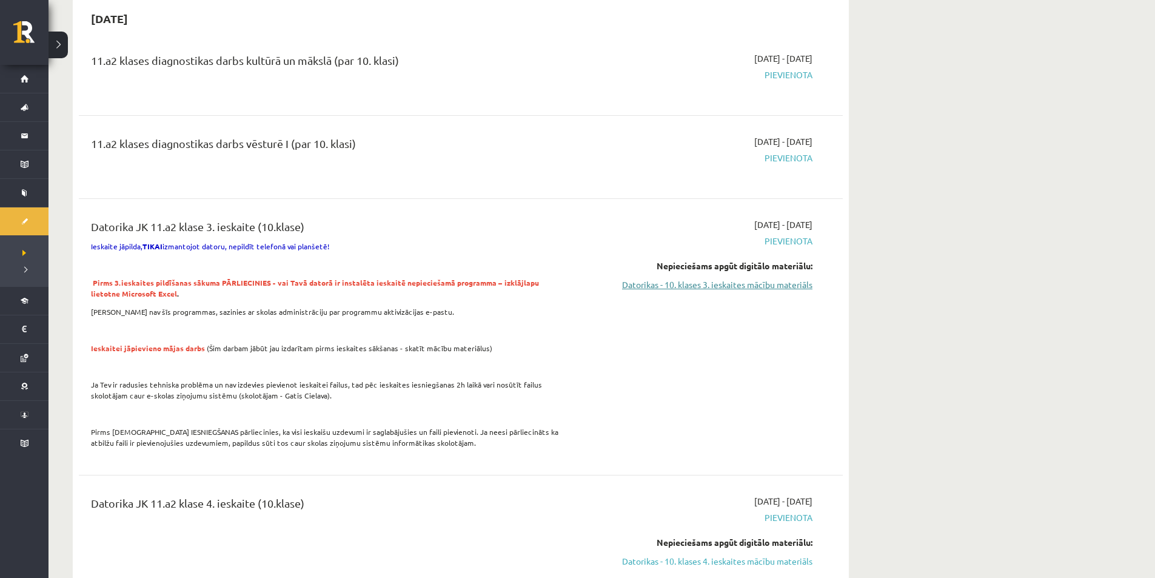
click at [639, 289] on link "Datorikas - 10. klases 3. ieskaites mācību materiāls" at bounding box center [698, 284] width 228 height 13
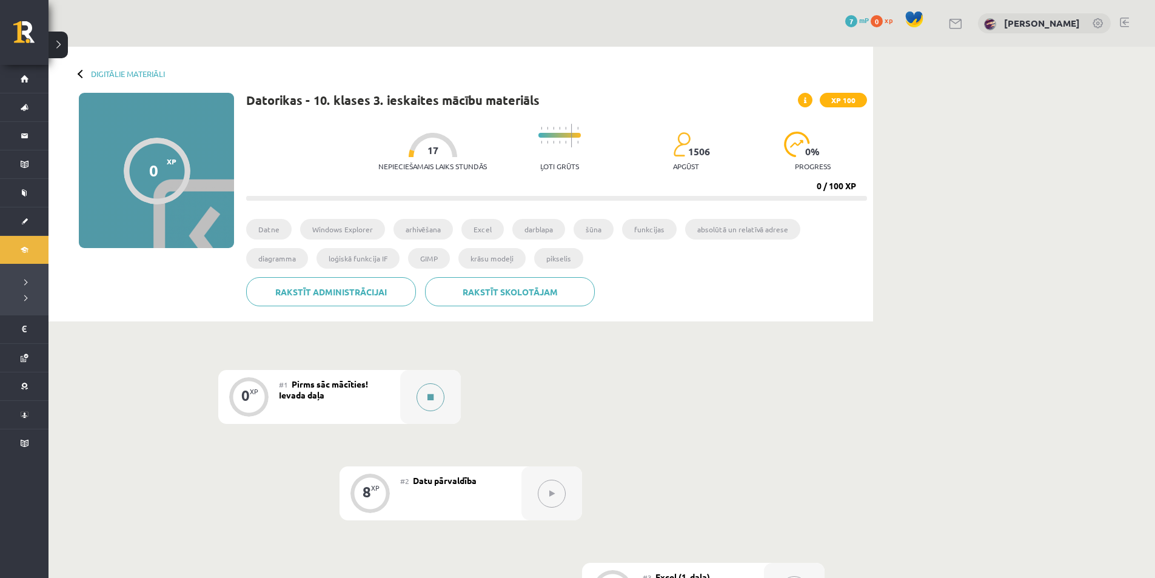
click at [423, 398] on button at bounding box center [430, 397] width 28 height 28
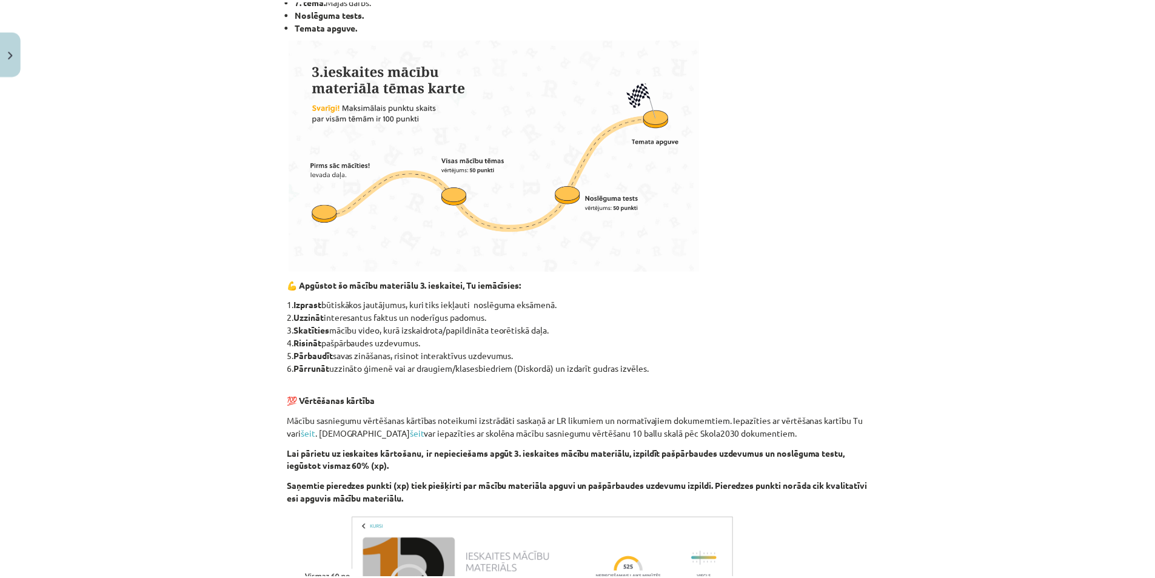
scroll to position [333, 0]
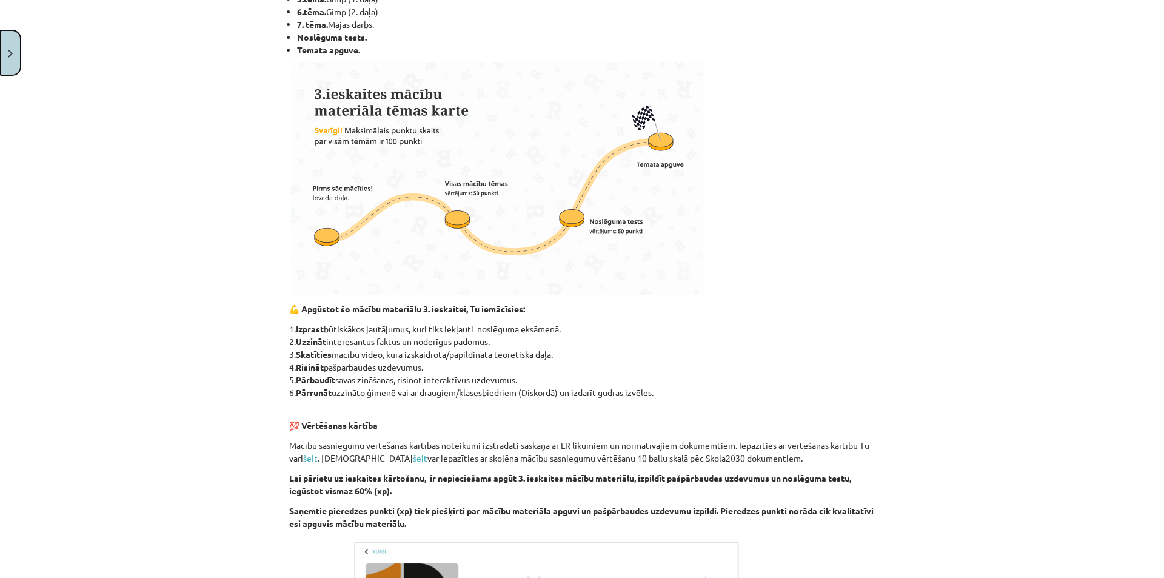
click at [7, 62] on button "Close" at bounding box center [10, 52] width 21 height 45
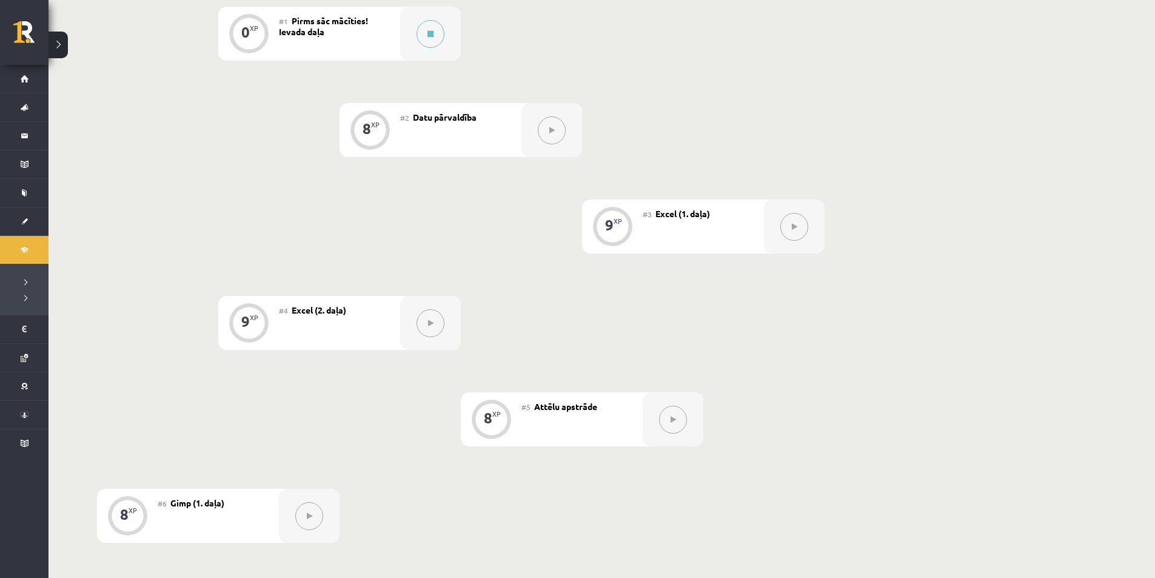
scroll to position [303, 0]
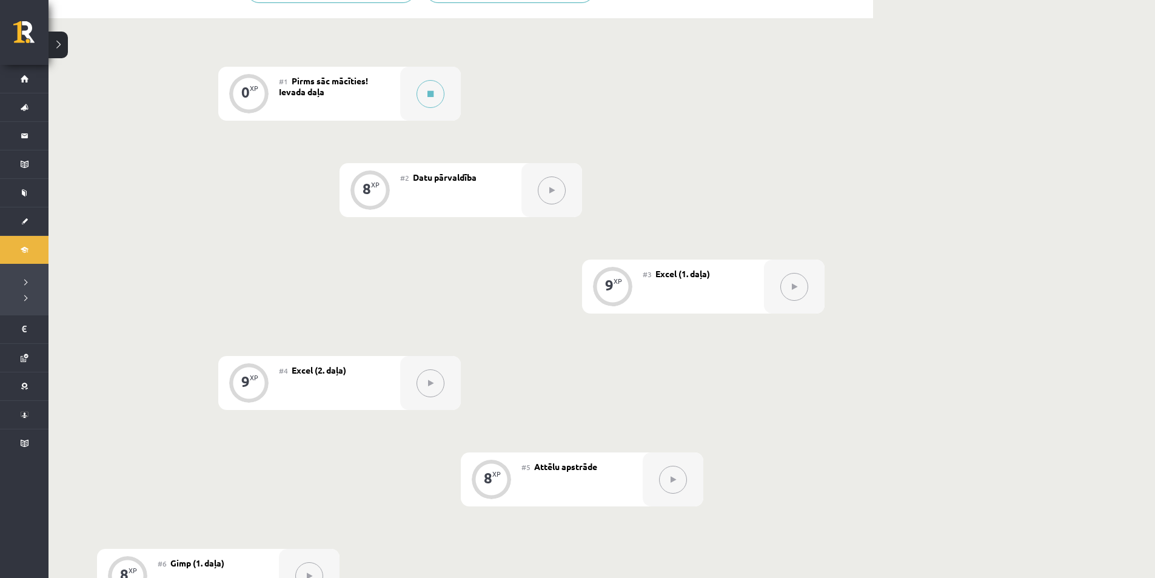
click at [561, 197] on div at bounding box center [551, 190] width 61 height 54
click at [387, 107] on div "#1 Pirms sāc mācīties! Ievada daļa" at bounding box center [339, 94] width 121 height 54
click at [299, 88] on span "Pirms sāc mācīties! Ievada daļa" at bounding box center [323, 86] width 89 height 22
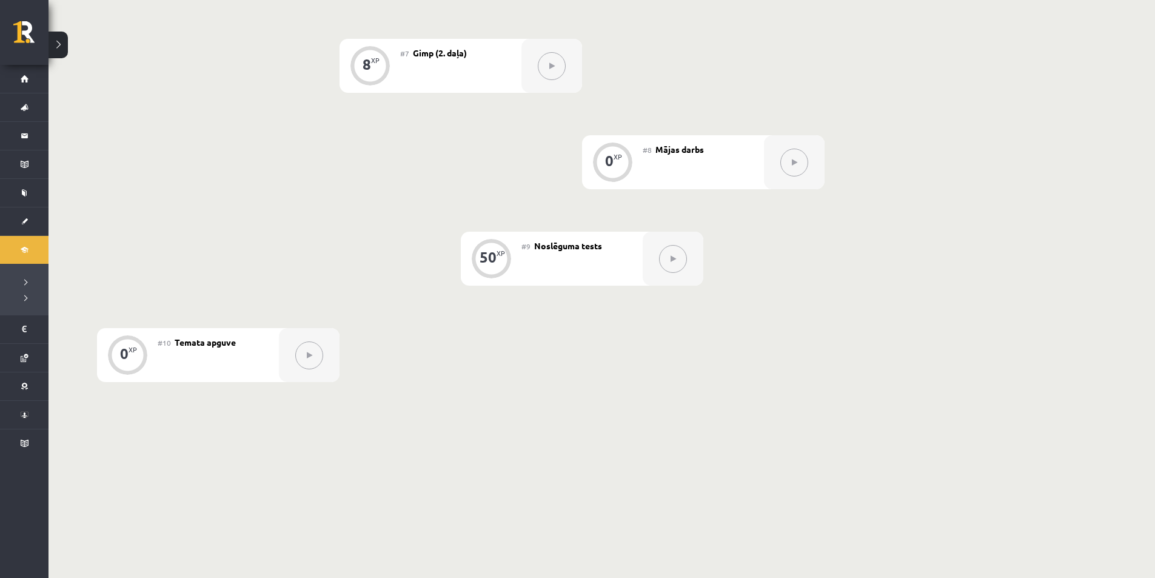
scroll to position [925, 0]
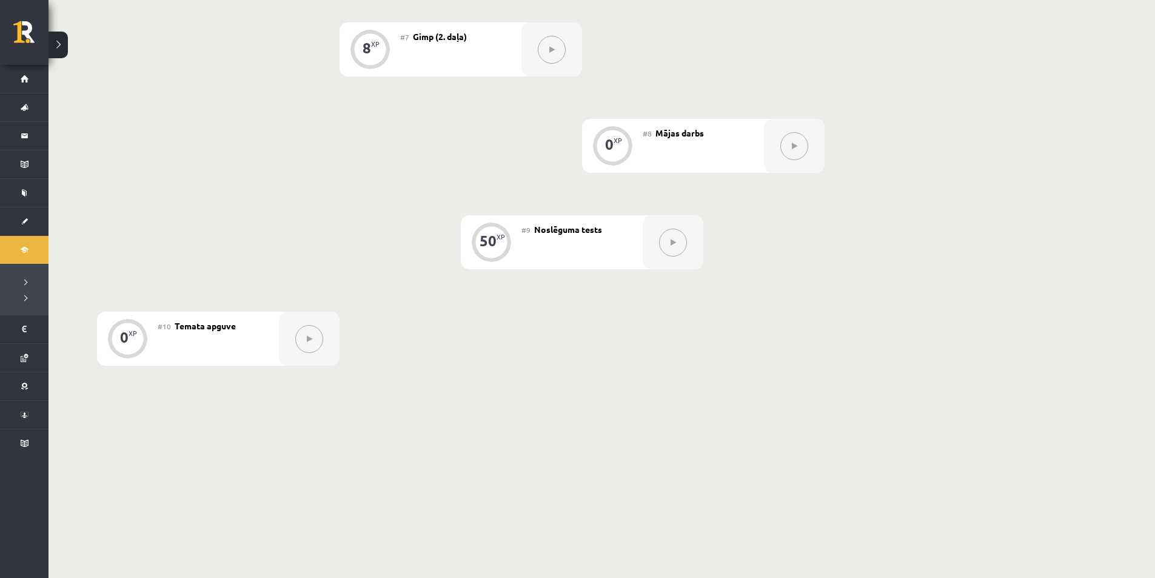
drag, startPoint x: 130, startPoint y: 339, endPoint x: 147, endPoint y: 335, distance: 17.4
click at [134, 337] on div "0 XP" at bounding box center [127, 337] width 36 height 36
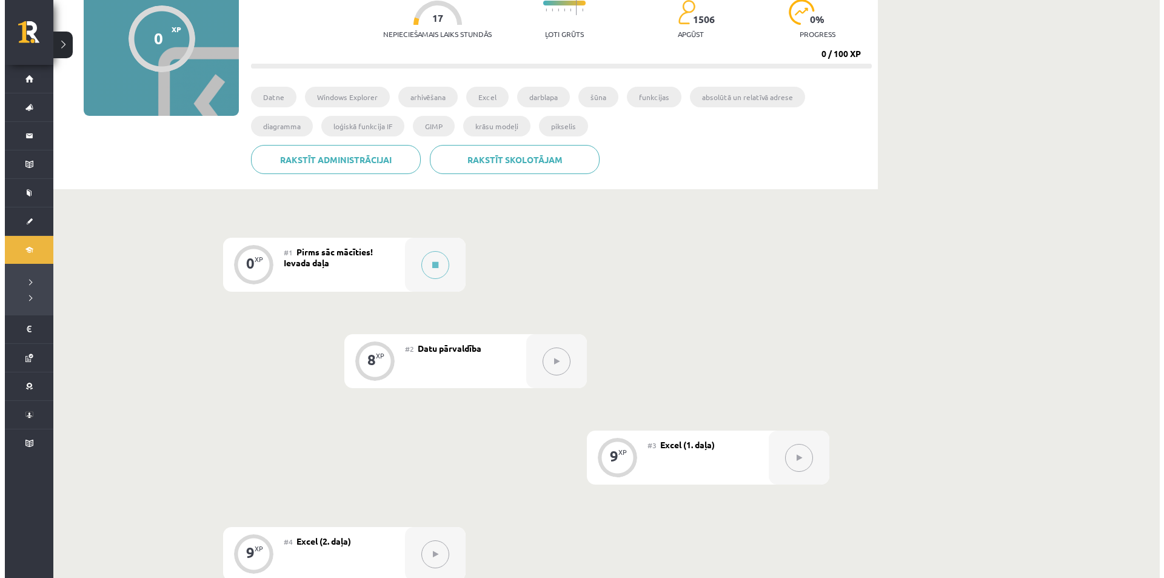
scroll to position [77, 0]
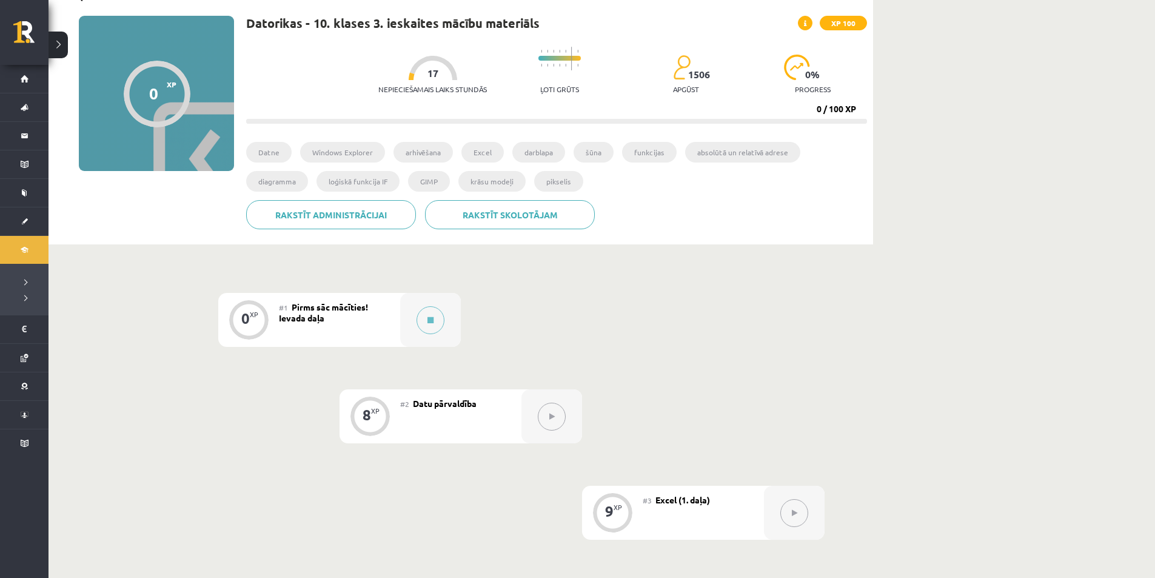
click at [316, 324] on div "#1 Pirms sāc mācīties! Ievada daļa" at bounding box center [339, 320] width 121 height 54
click at [435, 319] on button at bounding box center [430, 320] width 28 height 28
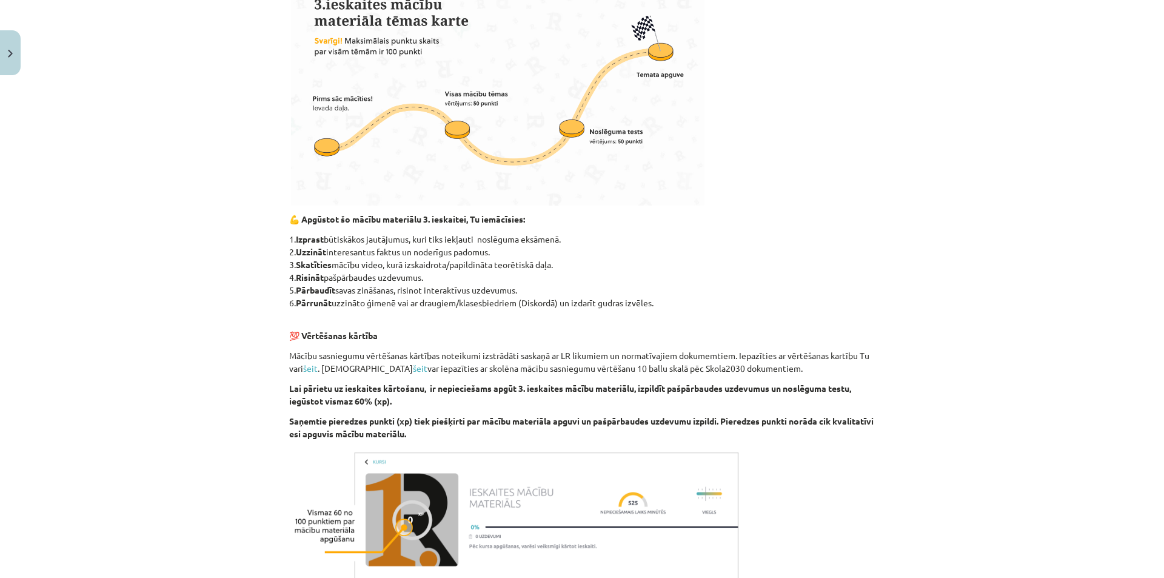
scroll to position [273, 0]
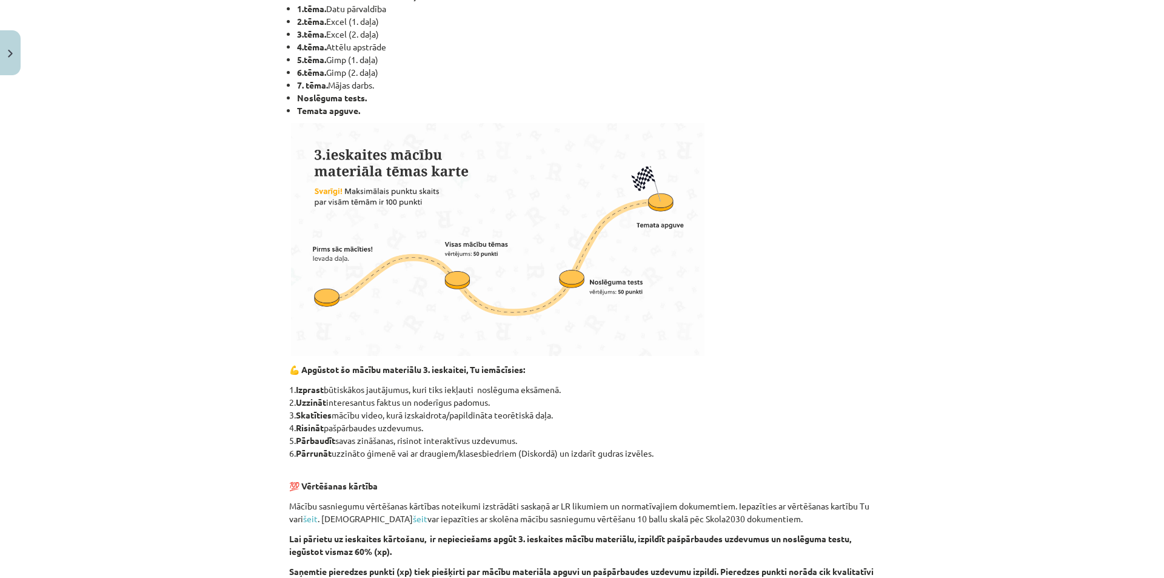
click at [524, 262] on img at bounding box center [497, 239] width 413 height 233
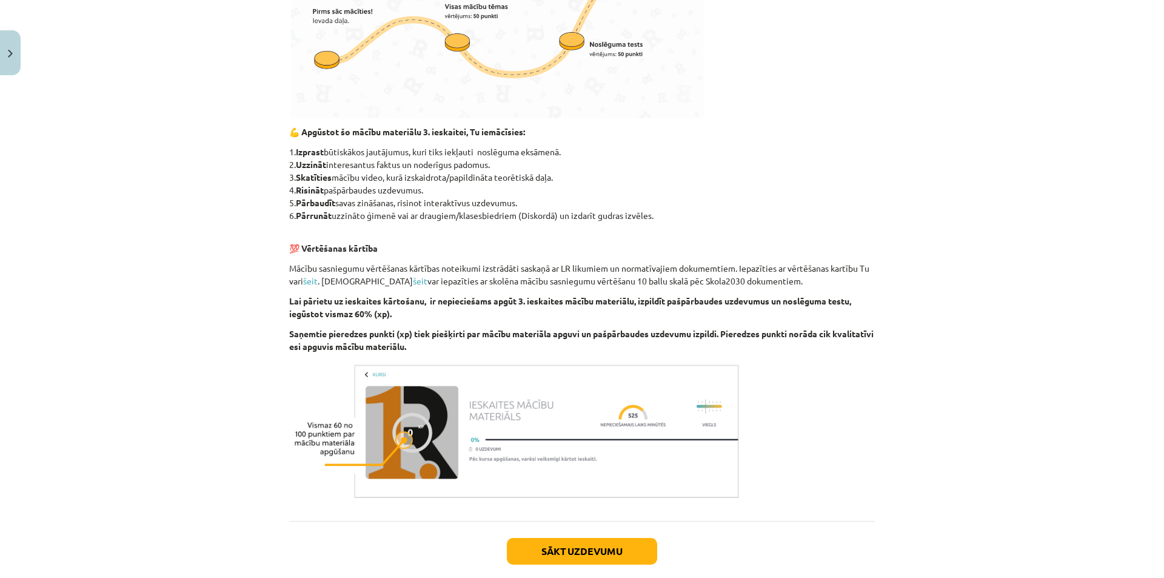
scroll to position [576, 0]
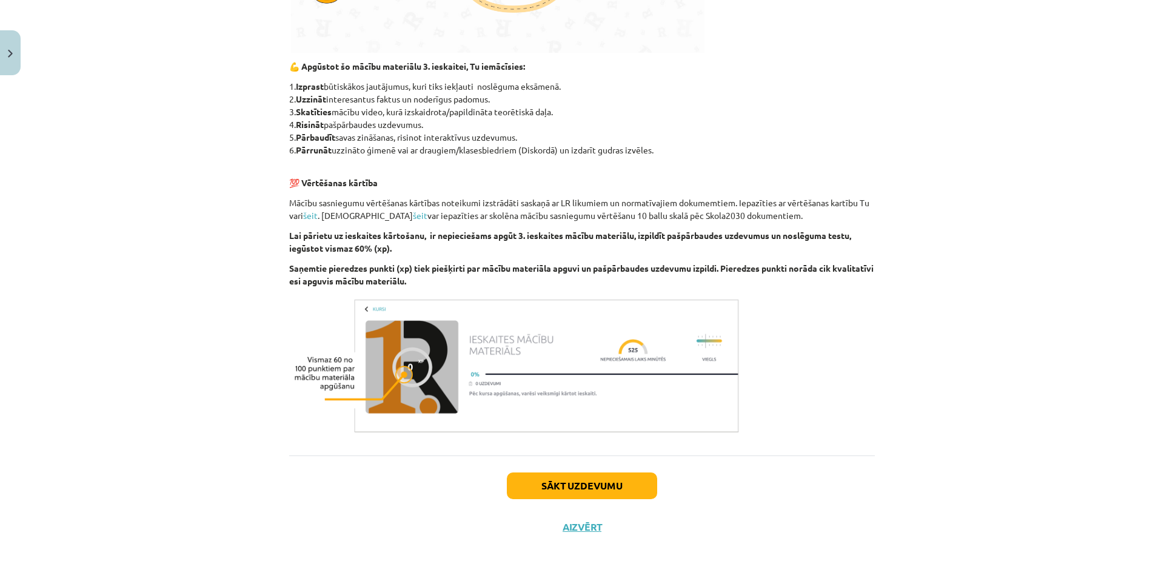
drag, startPoint x: 526, startPoint y: 5, endPoint x: 548, endPoint y: 13, distance: 23.8
drag, startPoint x: 548, startPoint y: 13, endPoint x: 932, endPoint y: 321, distance: 491.4
click at [925, 339] on div "Mācību tēma: Datorikas - 10. klases 3. ieskaites mācību materiāls #1 Pirms sāc …" at bounding box center [582, 289] width 1164 height 578
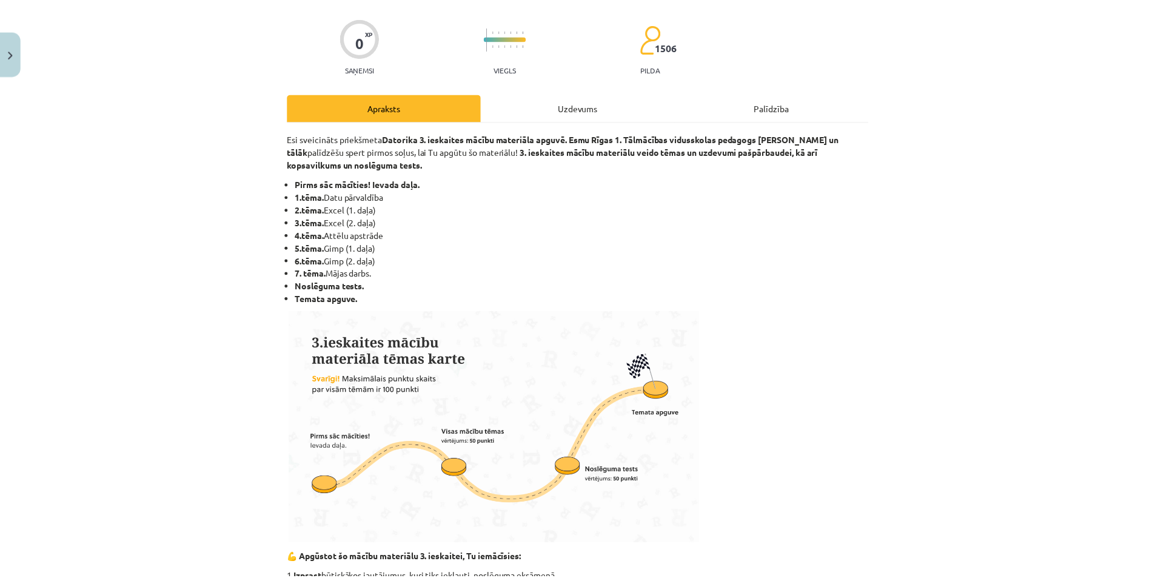
scroll to position [0, 0]
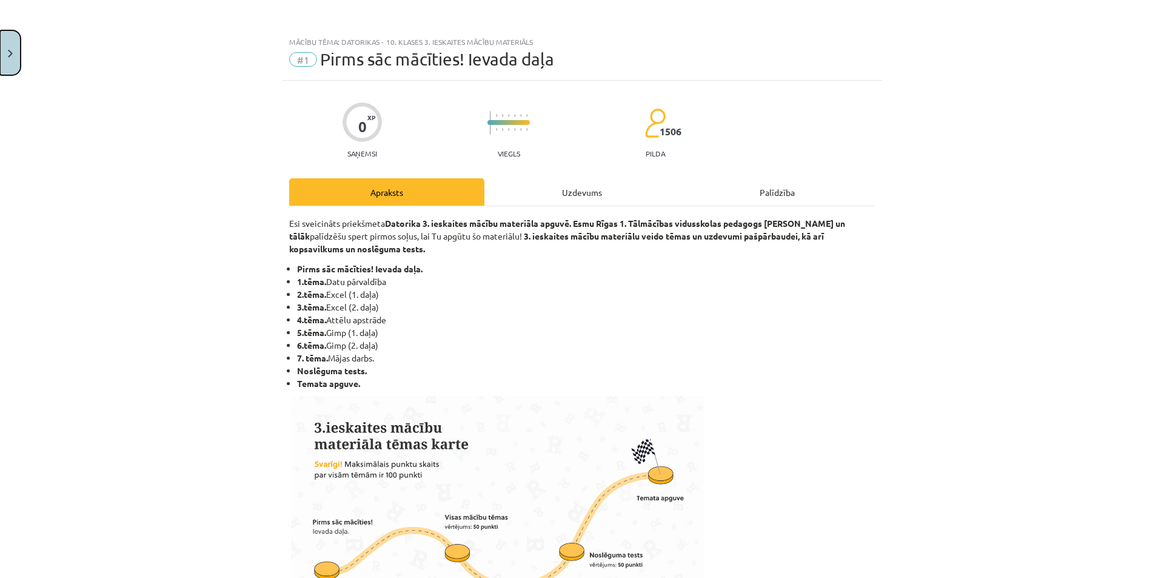
click at [0, 56] on button "Close" at bounding box center [10, 52] width 21 height 45
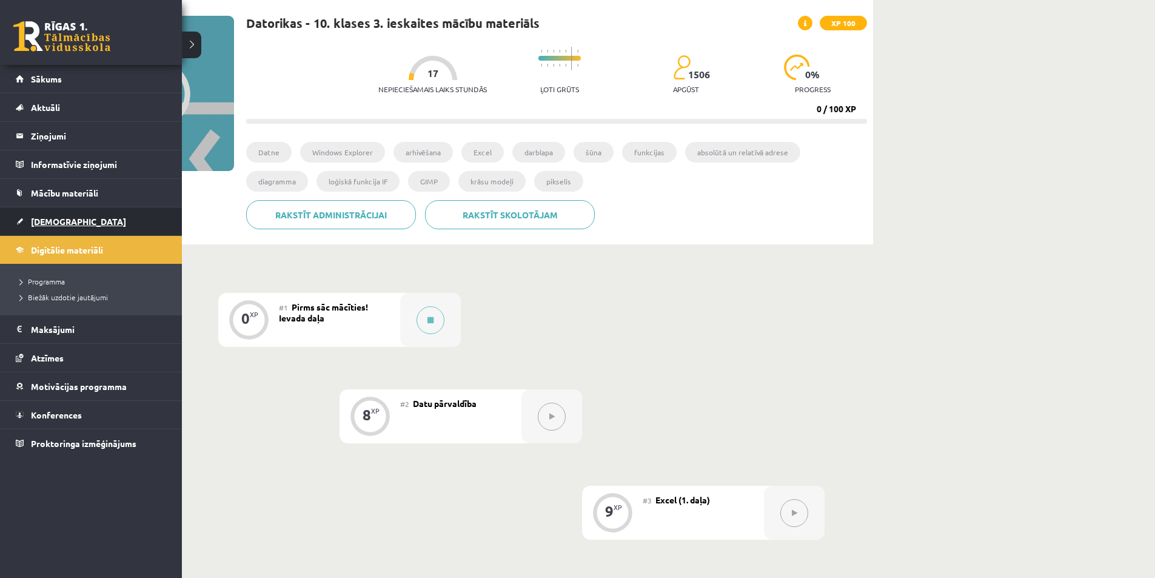
click at [59, 230] on link "[DEMOGRAPHIC_DATA]" at bounding box center [91, 221] width 151 height 28
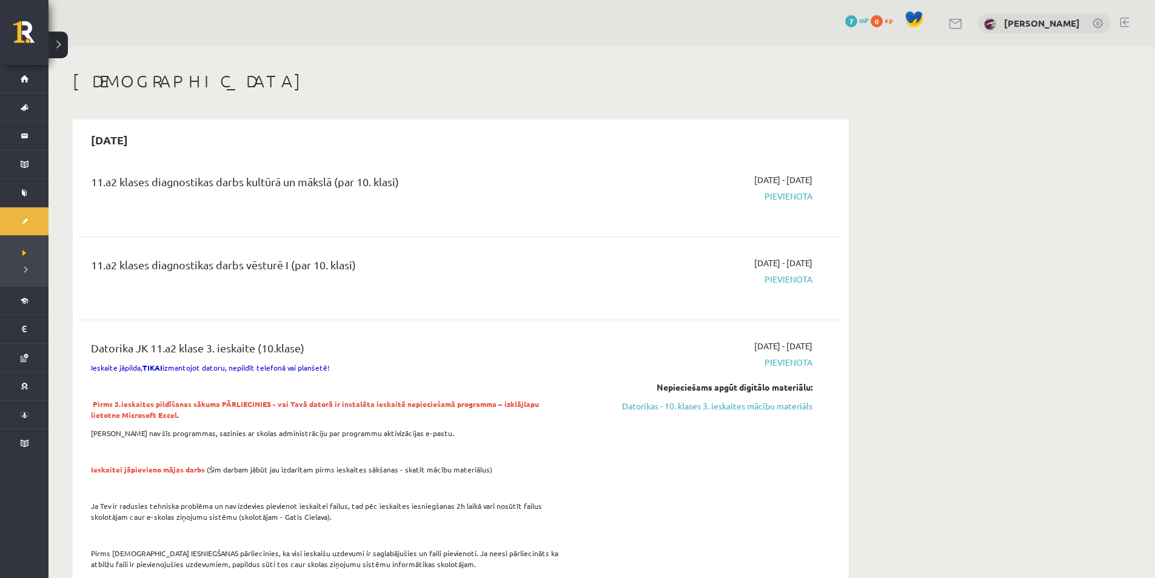
click at [949, 24] on link at bounding box center [956, 24] width 15 height 10
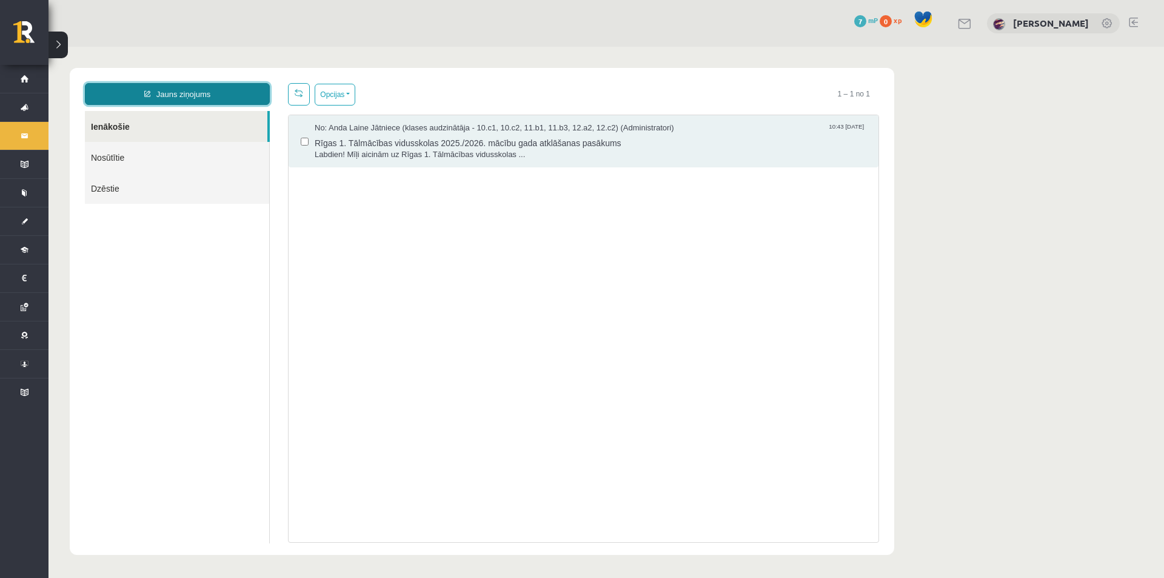
click at [226, 98] on link "Jauns ziņojums" at bounding box center [177, 94] width 185 height 22
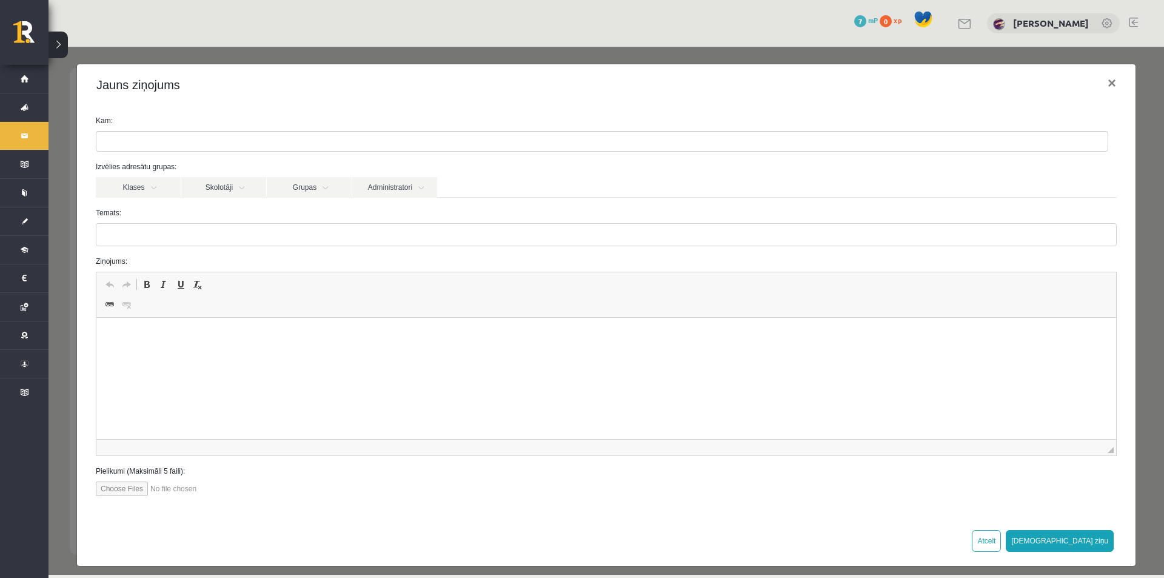
click at [305, 145] on ul at bounding box center [601, 141] width 1011 height 19
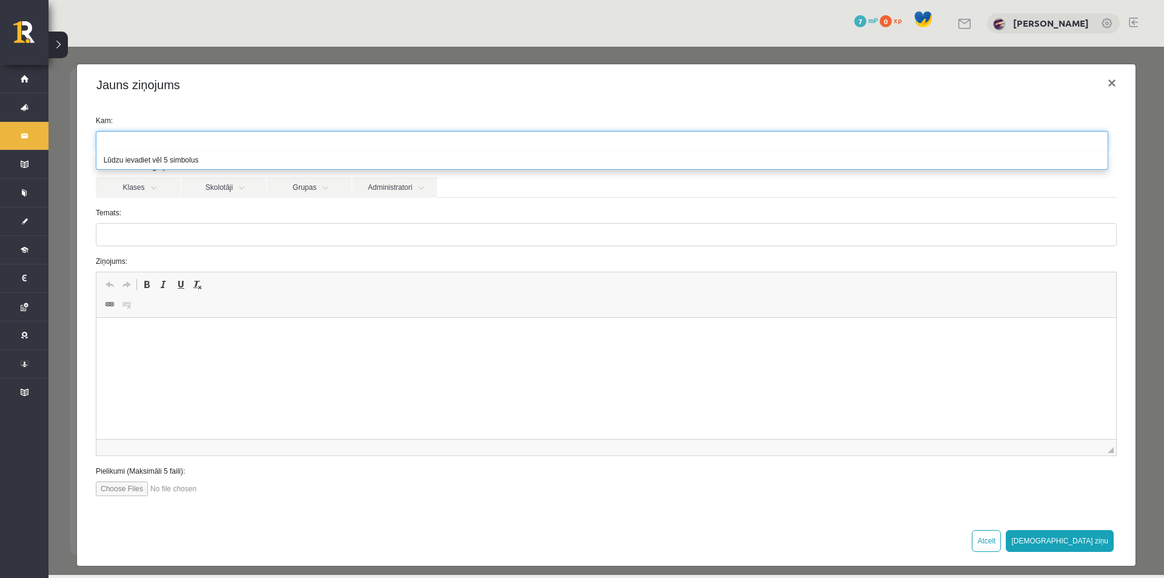
click at [676, 222] on div "Temats:" at bounding box center [606, 226] width 1039 height 39
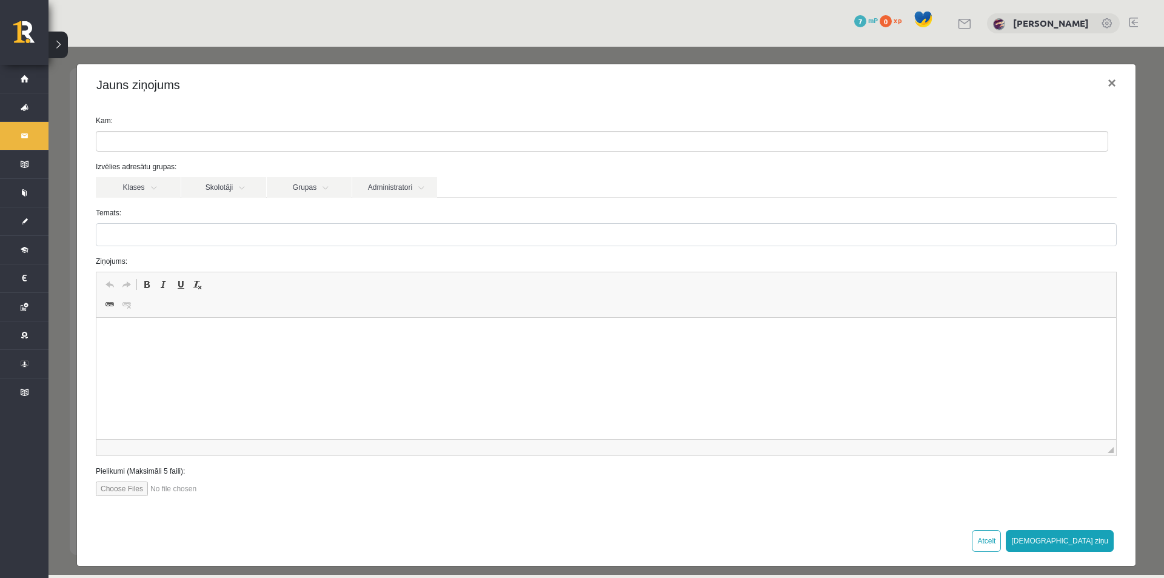
click at [382, 137] on ul at bounding box center [601, 141] width 1011 height 19
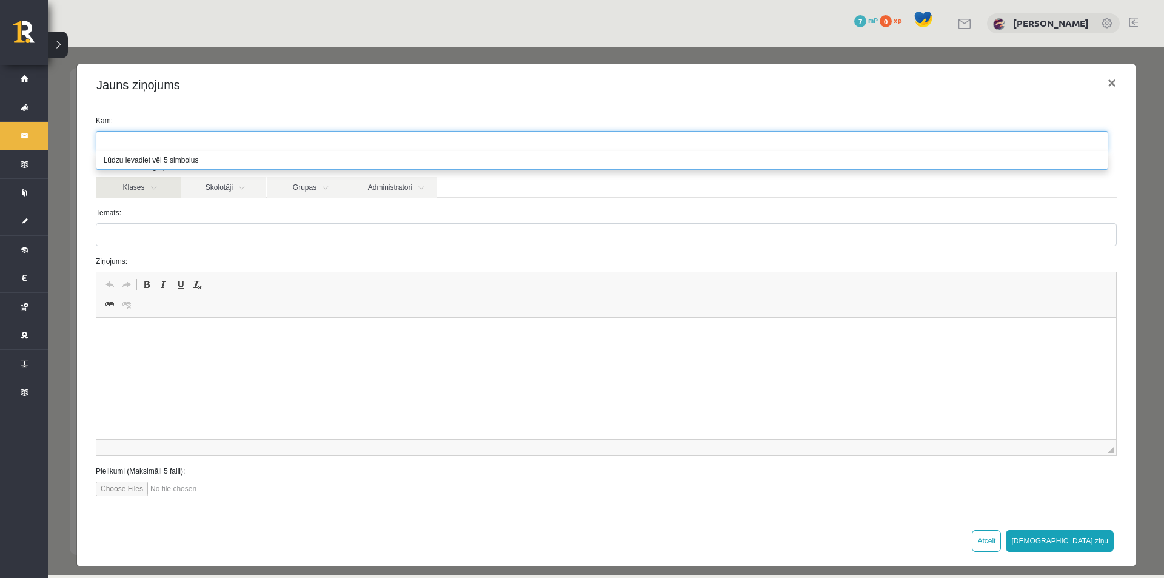
click at [152, 194] on link "Klases" at bounding box center [138, 187] width 85 height 21
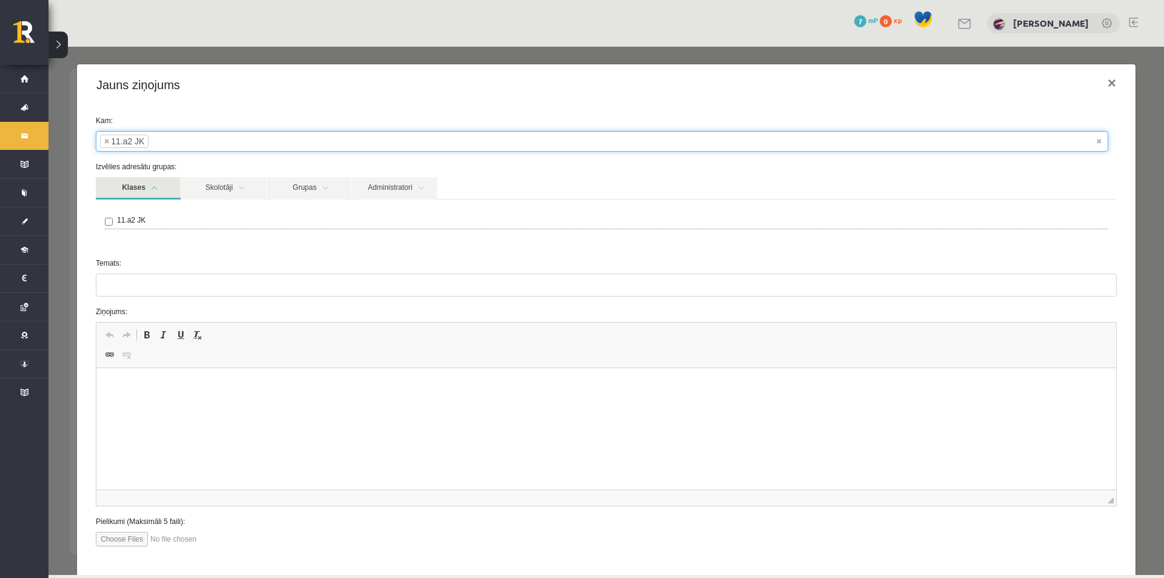
click at [103, 141] on li "× 11.a2 JK" at bounding box center [124, 141] width 48 height 13
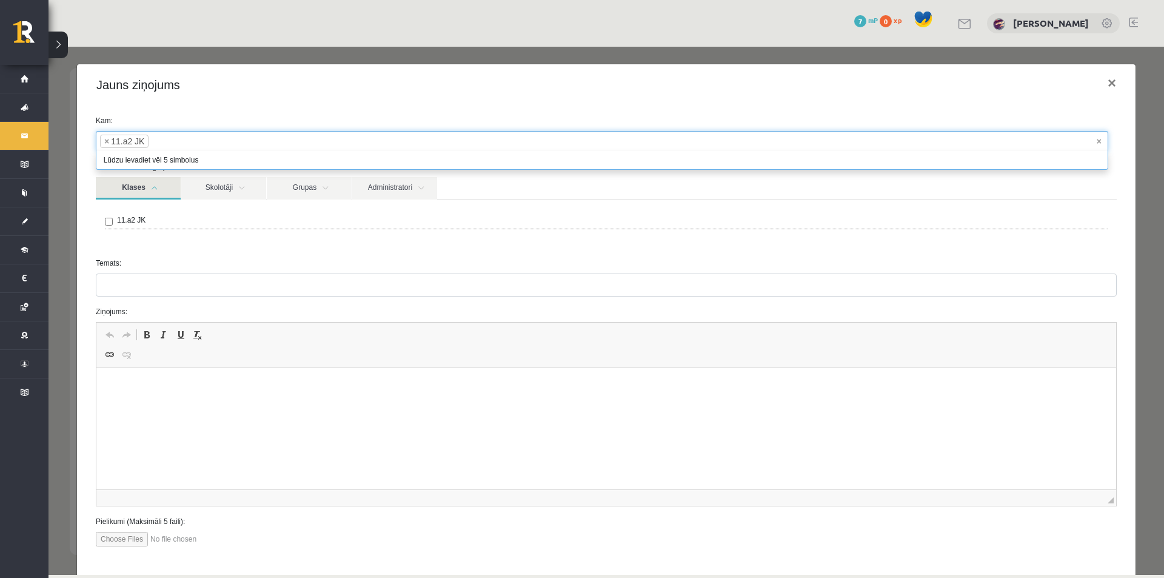
click at [128, 185] on link "Klases" at bounding box center [138, 188] width 85 height 22
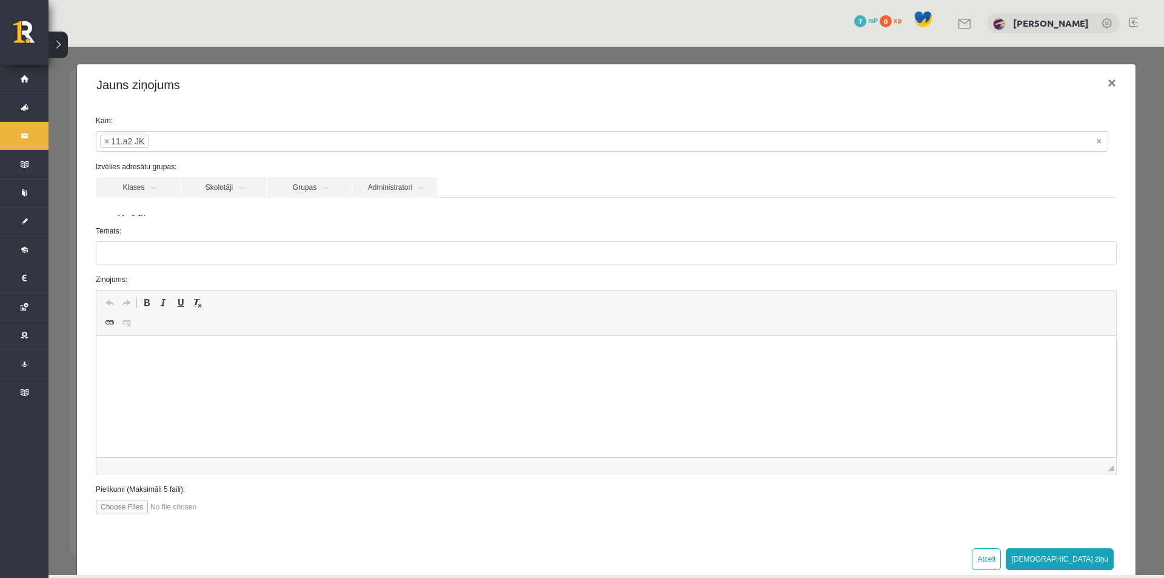
click at [101, 143] on li "× 11.a2 JK" at bounding box center [124, 141] width 48 height 13
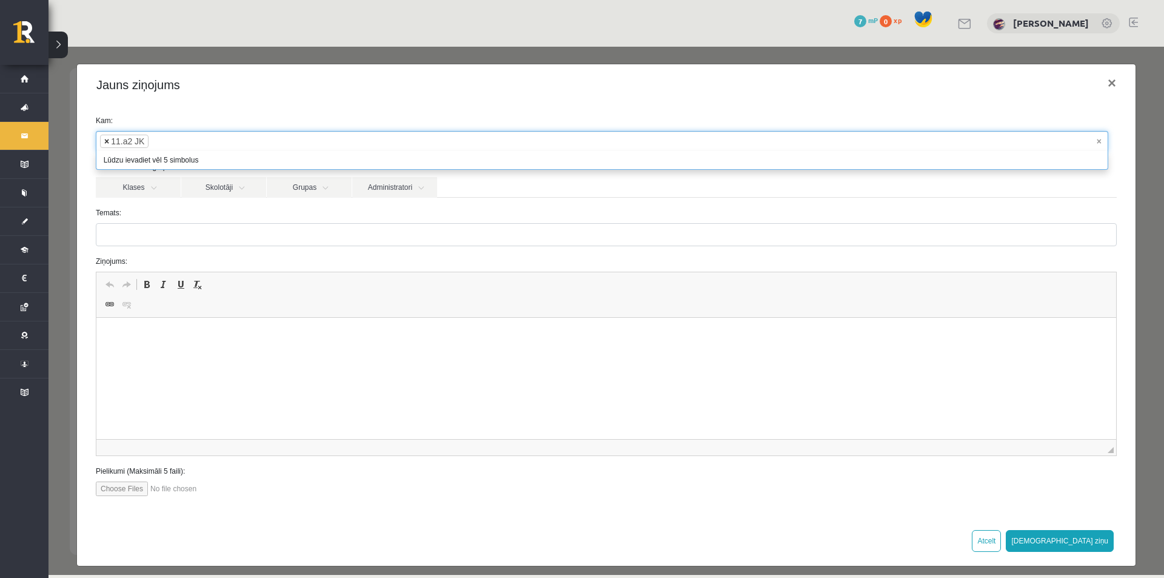
click at [104, 142] on span "×" at bounding box center [106, 141] width 5 height 12
click at [233, 183] on link "Skolotāji" at bounding box center [223, 187] width 85 height 21
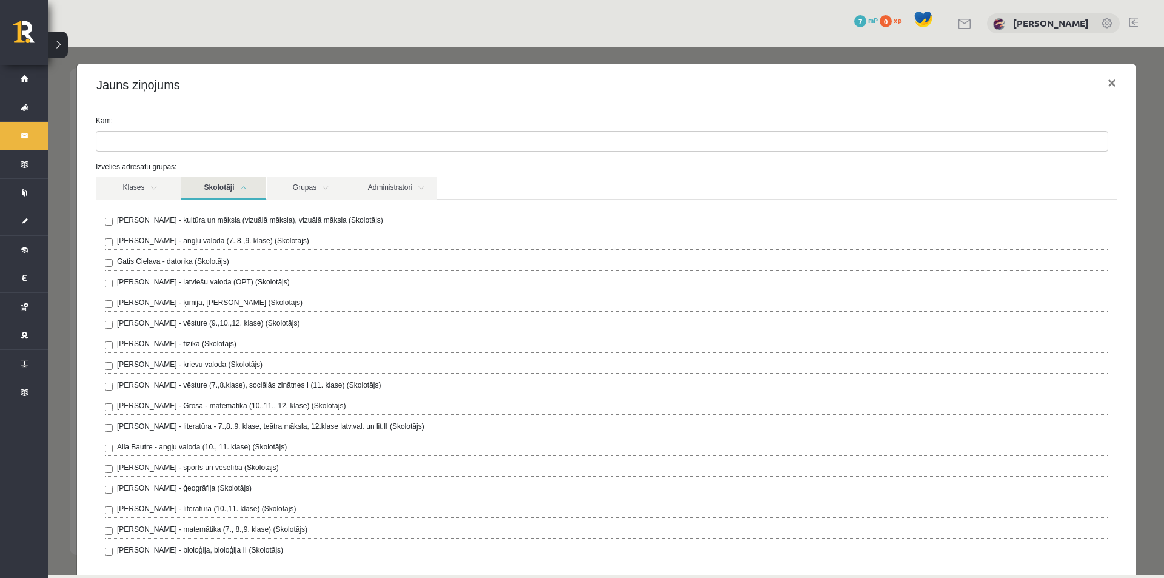
click at [244, 186] on link "Skolotāji" at bounding box center [223, 188] width 85 height 22
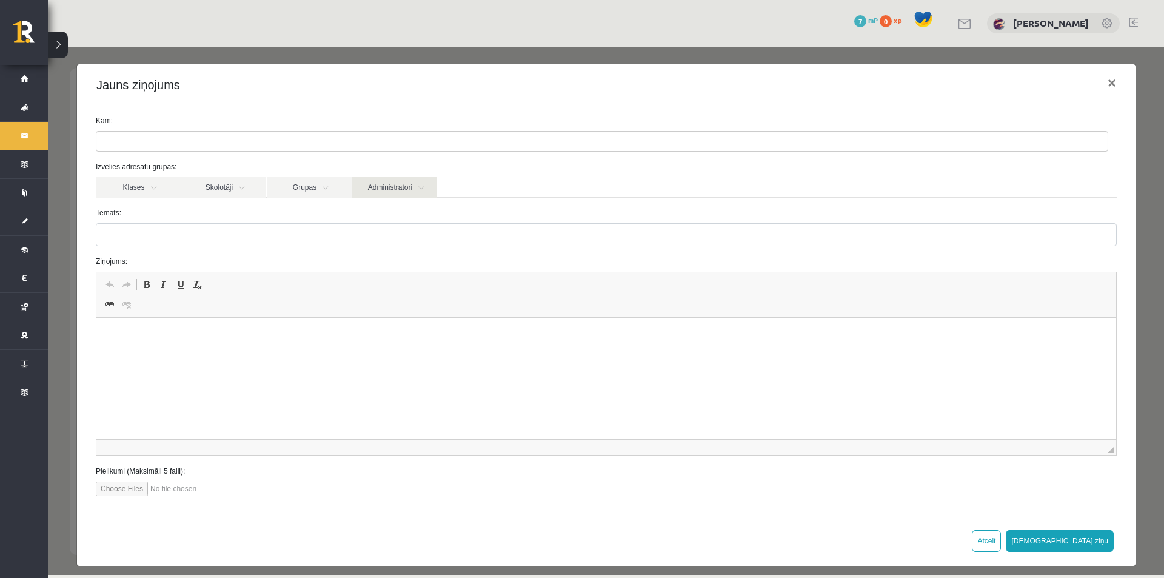
click at [387, 191] on link "Administratori" at bounding box center [394, 187] width 85 height 21
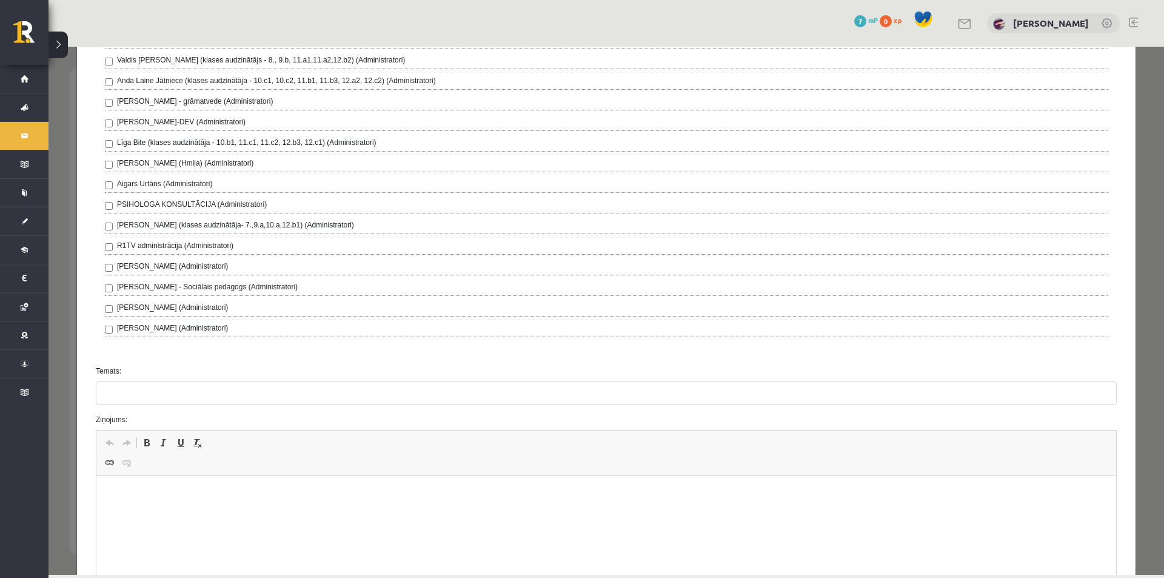
scroll to position [409, 0]
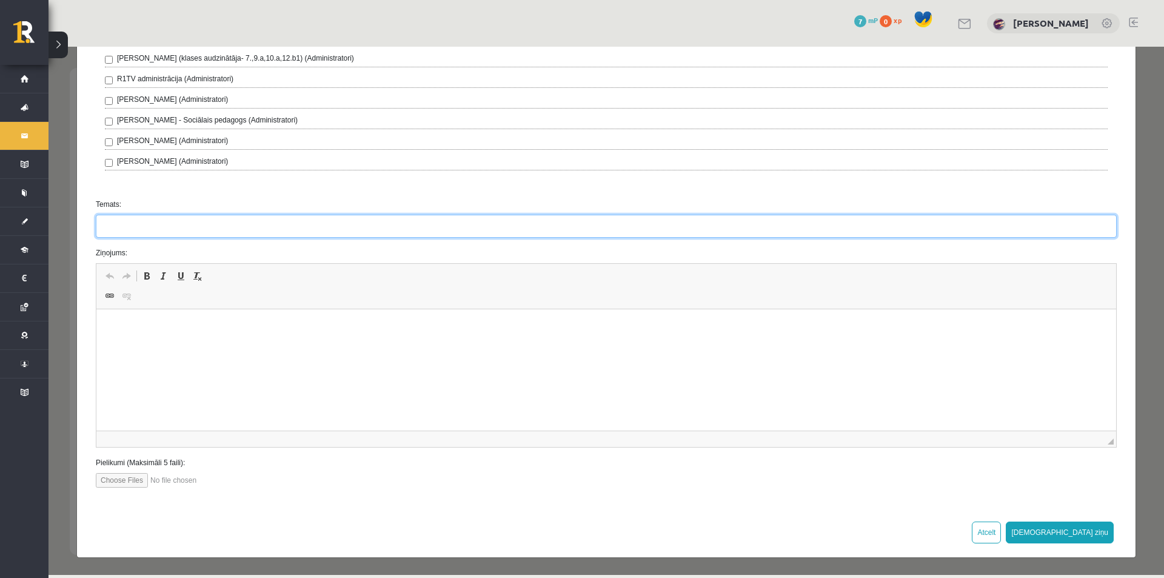
click at [370, 219] on input "Temats:" at bounding box center [606, 226] width 1021 height 23
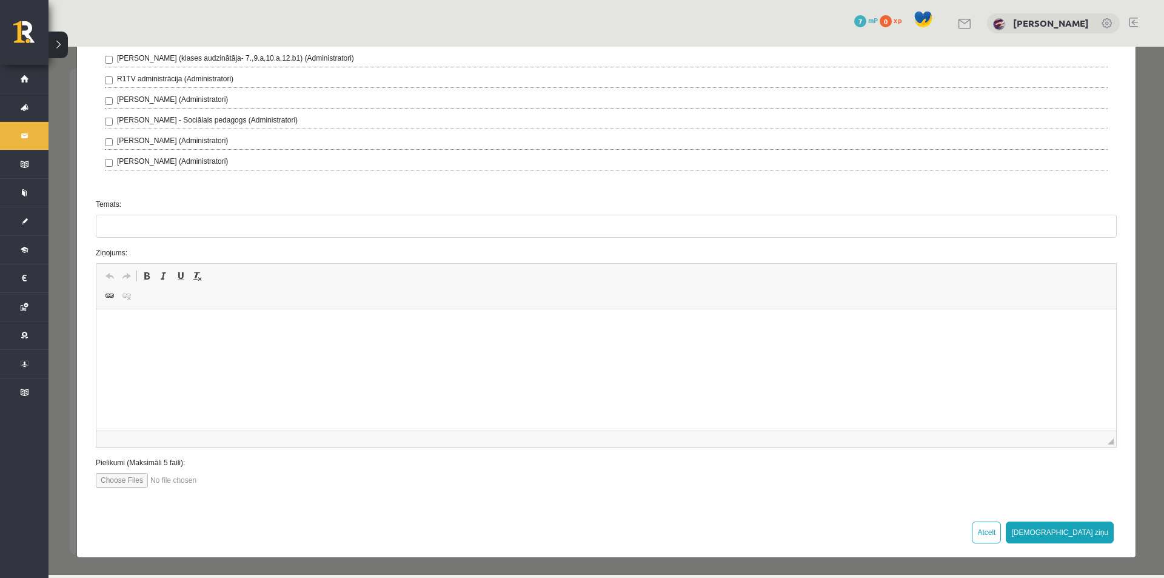
click at [256, 328] on p "Editor, wiswyg-editor-47363962988760-1756718939-84" at bounding box center [605, 327] width 995 height 13
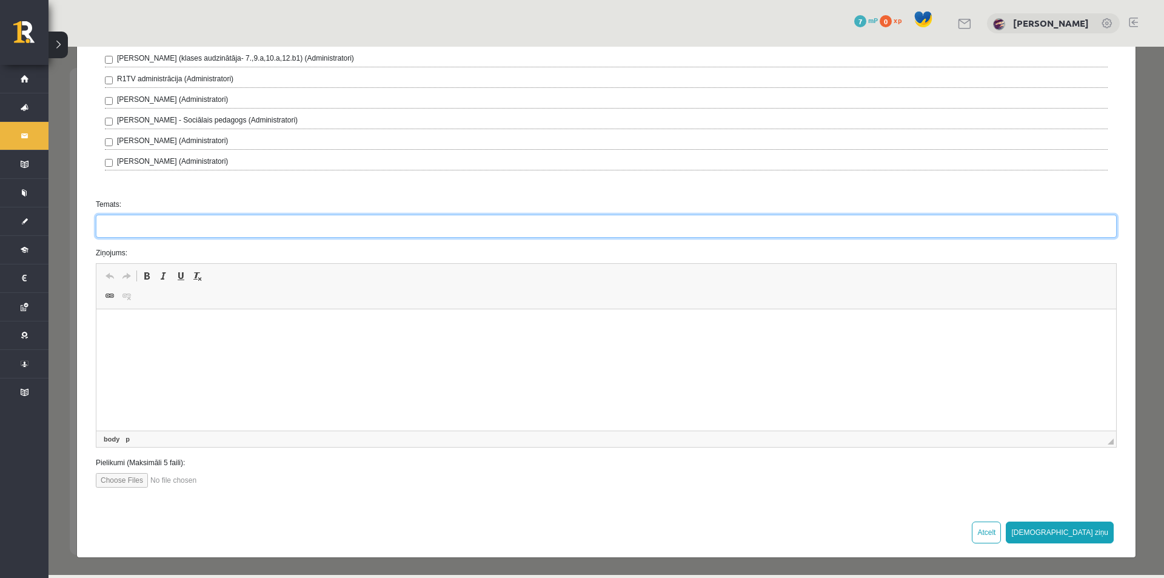
click at [250, 226] on input "Temats:" at bounding box center [606, 226] width 1021 height 23
type input "*"
type input "*********"
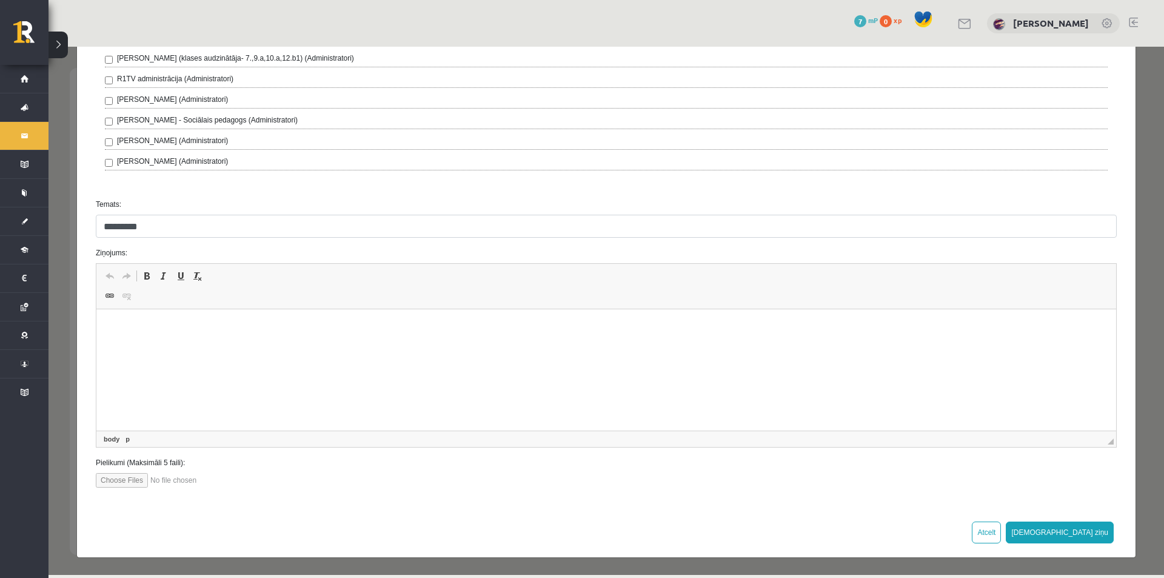
click at [246, 318] on html at bounding box center [605, 327] width 1019 height 37
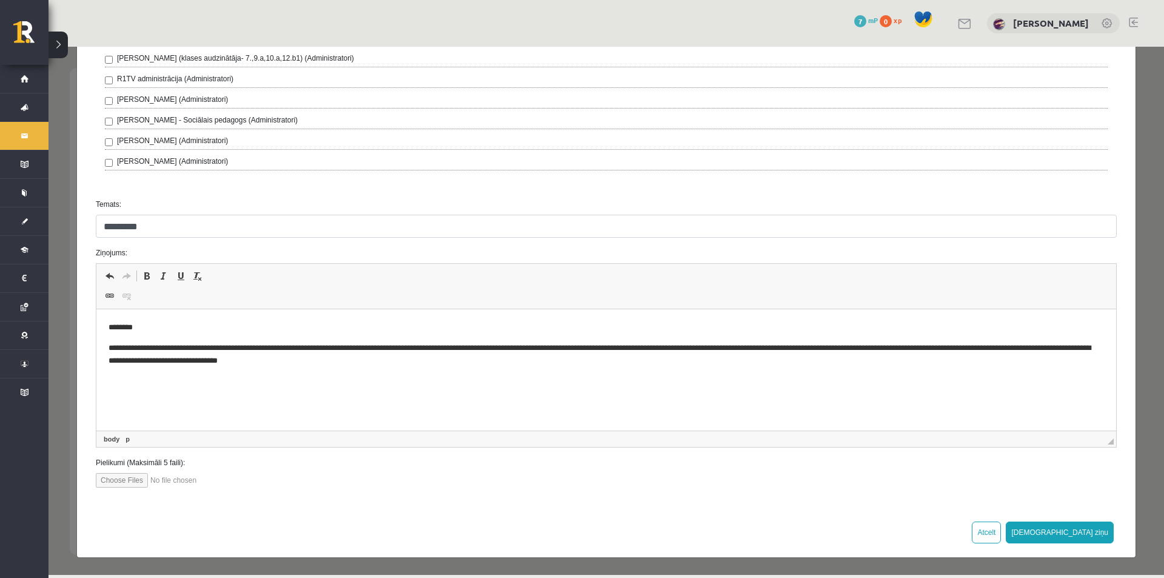
click at [687, 348] on p "**********" at bounding box center [601, 354] width 987 height 25
click at [385, 363] on p "**********" at bounding box center [601, 354] width 987 height 25
click at [1077, 537] on button "Sūtīt ziņu" at bounding box center [1059, 532] width 108 height 22
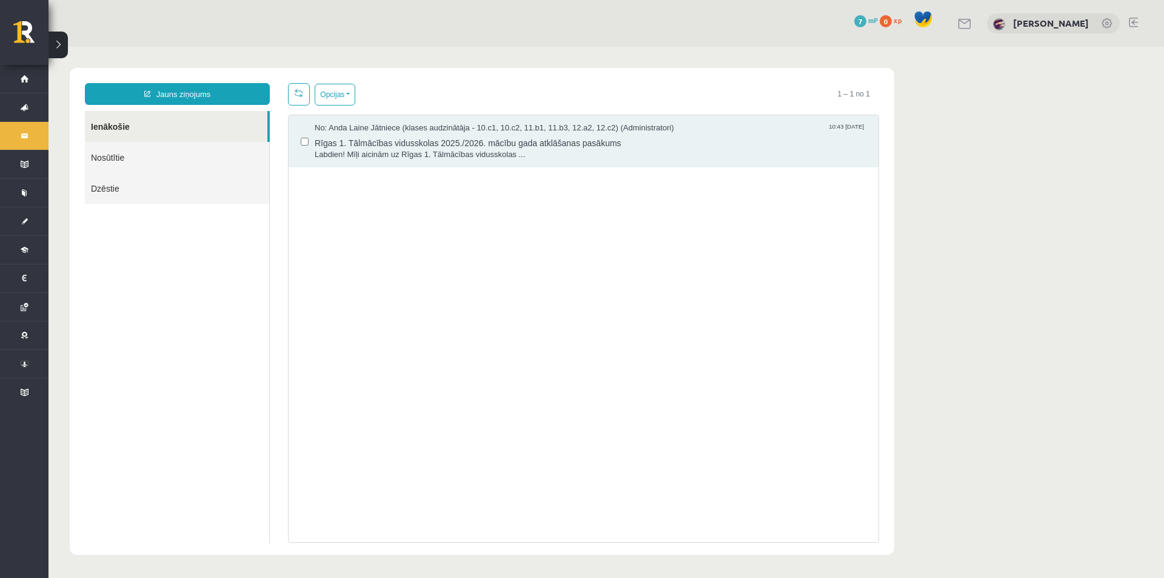
scroll to position [0, 0]
click at [175, 150] on link "Nosūtītie" at bounding box center [177, 157] width 184 height 31
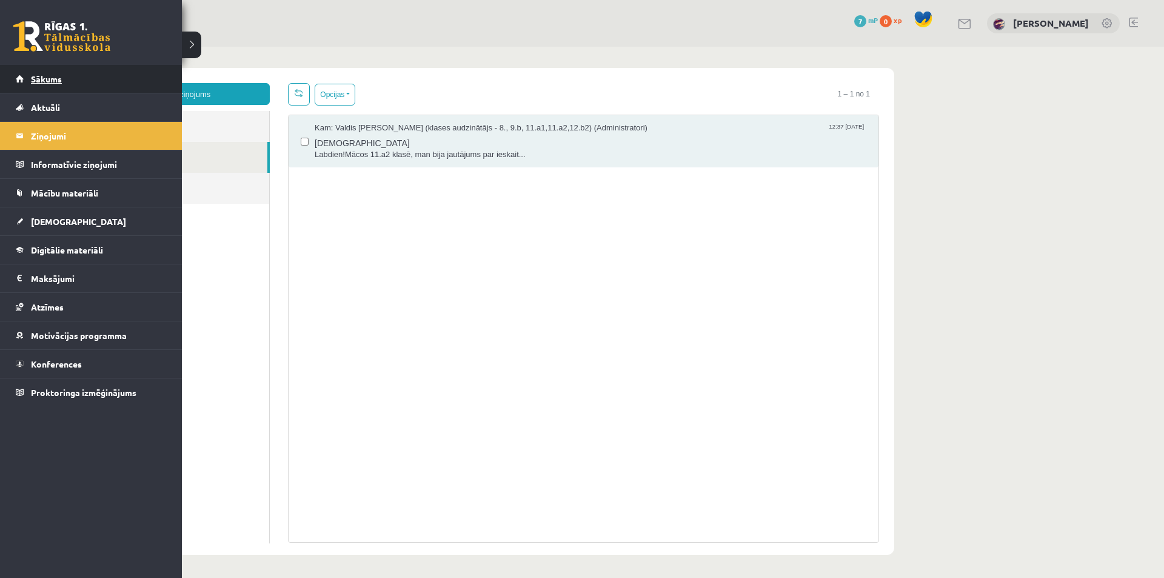
click at [47, 76] on span "Sākums" at bounding box center [46, 78] width 31 height 11
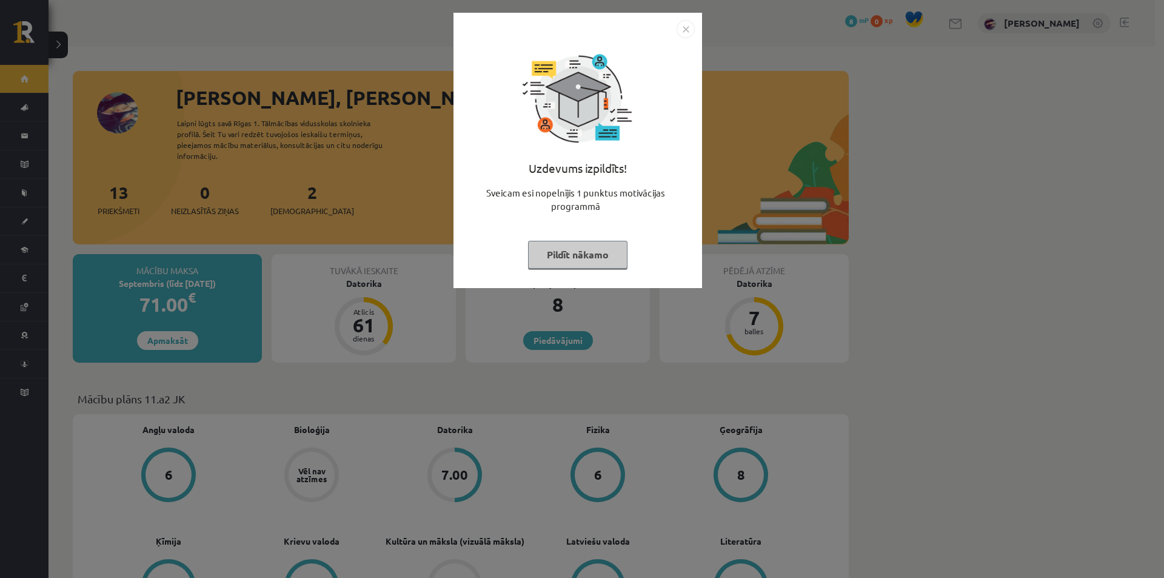
click at [585, 256] on button "Pildīt nākamo" at bounding box center [577, 255] width 99 height 28
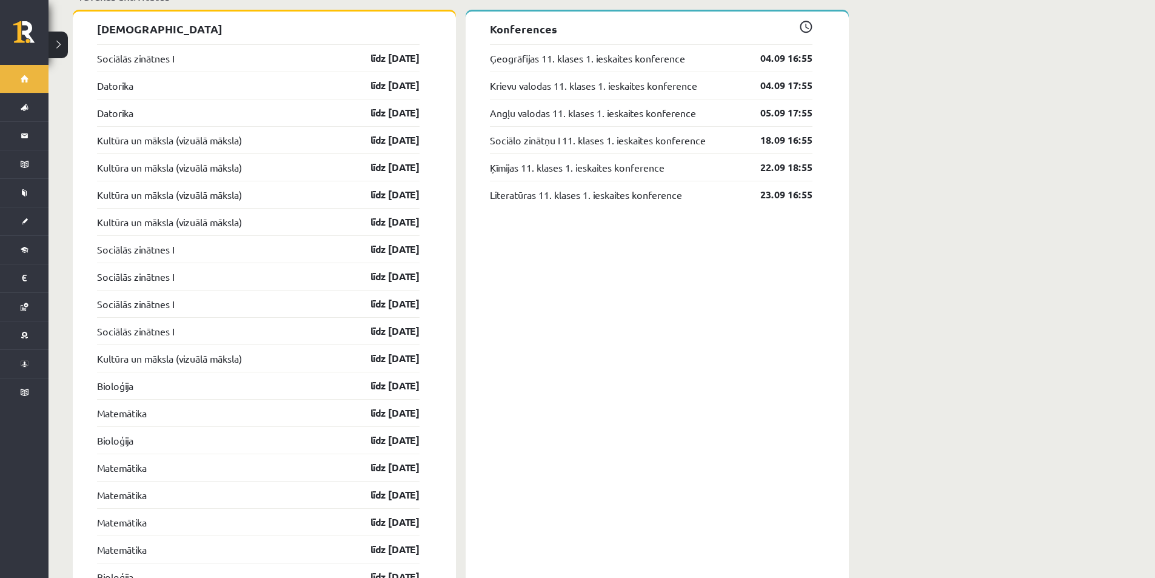
scroll to position [1052, 0]
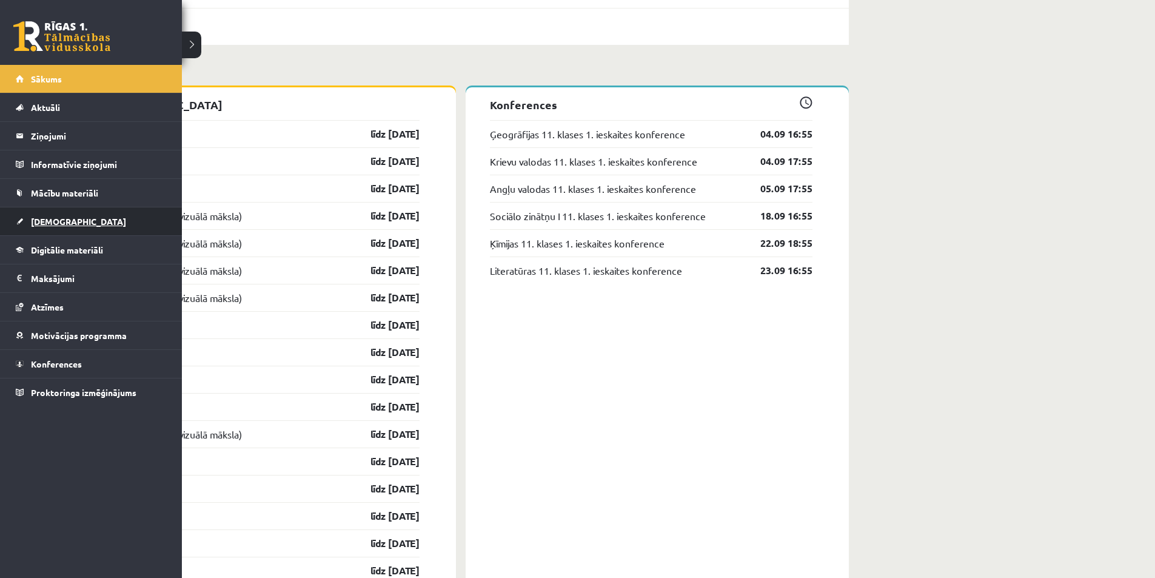
click at [50, 219] on span "[DEMOGRAPHIC_DATA]" at bounding box center [78, 221] width 95 height 11
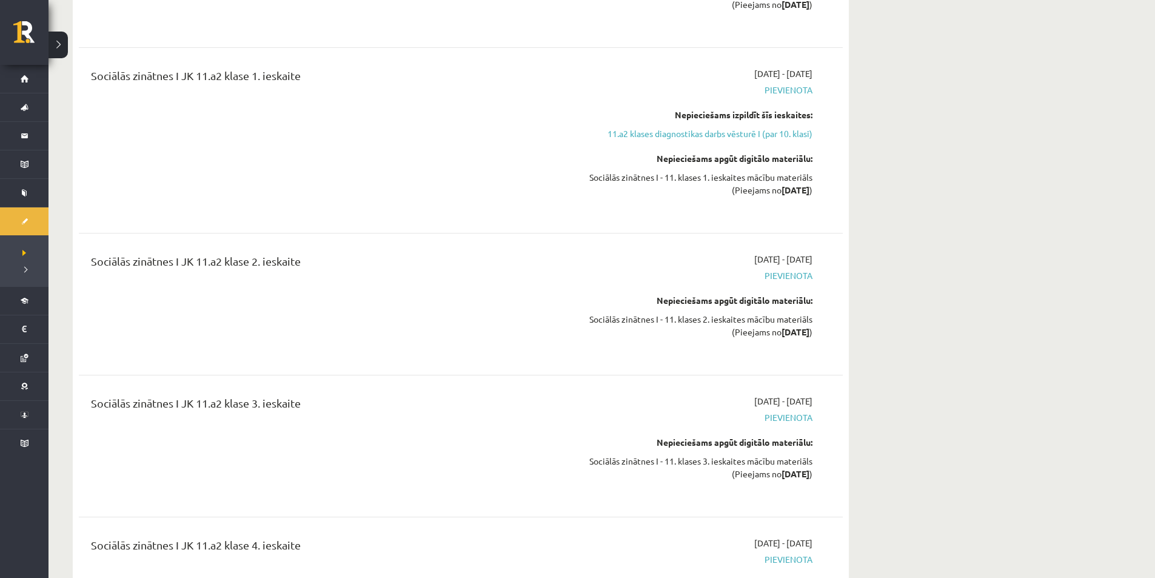
scroll to position [1455, 0]
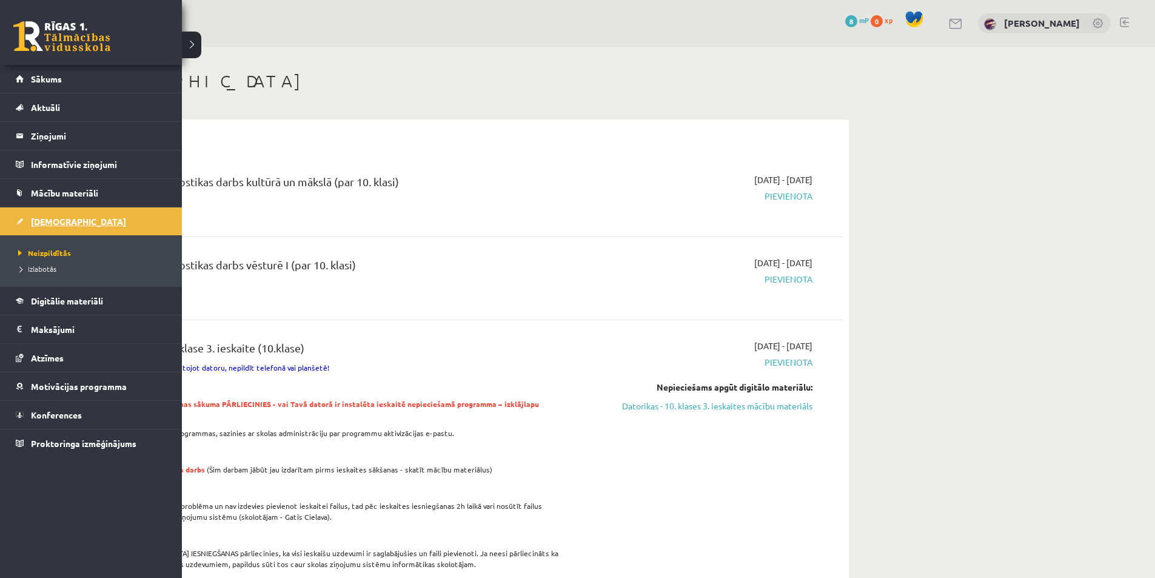
click at [53, 219] on span "[DEMOGRAPHIC_DATA]" at bounding box center [78, 221] width 95 height 11
click at [41, 301] on span "Digitālie materiāli" at bounding box center [67, 300] width 72 height 11
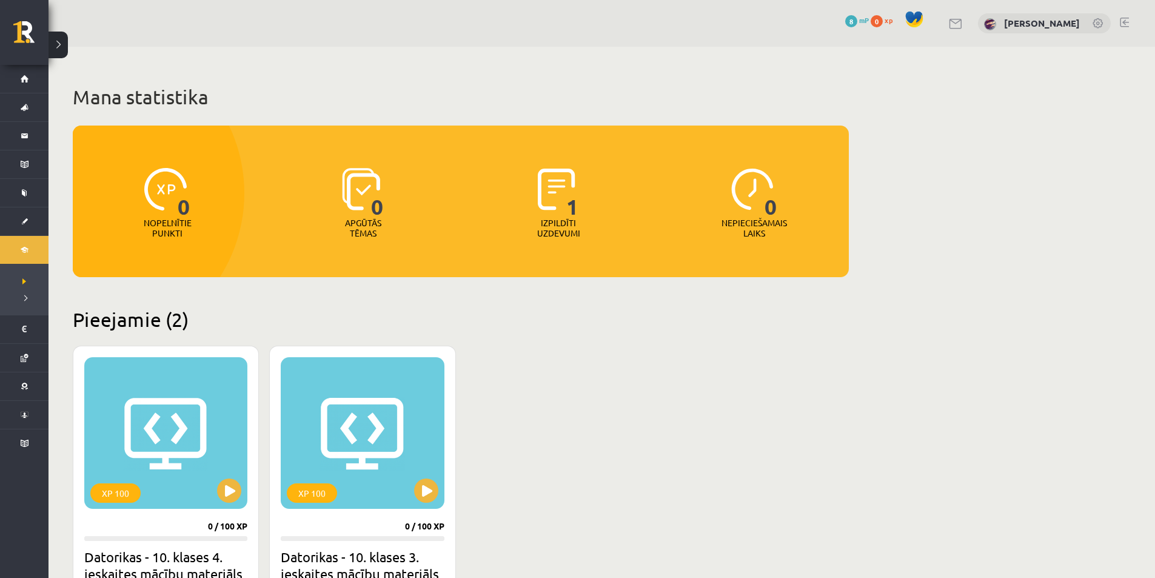
click at [548, 231] on p "Izpildīti uzdevumi" at bounding box center [558, 228] width 47 height 21
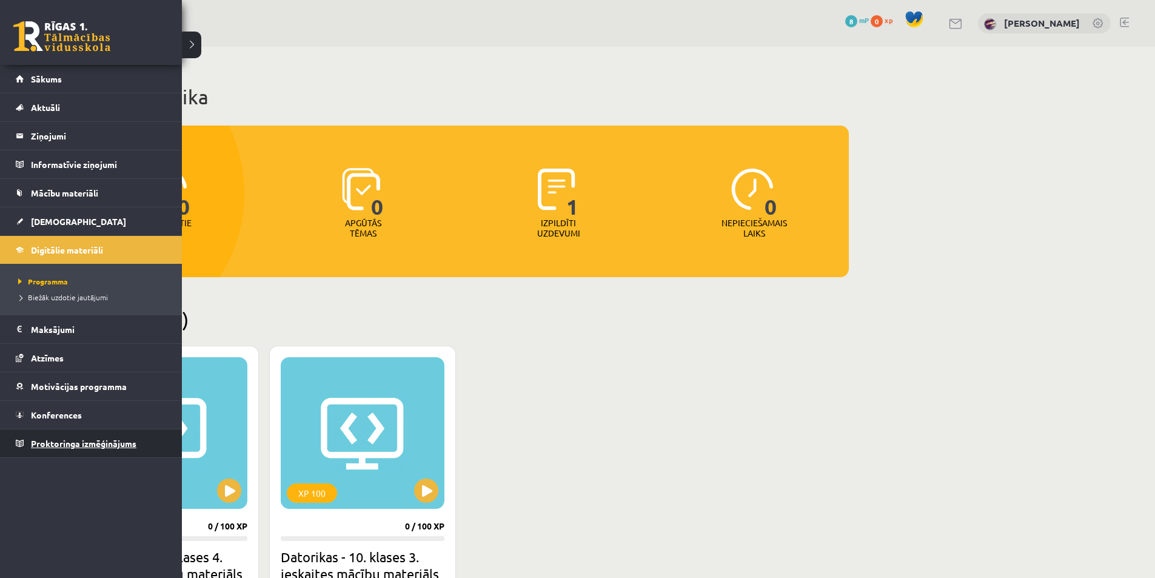
click at [42, 439] on span "Proktoringa izmēģinājums" at bounding box center [83, 443] width 105 height 11
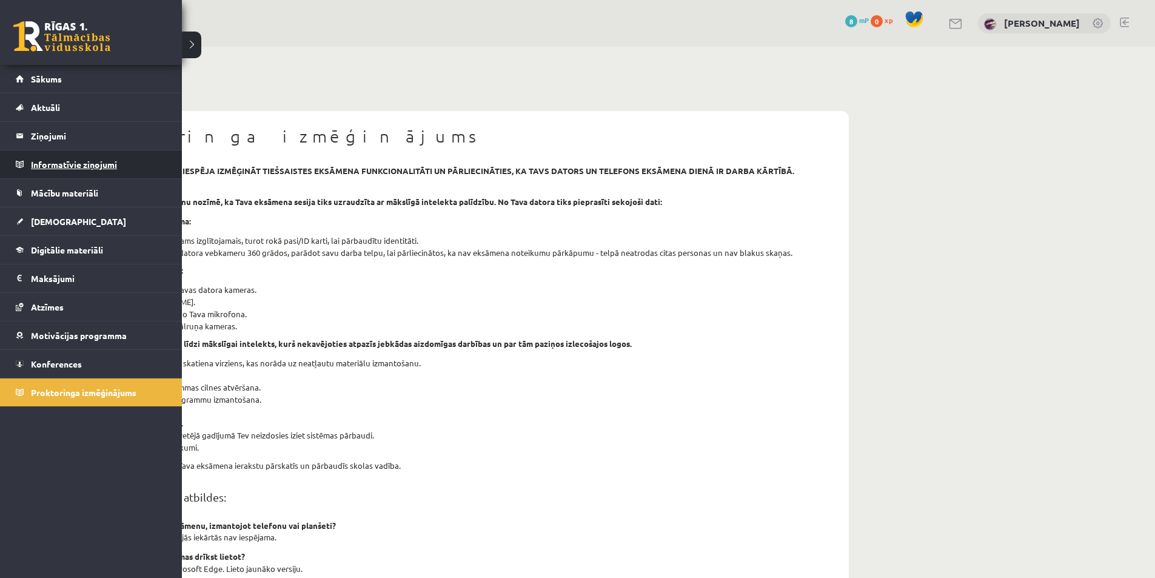
click at [61, 166] on legend "Informatīvie ziņojumi 0" at bounding box center [99, 164] width 136 height 28
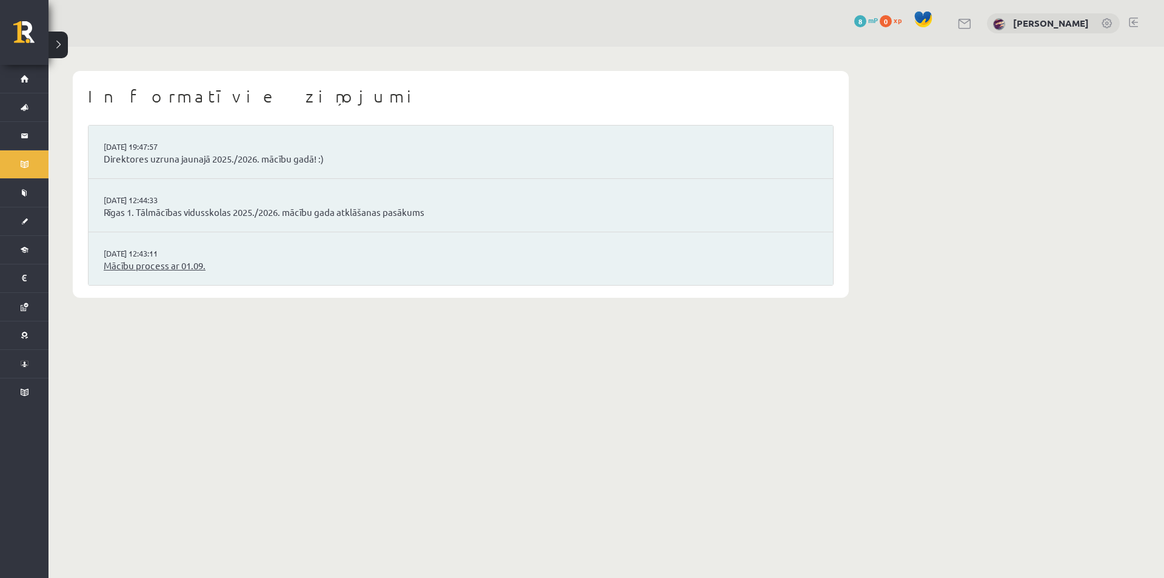
click at [135, 264] on link "Mācību process ar 01.09." at bounding box center [461, 266] width 714 height 14
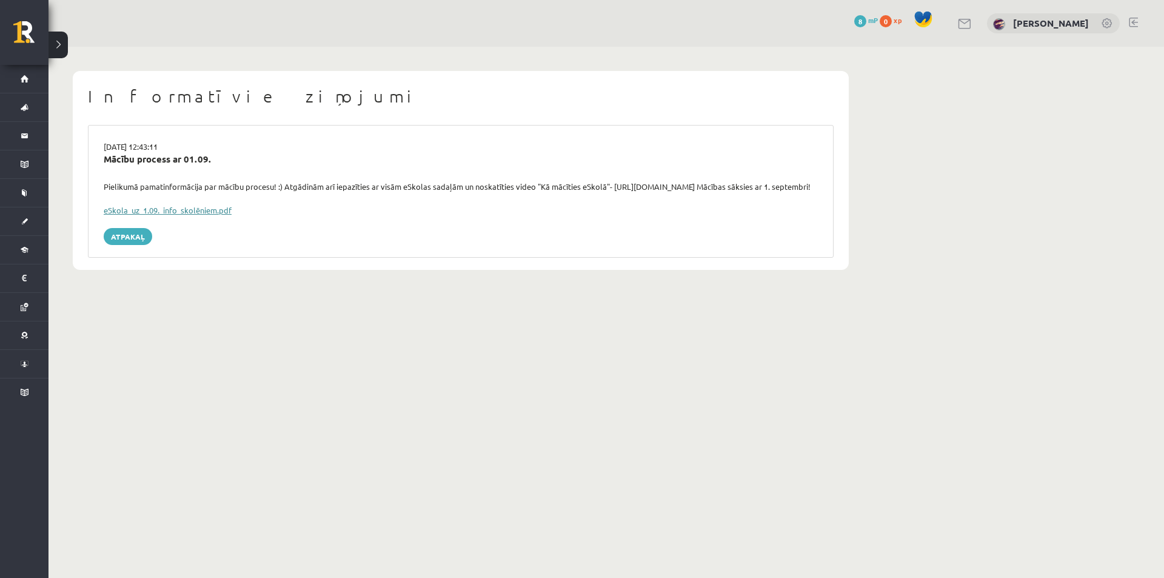
click at [189, 215] on link "eSkola_uz_1.09._info_skolēniem.pdf" at bounding box center [168, 210] width 128 height 10
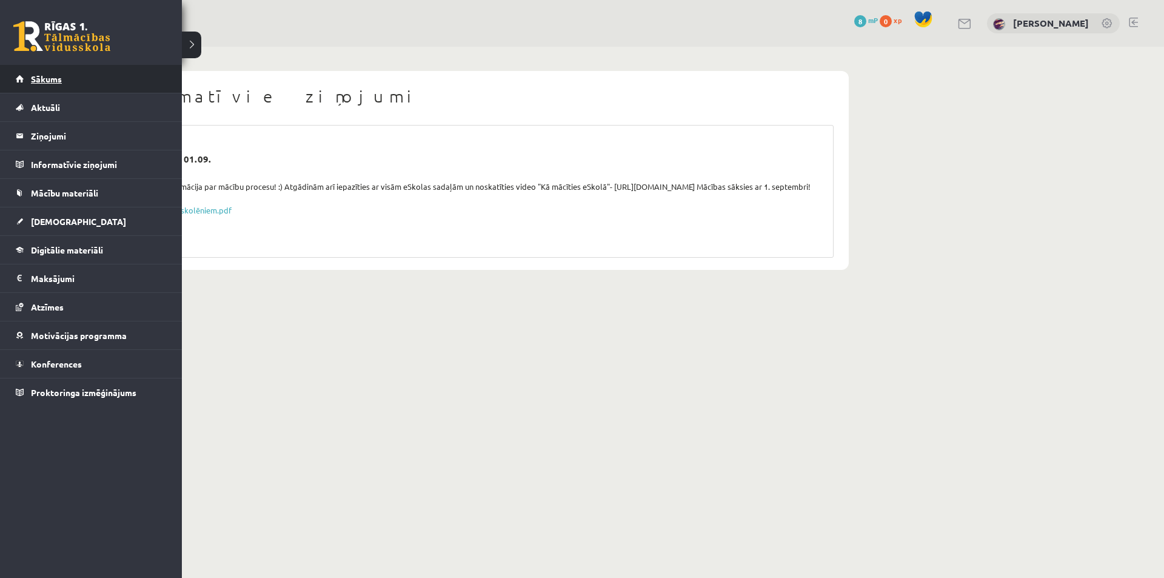
click at [27, 75] on link "Sākums" at bounding box center [91, 79] width 151 height 28
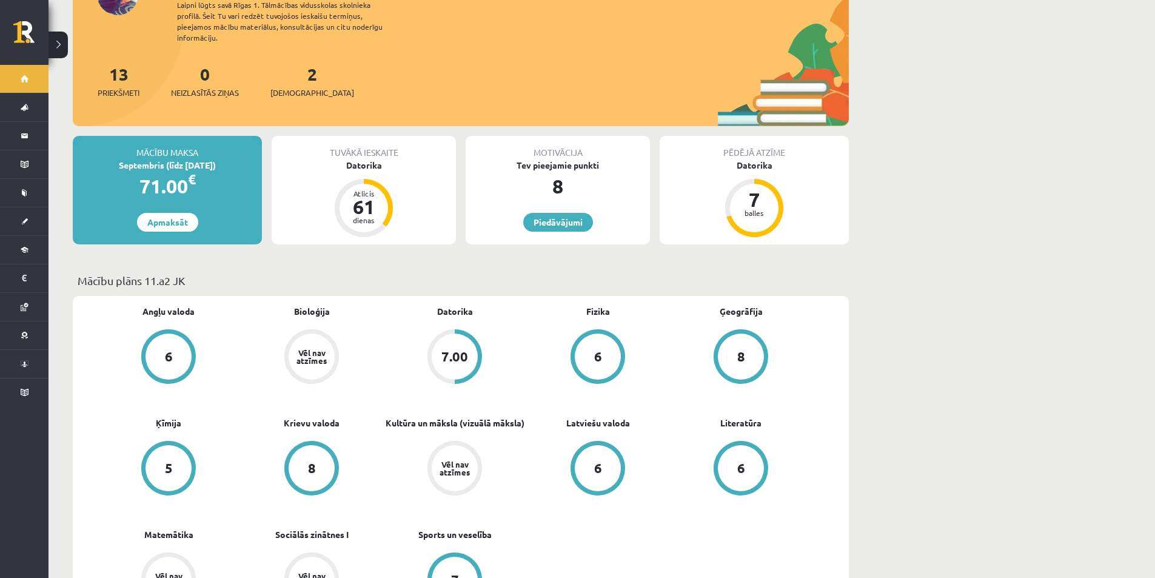
scroll to position [182, 0]
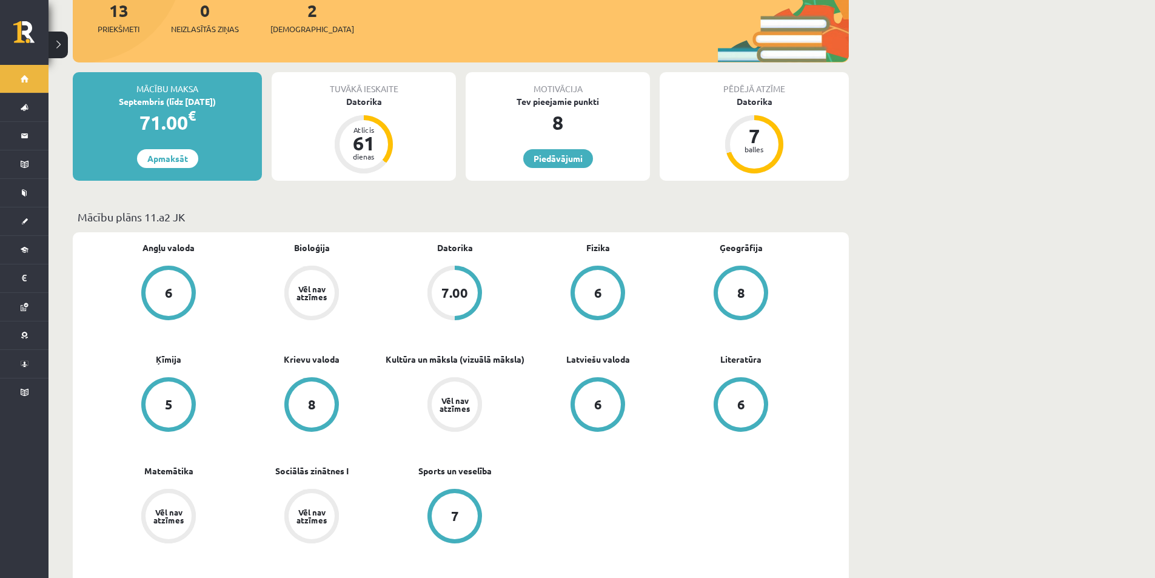
click at [296, 285] on div "Vēl nav atzīmes" at bounding box center [312, 293] width 34 height 16
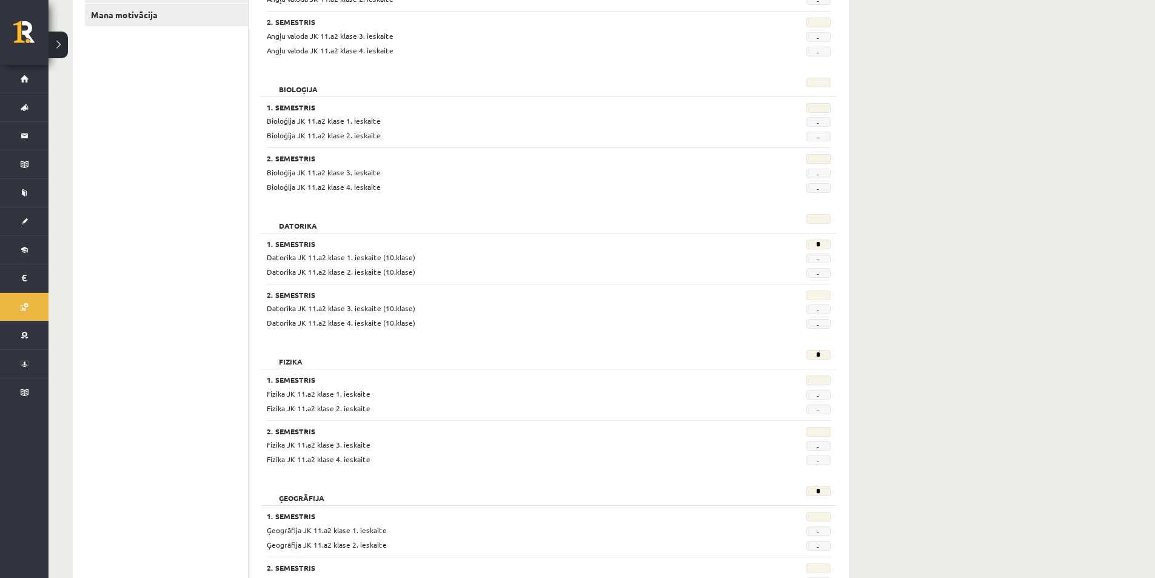
scroll to position [242, 0]
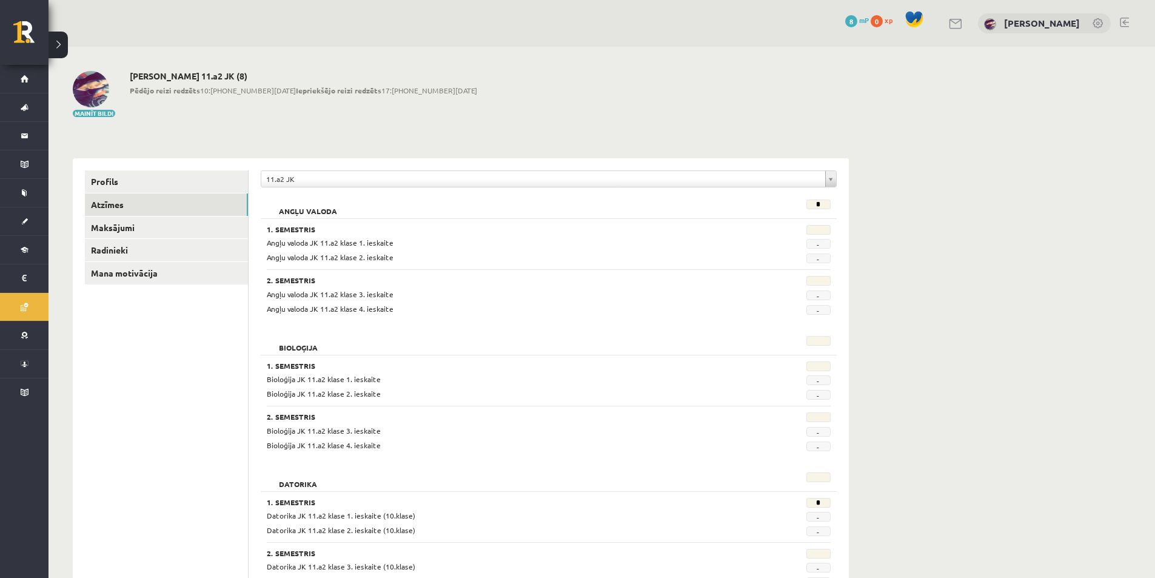
click at [949, 19] on div at bounding box center [956, 23] width 15 height 13
click at [949, 19] on link at bounding box center [956, 24] width 15 height 10
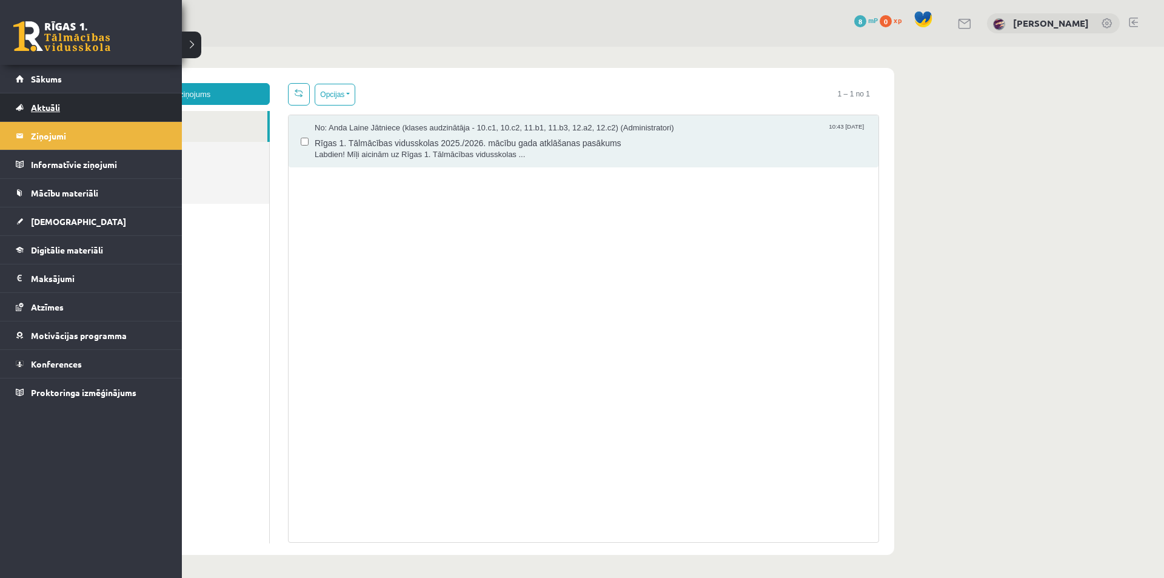
click at [30, 105] on link "Aktuāli" at bounding box center [91, 107] width 151 height 28
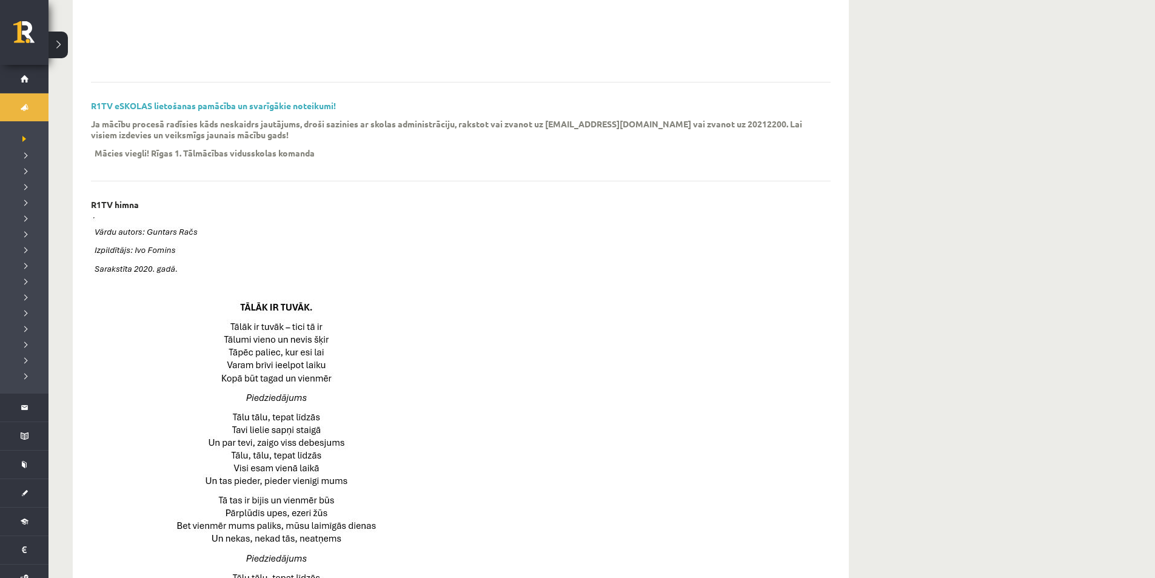
scroll to position [303, 0]
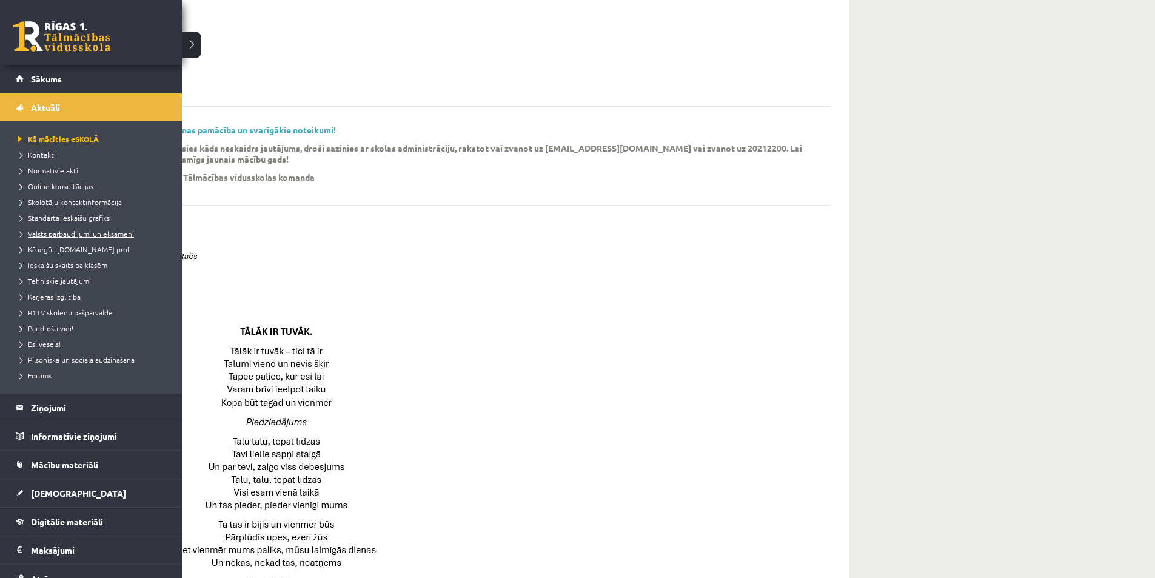
click at [55, 233] on span "Valsts pārbaudījumi un eksāmeni" at bounding box center [74, 233] width 119 height 10
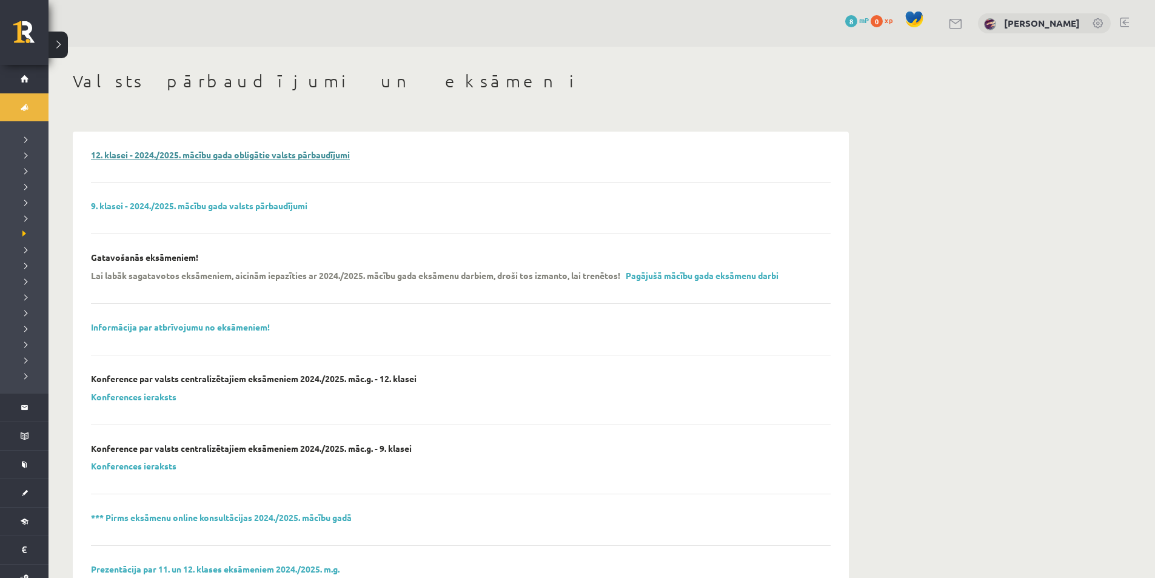
click at [258, 157] on link "12. klasei - 2024./2025. mācību gada obligātie valsts pārbaudījumi" at bounding box center [220, 154] width 259 height 11
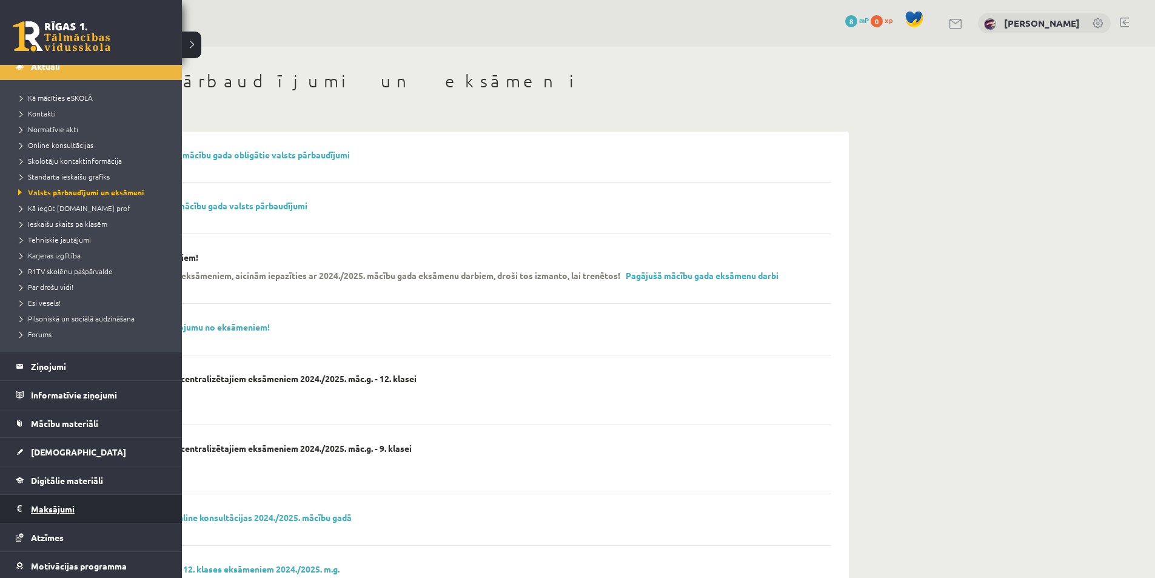
scroll to position [61, 0]
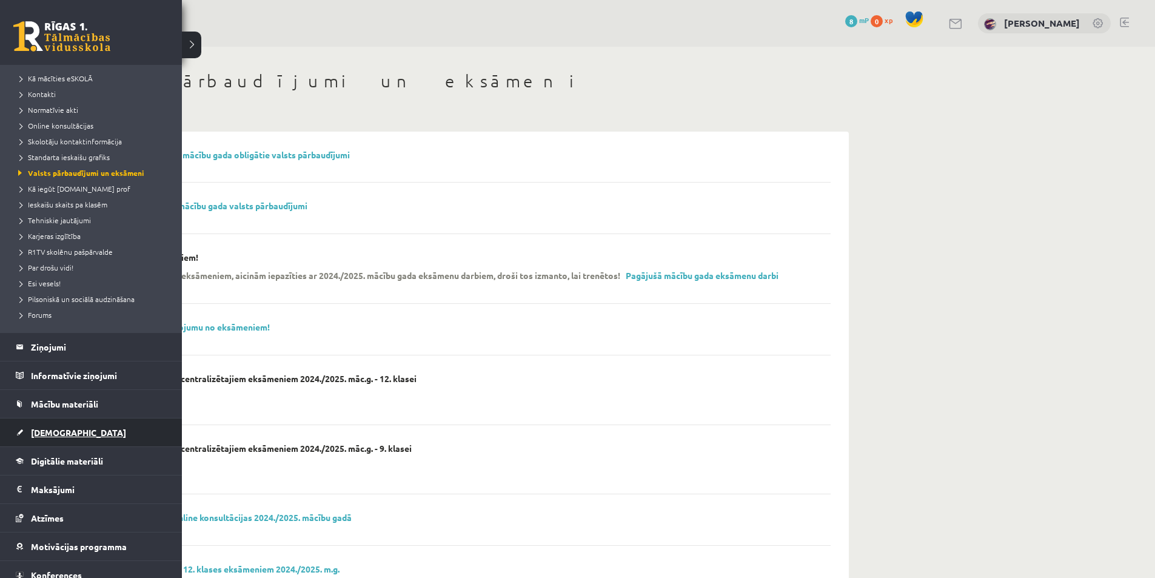
click at [35, 433] on span "[DEMOGRAPHIC_DATA]" at bounding box center [78, 432] width 95 height 11
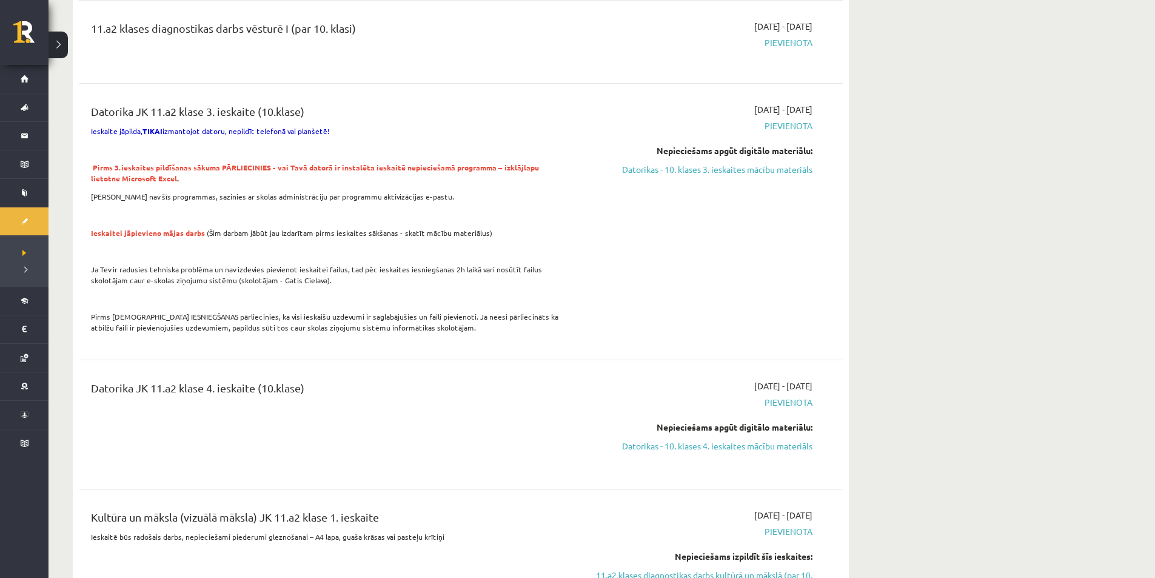
scroll to position [121, 0]
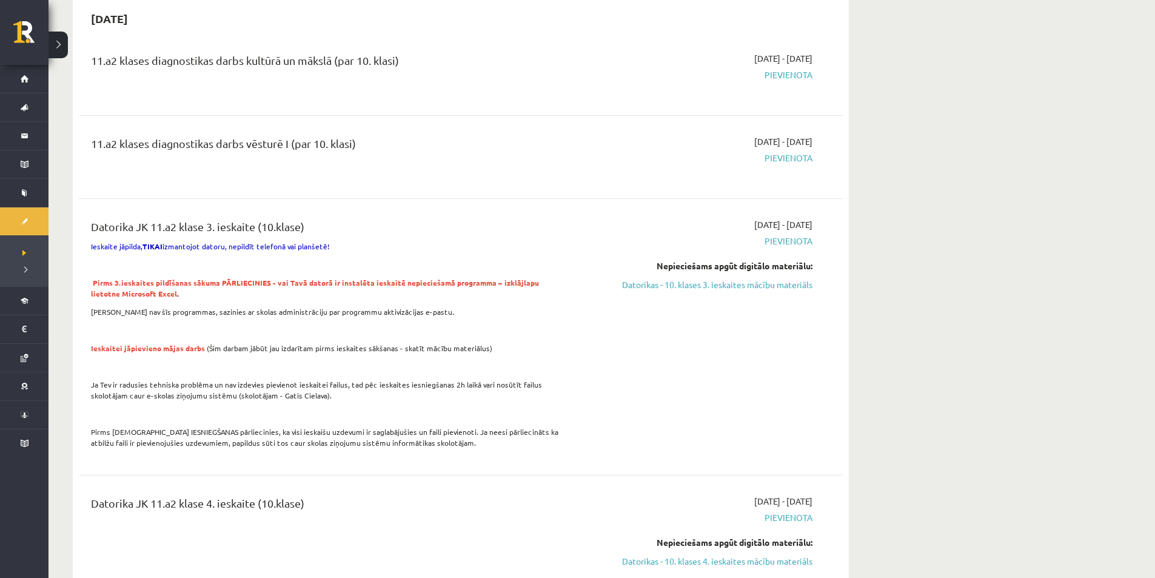
click at [635, 424] on div "2025-09-01 - 2025-10-31 Pievienota Nepieciešams apgūt digitālo materiālu: Dator…" at bounding box center [698, 336] width 247 height 237
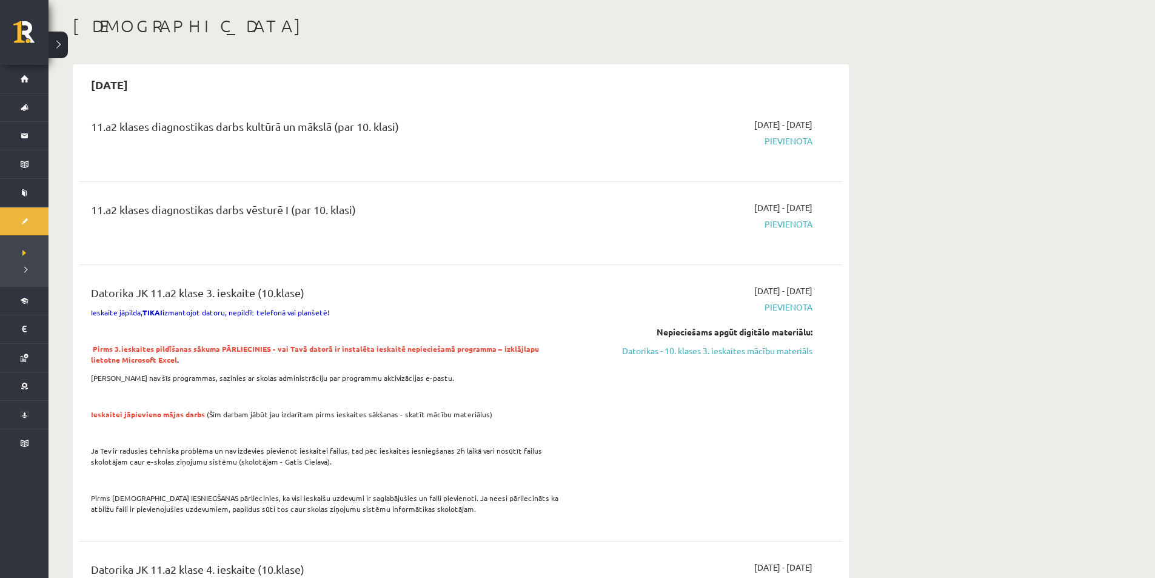
scroll to position [0, 0]
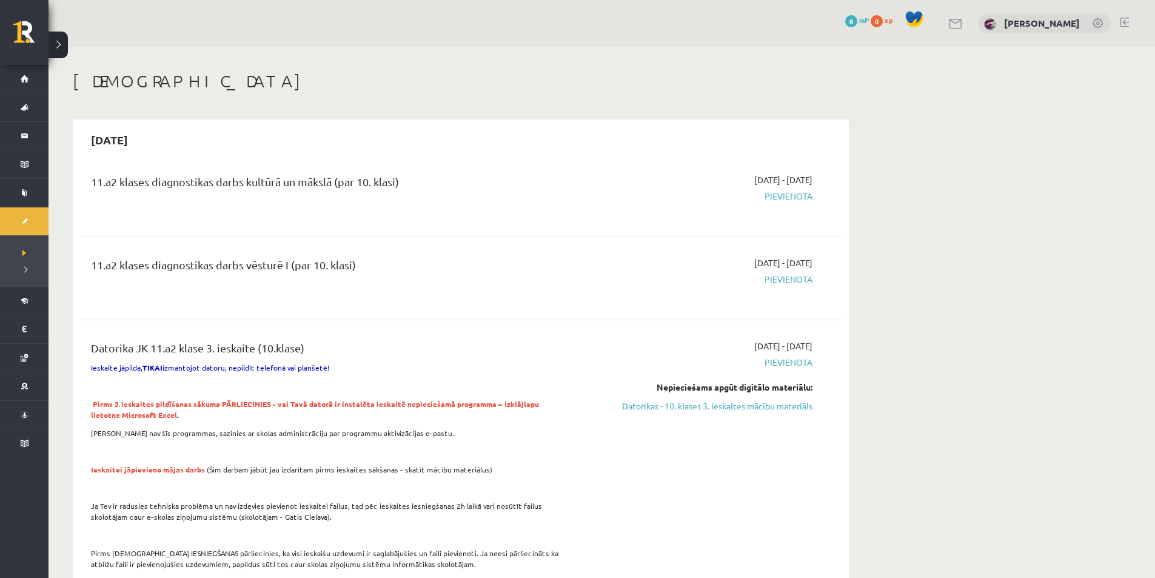
click at [949, 27] on link at bounding box center [956, 24] width 15 height 10
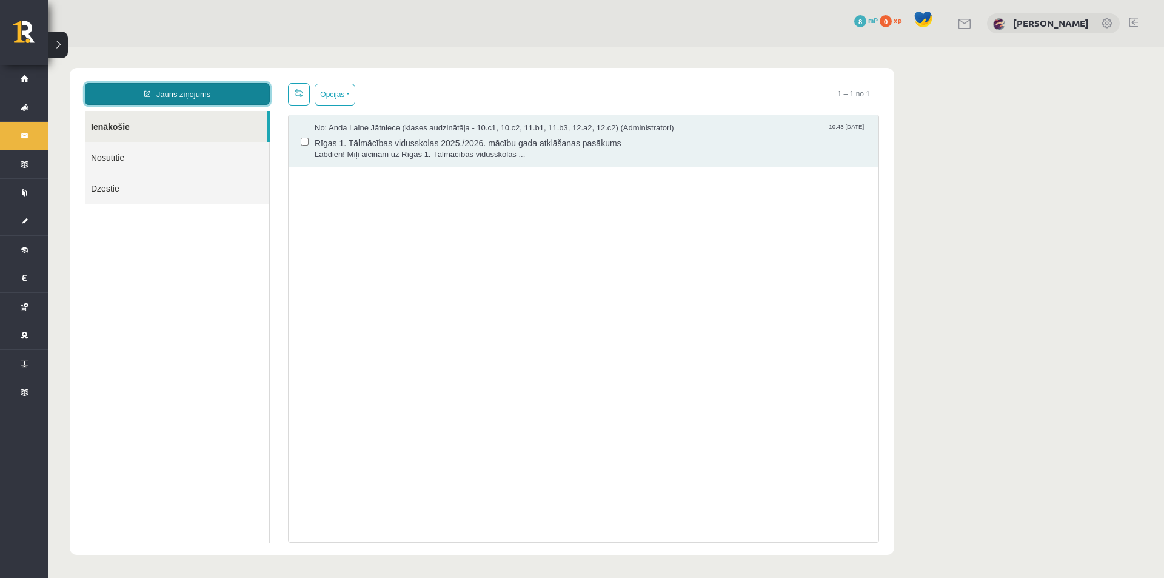
click at [213, 87] on link "Jauns ziņojums" at bounding box center [177, 94] width 185 height 22
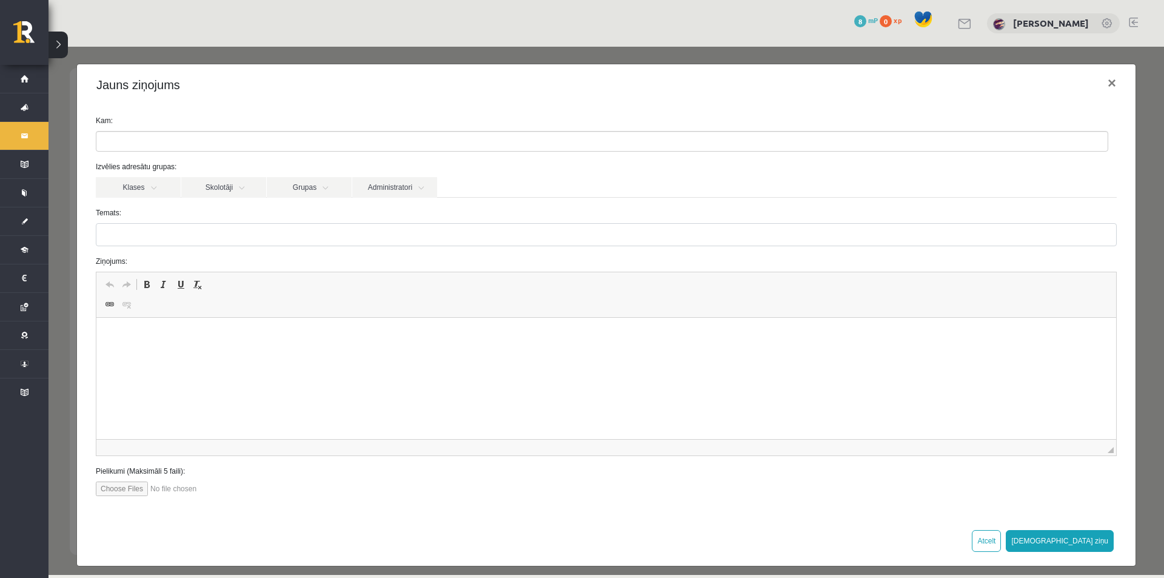
click at [216, 144] on ul at bounding box center [601, 141] width 1011 height 19
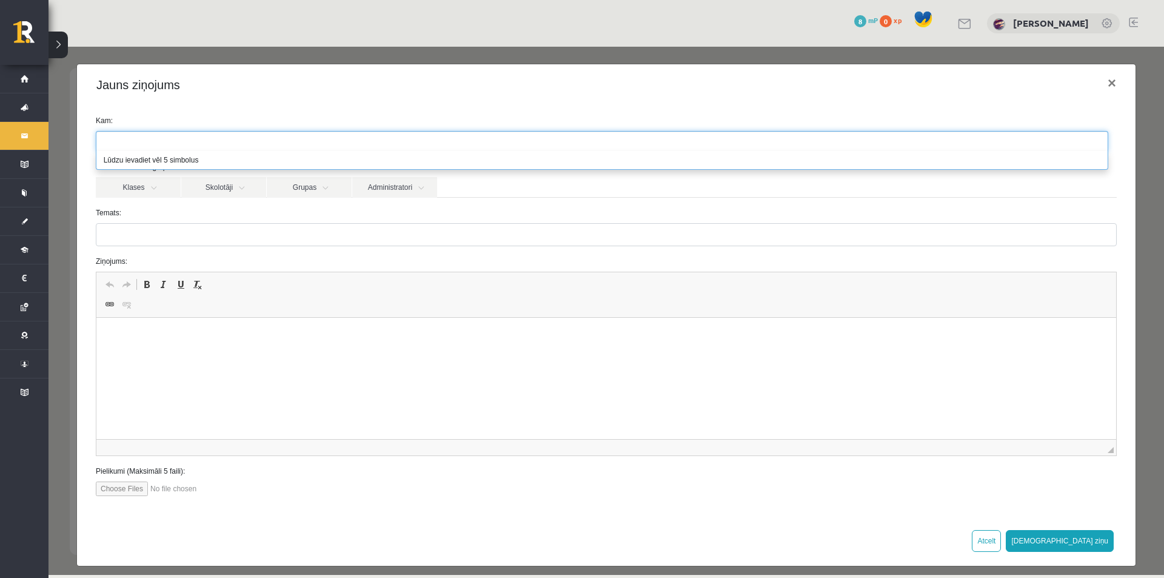
click at [225, 217] on label "Temats:" at bounding box center [606, 212] width 1039 height 11
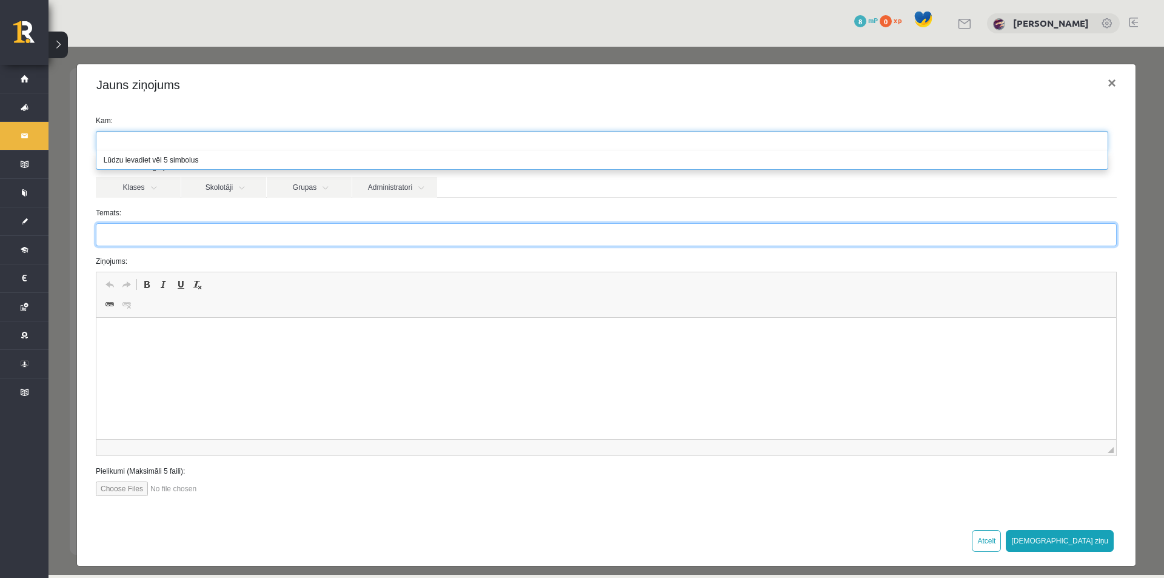
click at [225, 223] on input "Temats:" at bounding box center [606, 234] width 1021 height 23
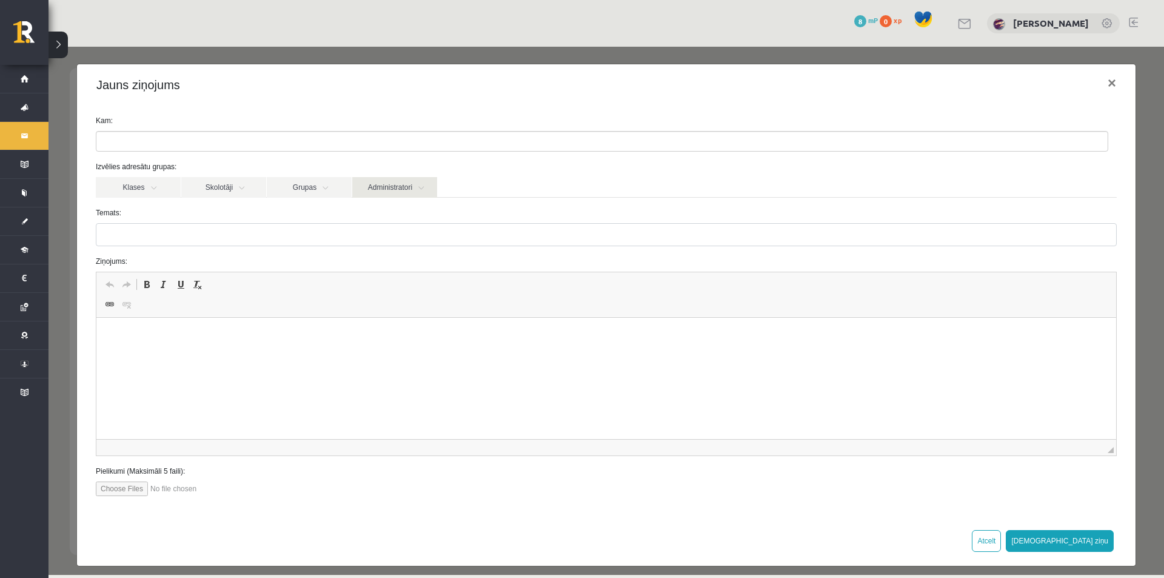
click at [390, 189] on link "Administratori" at bounding box center [394, 187] width 85 height 21
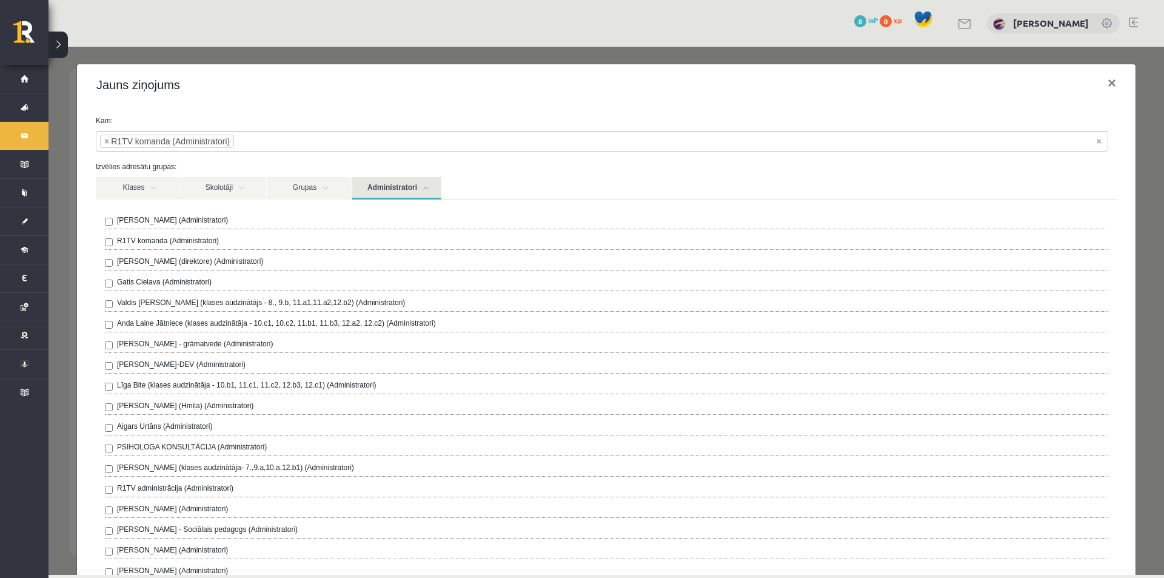
click at [80, 199] on div "**********" at bounding box center [606, 510] width 1058 height 810
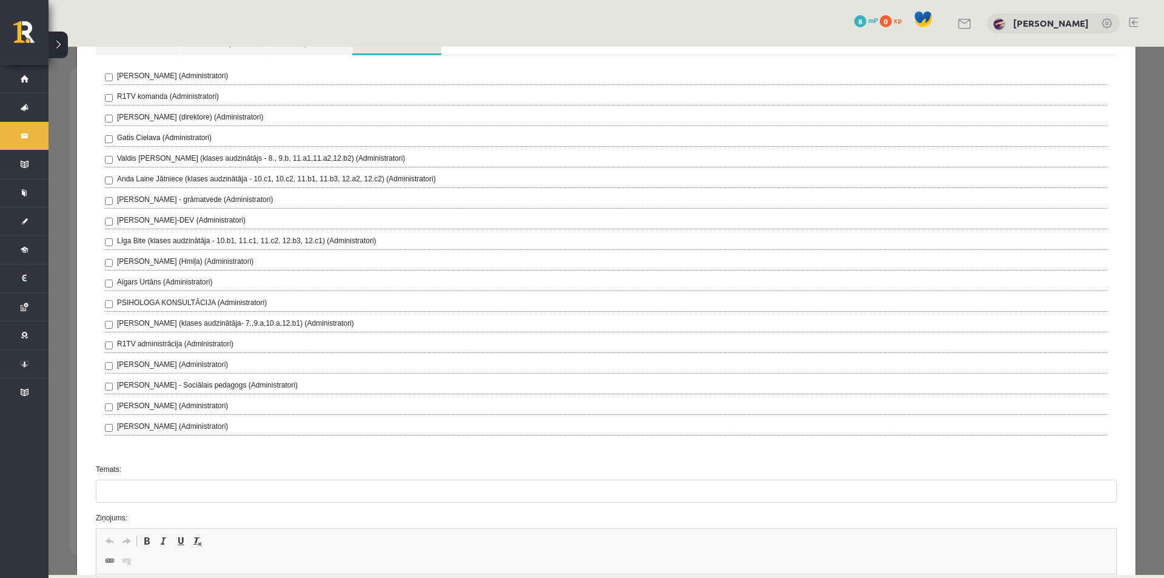
scroll to position [61, 0]
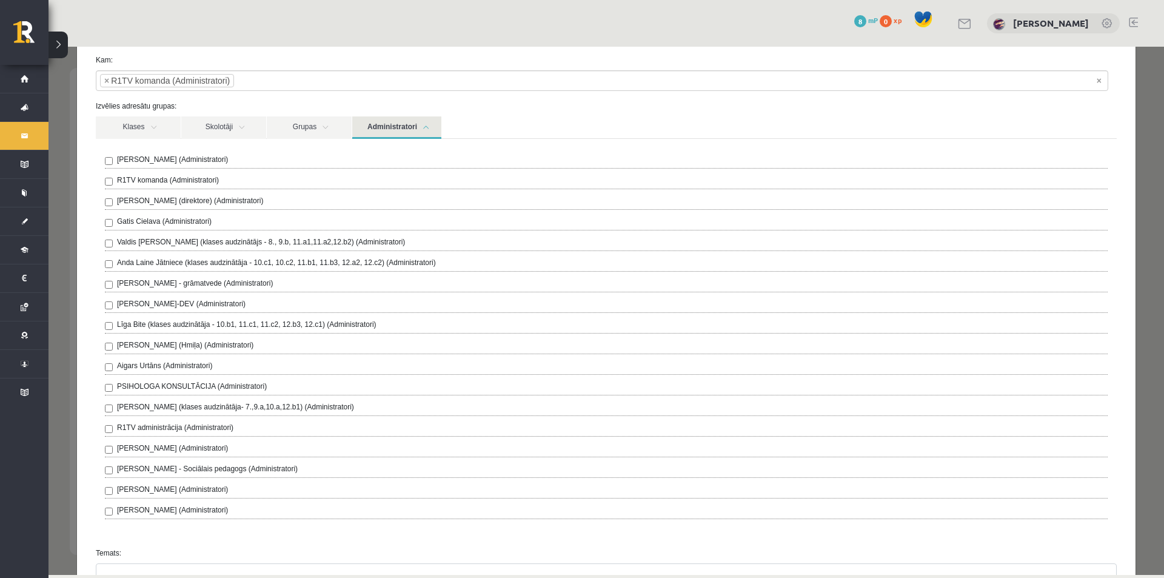
click at [437, 133] on link "Administratori" at bounding box center [396, 127] width 89 height 22
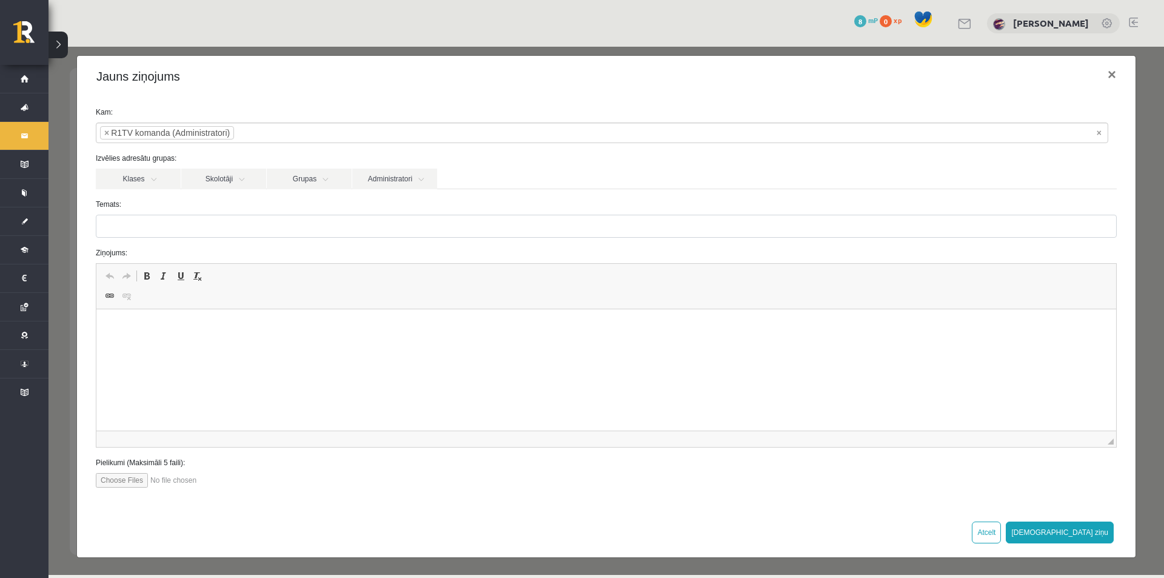
scroll to position [8, 0]
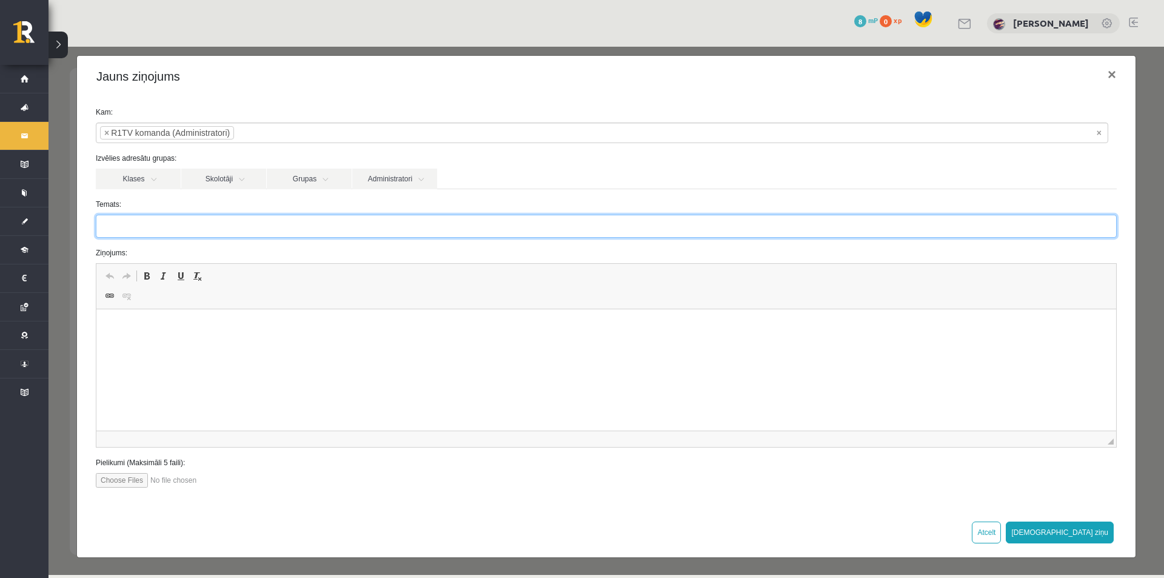
click at [207, 225] on input "Temats:" at bounding box center [606, 226] width 1021 height 23
type input "**********"
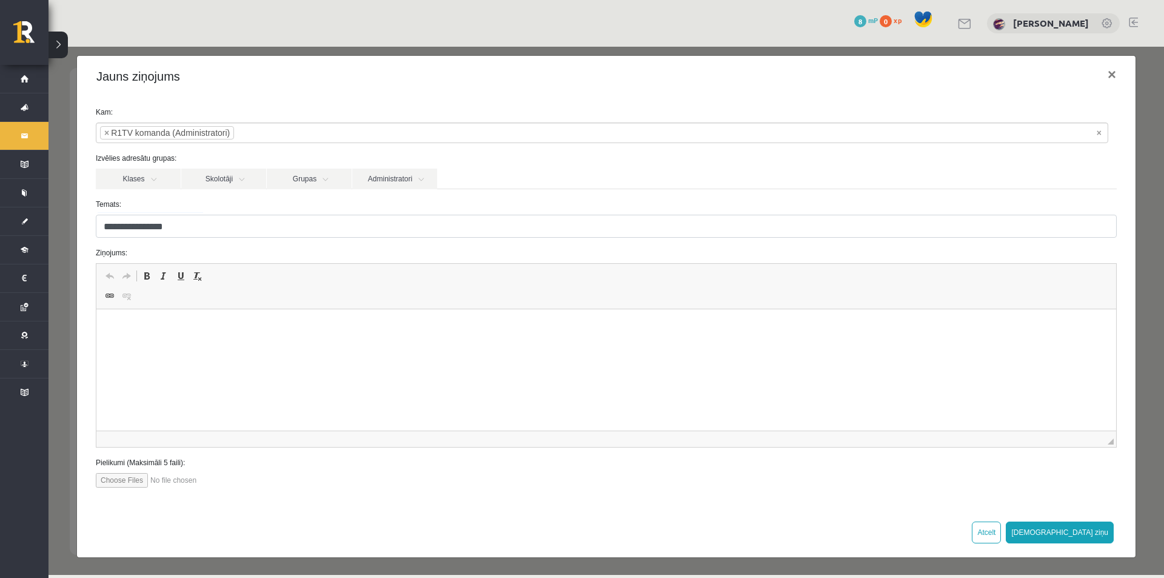
click at [272, 343] on html at bounding box center [605, 327] width 1019 height 37
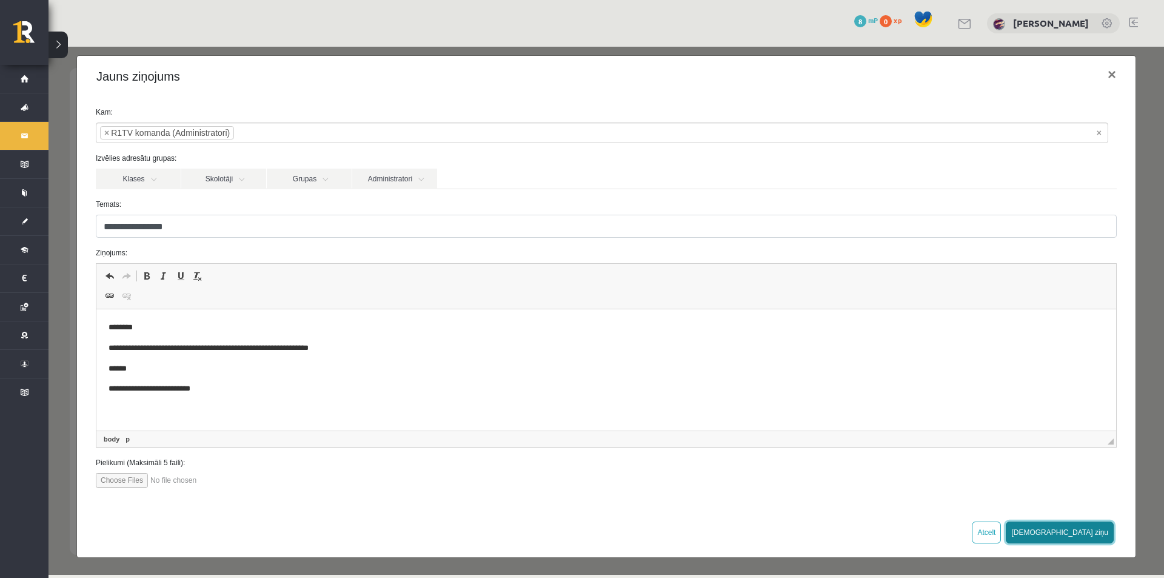
click at [1088, 532] on button "[DEMOGRAPHIC_DATA] ziņu" at bounding box center [1059, 532] width 108 height 22
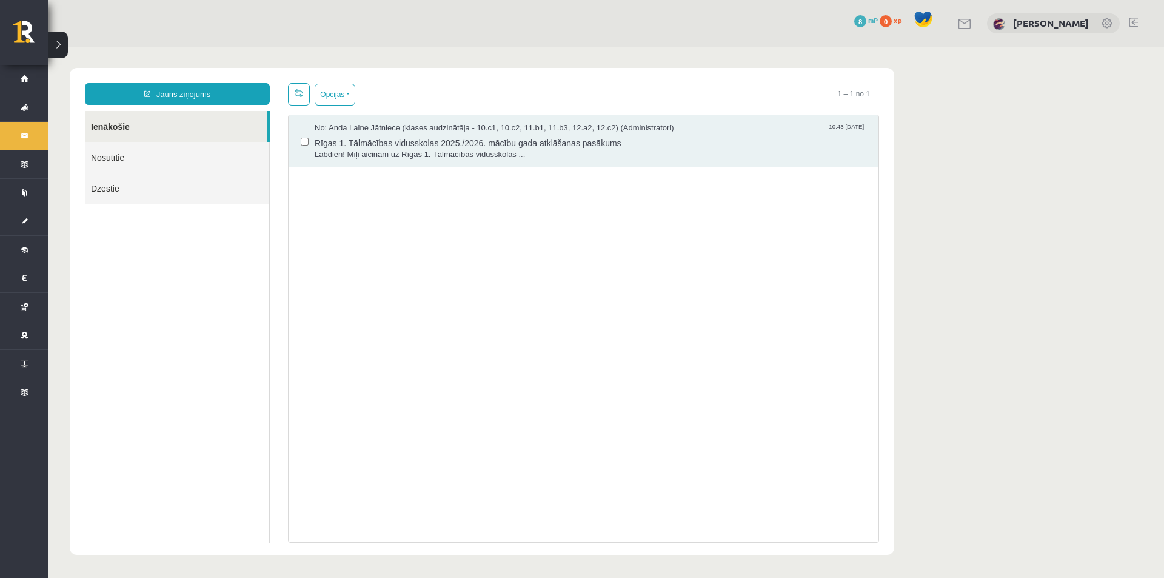
scroll to position [0, 0]
click at [150, 158] on link "Nosūtītie" at bounding box center [177, 157] width 184 height 31
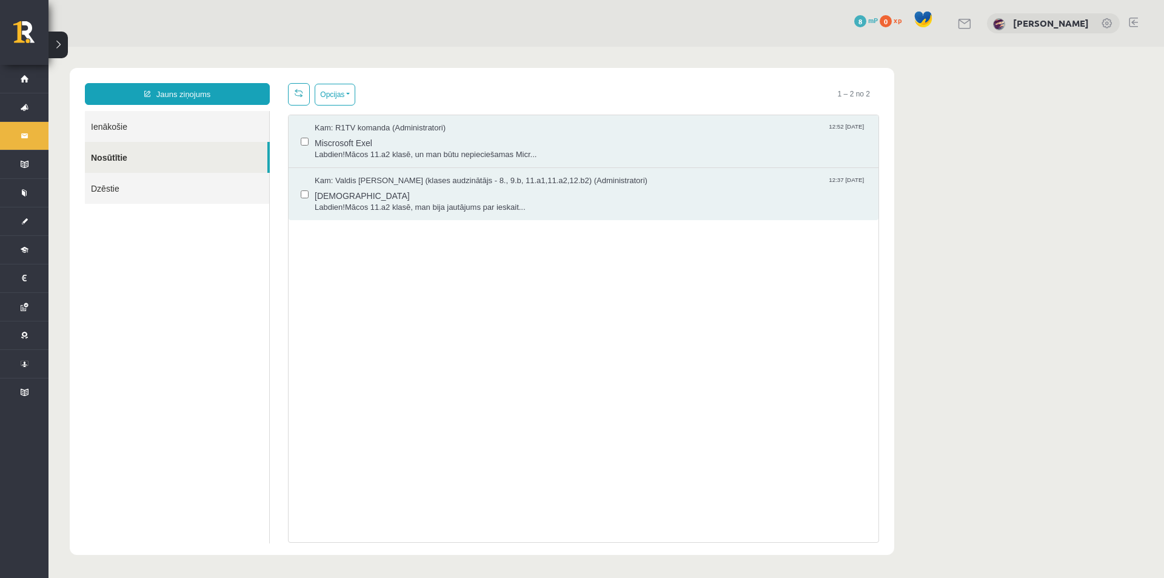
click at [124, 136] on link "Ienākošie" at bounding box center [177, 126] width 184 height 31
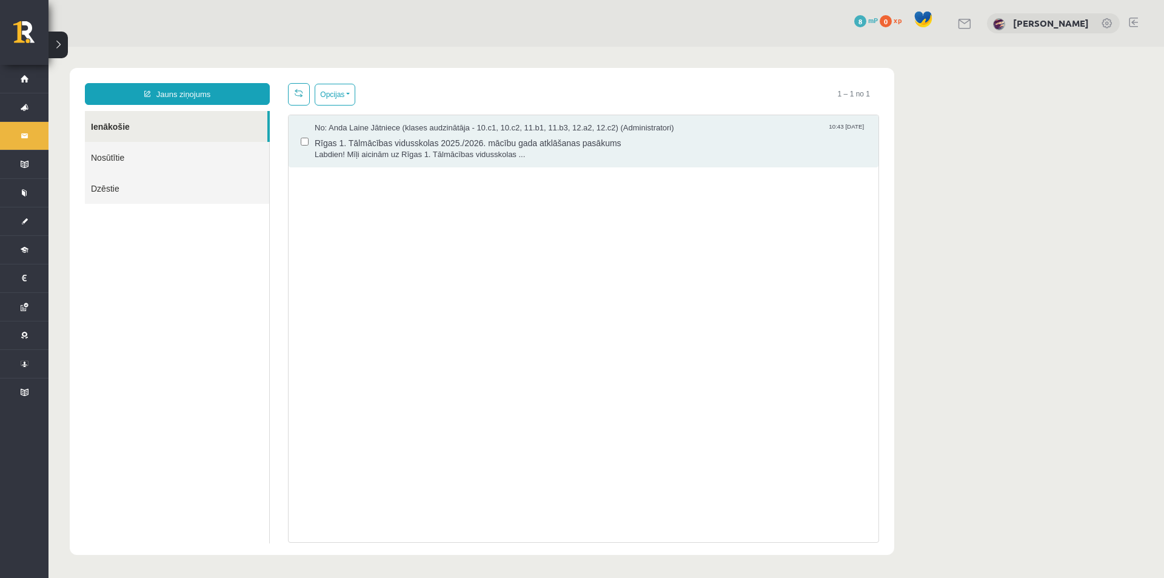
click at [948, 33] on div "0 Dāvanas 8 mP 0 xp Nikola Viljanta Nagle" at bounding box center [605, 23] width 1115 height 47
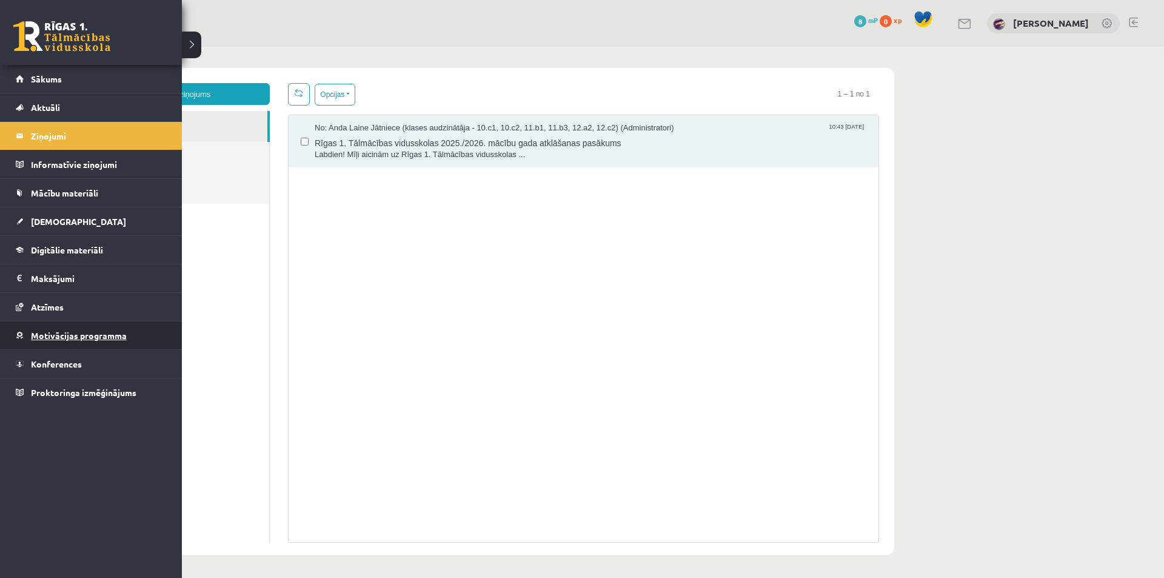
click at [82, 338] on span "Motivācijas programma" at bounding box center [79, 335] width 96 height 11
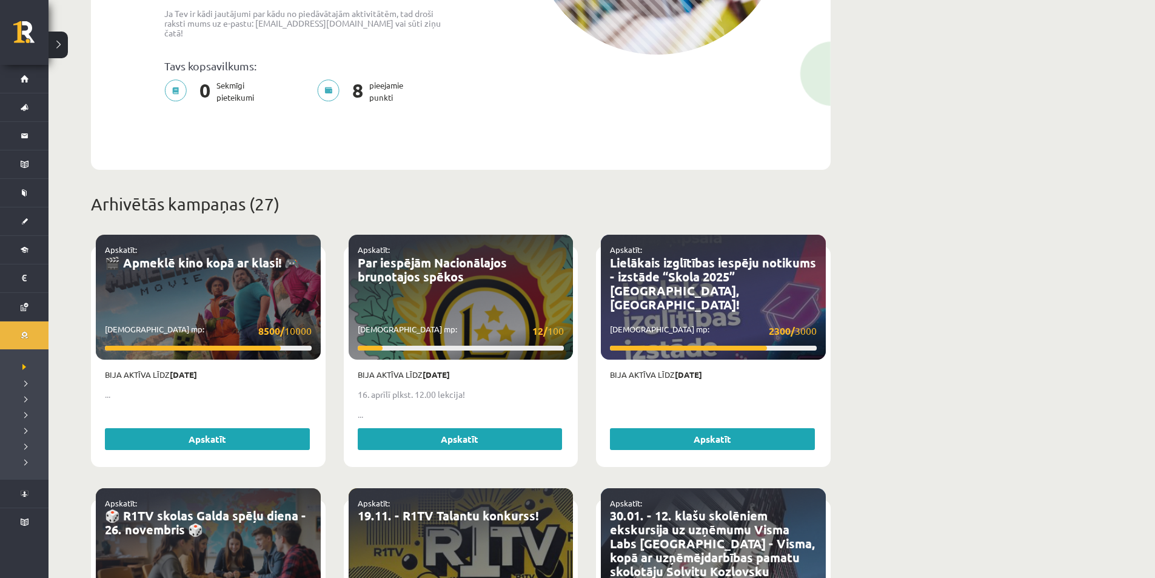
scroll to position [364, 0]
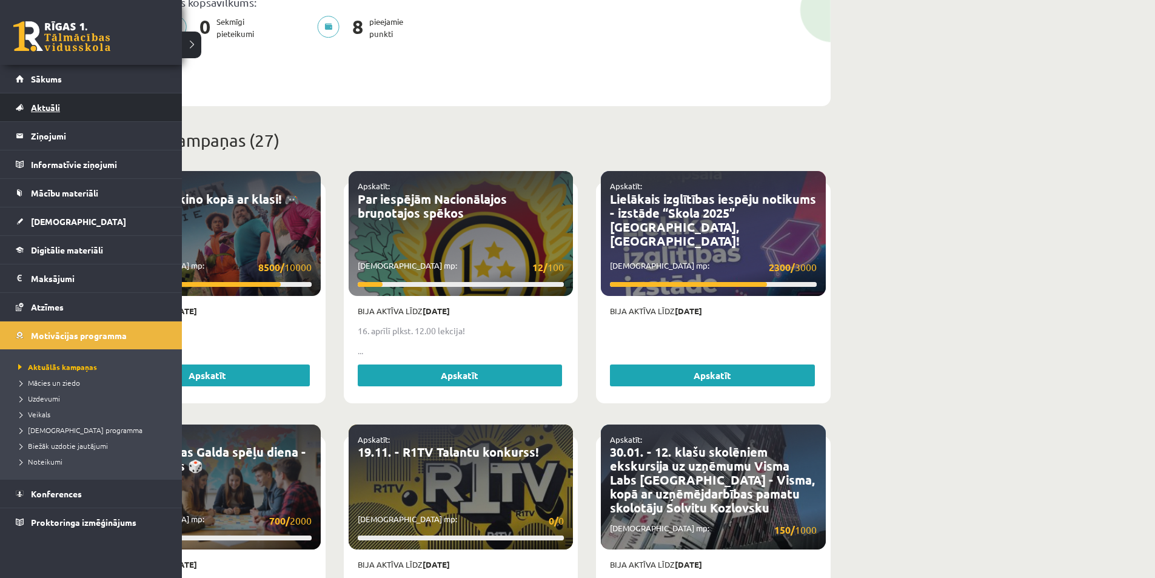
click at [33, 101] on link "Aktuāli" at bounding box center [91, 107] width 151 height 28
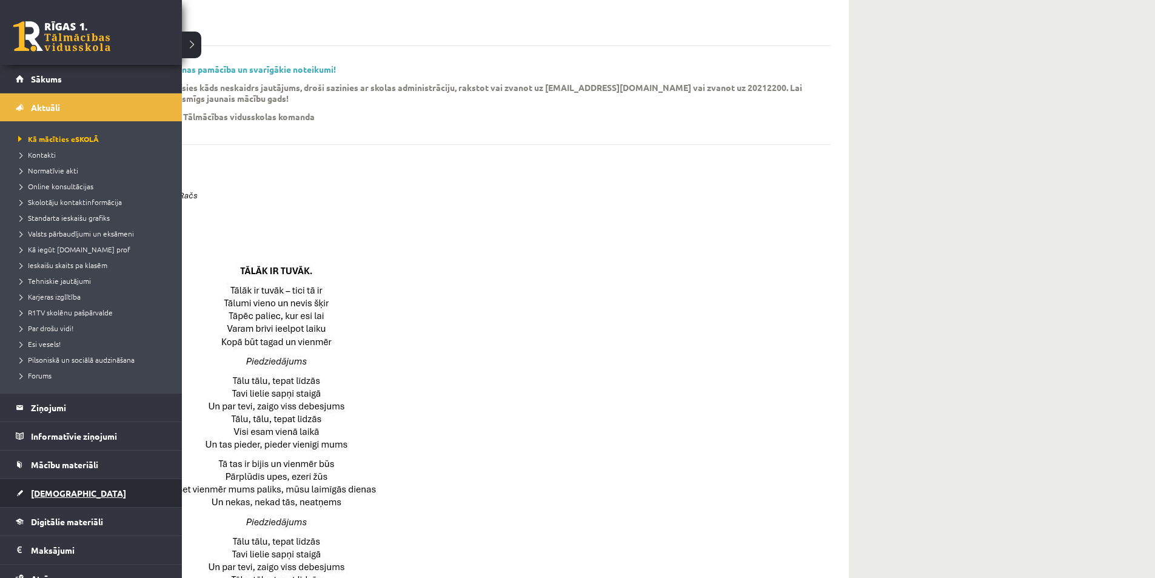
click at [50, 499] on link "[DEMOGRAPHIC_DATA]" at bounding box center [91, 493] width 151 height 28
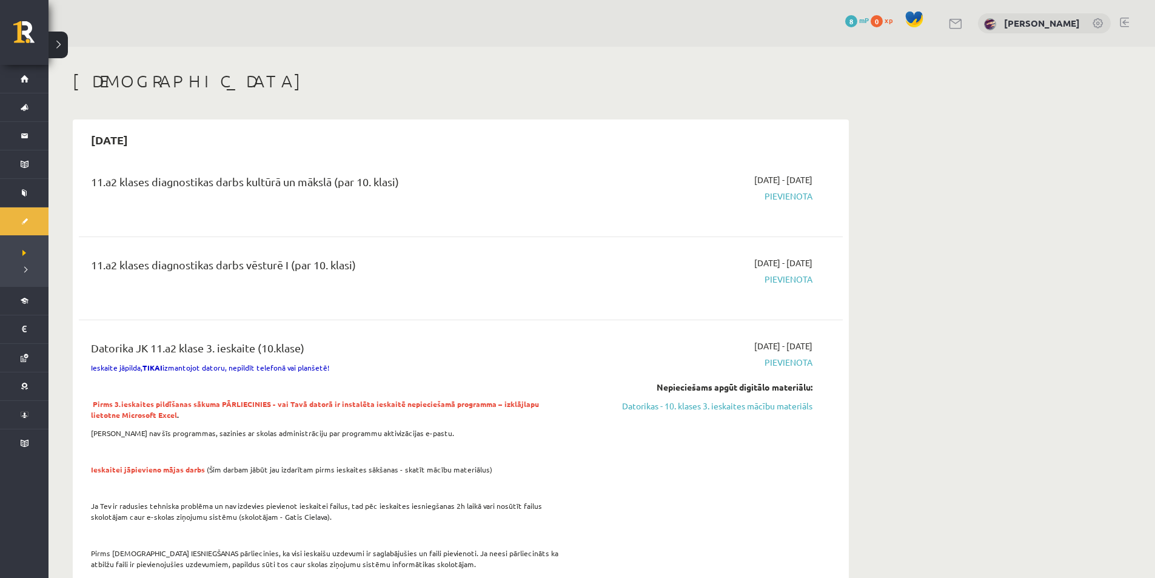
click at [949, 23] on link at bounding box center [956, 24] width 15 height 10
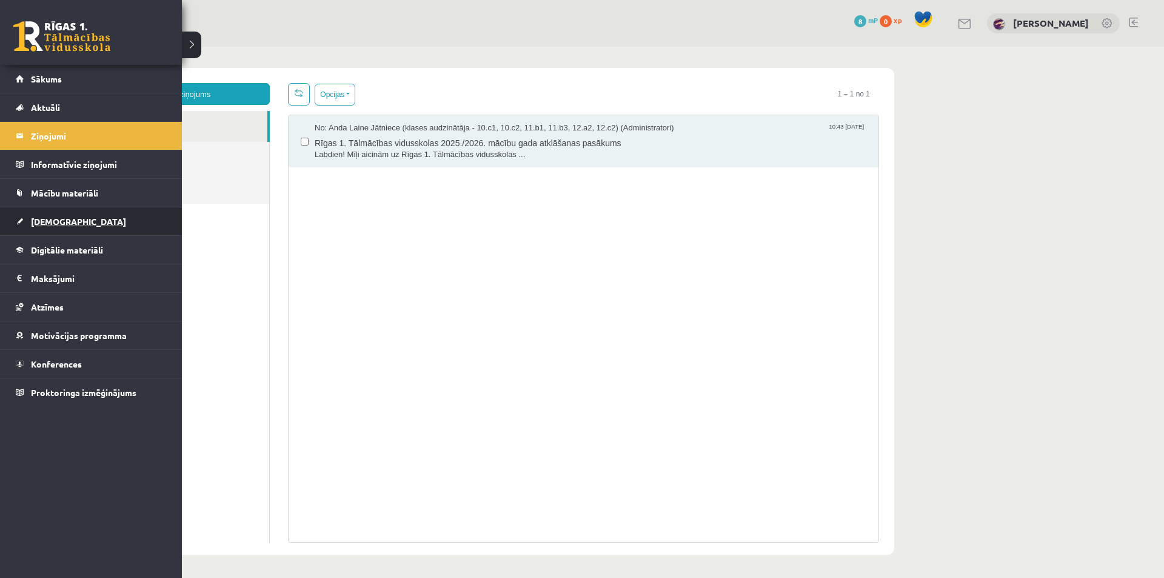
click at [36, 223] on span "[DEMOGRAPHIC_DATA]" at bounding box center [78, 221] width 95 height 11
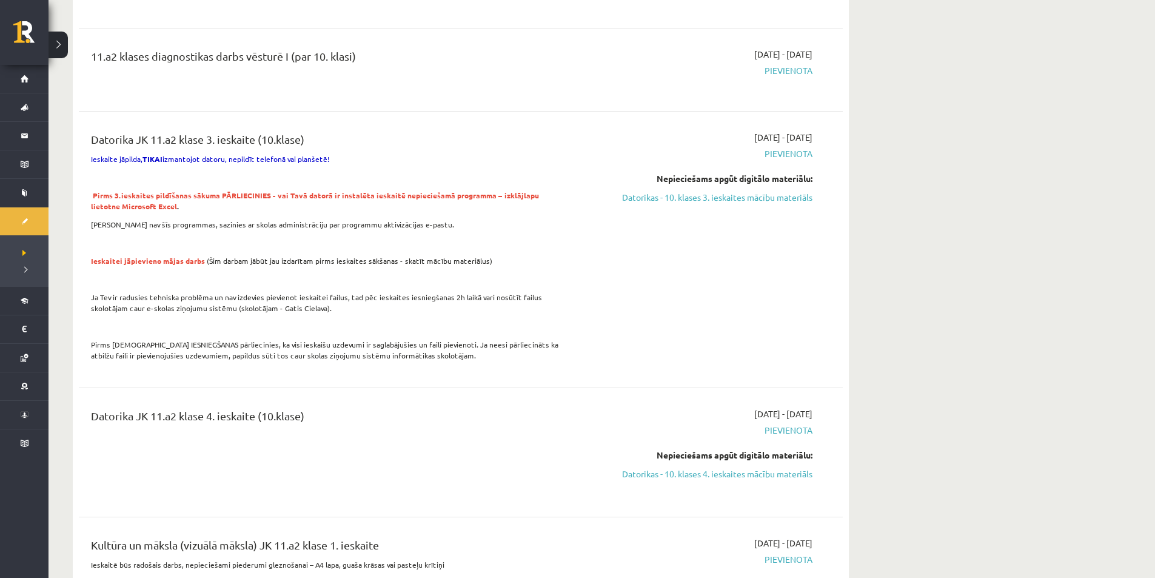
scroll to position [424, 0]
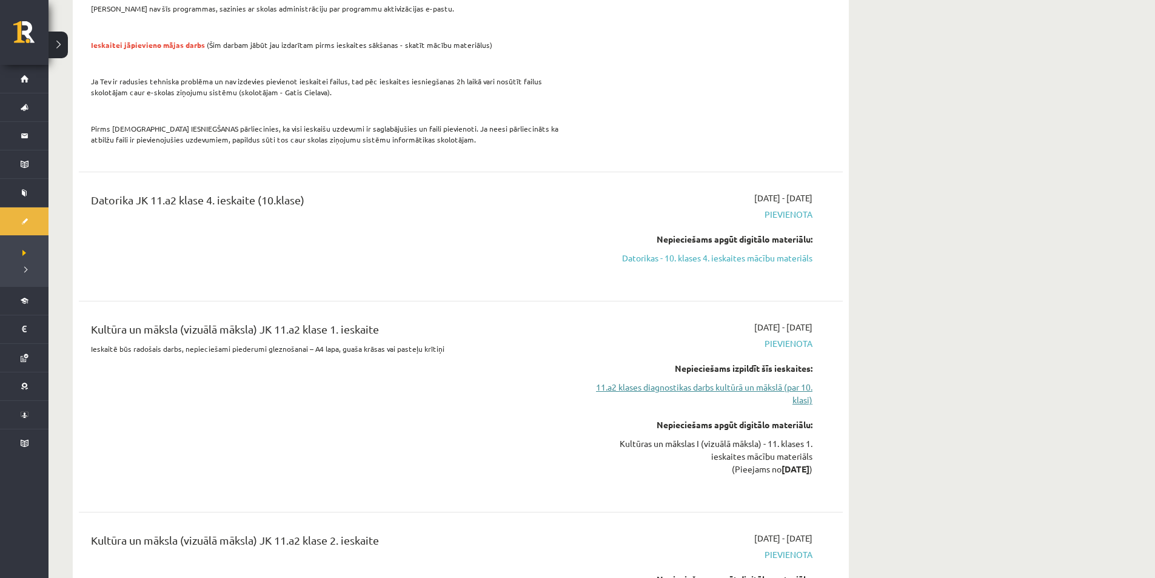
click at [691, 381] on link "11.a2 klases diagnostikas darbs kultūrā un mākslā (par 10. klasi)" at bounding box center [698, 393] width 228 height 25
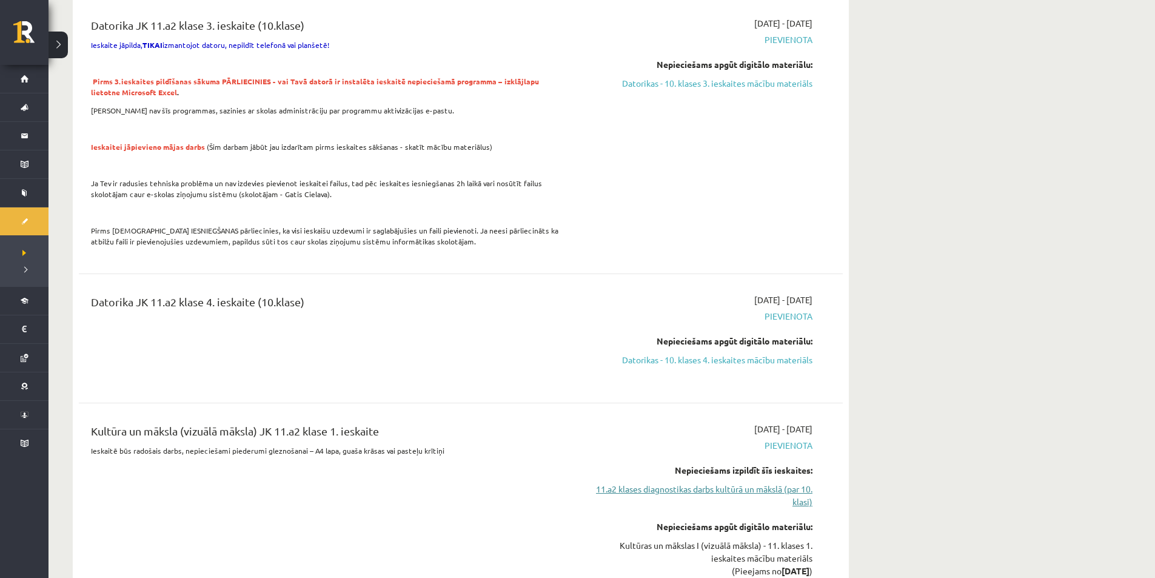
scroll to position [525, 0]
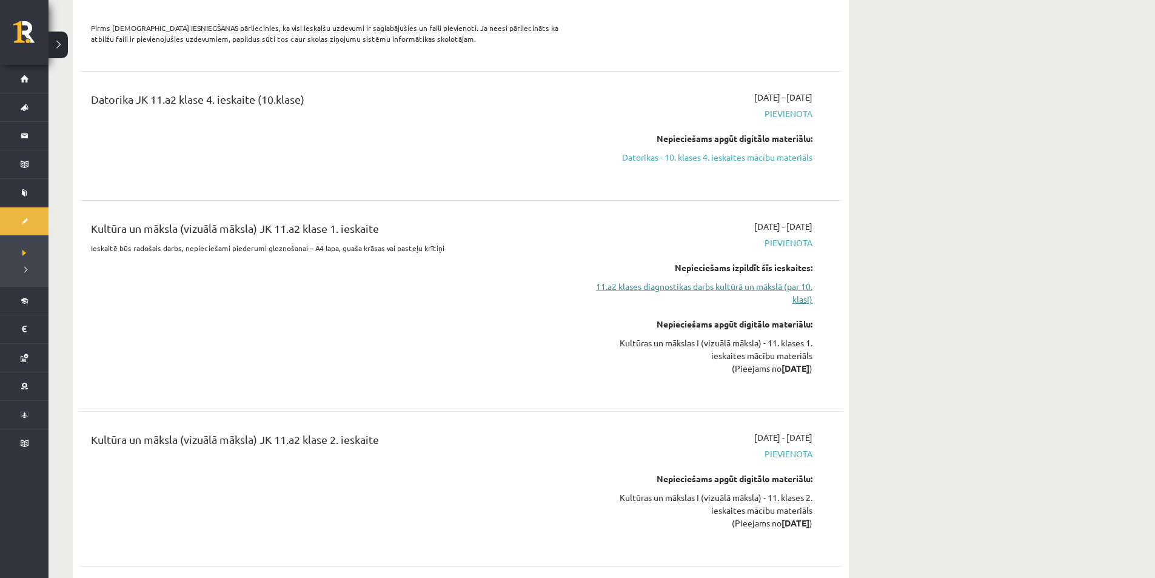
click at [662, 291] on link "11.a2 klases diagnostikas darbs kultūrā un mākslā (par 10. klasi)" at bounding box center [698, 292] width 228 height 25
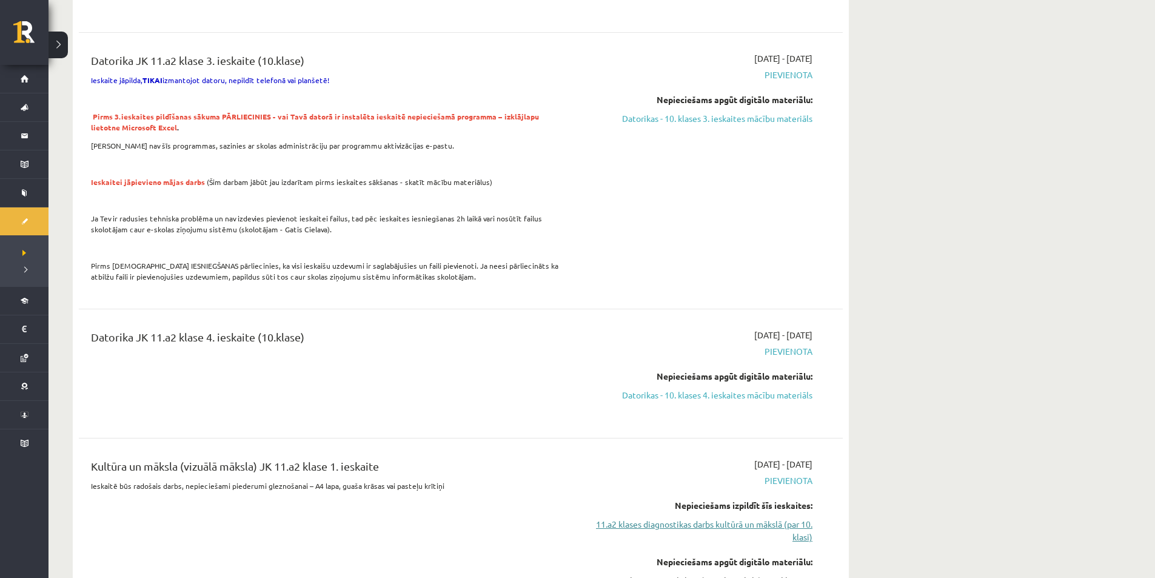
scroll to position [364, 0]
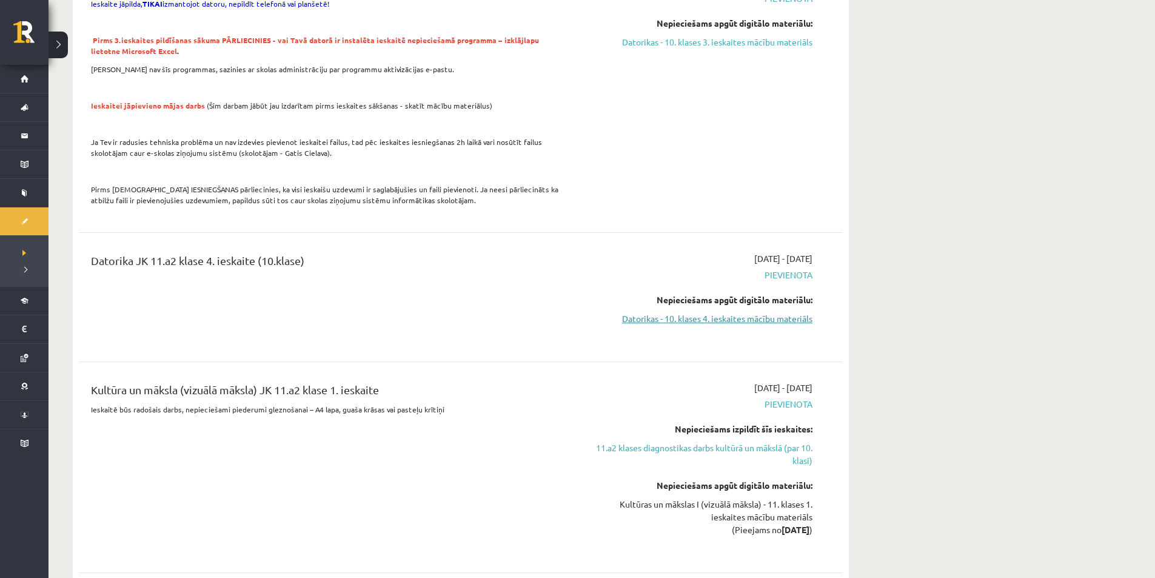
click at [655, 314] on link "Datorikas - 10. klases 4. ieskaites mācību materiāls" at bounding box center [698, 318] width 228 height 13
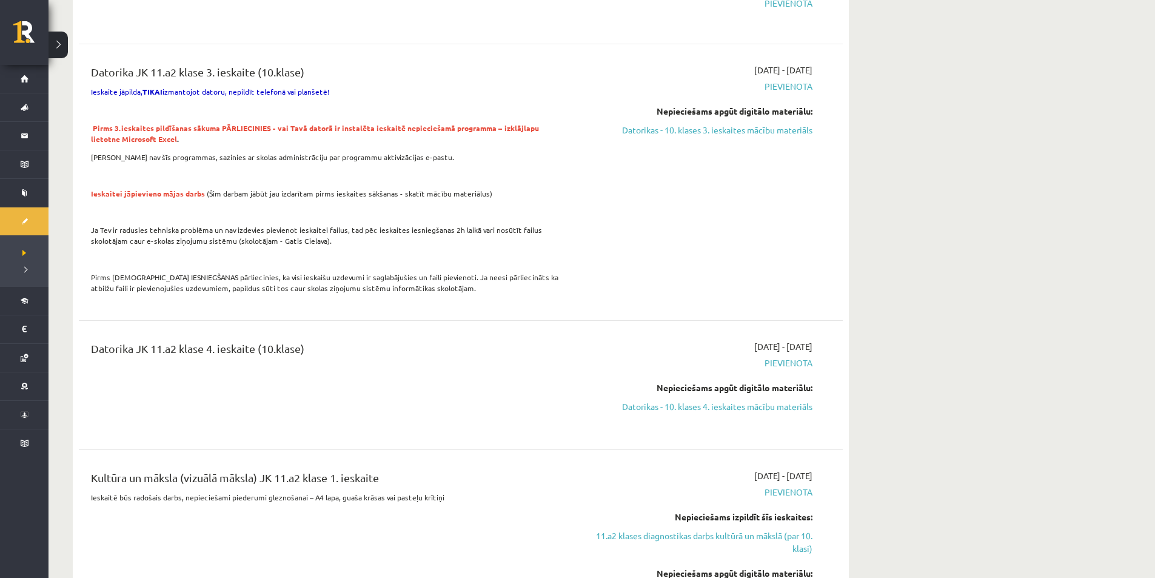
scroll to position [182, 0]
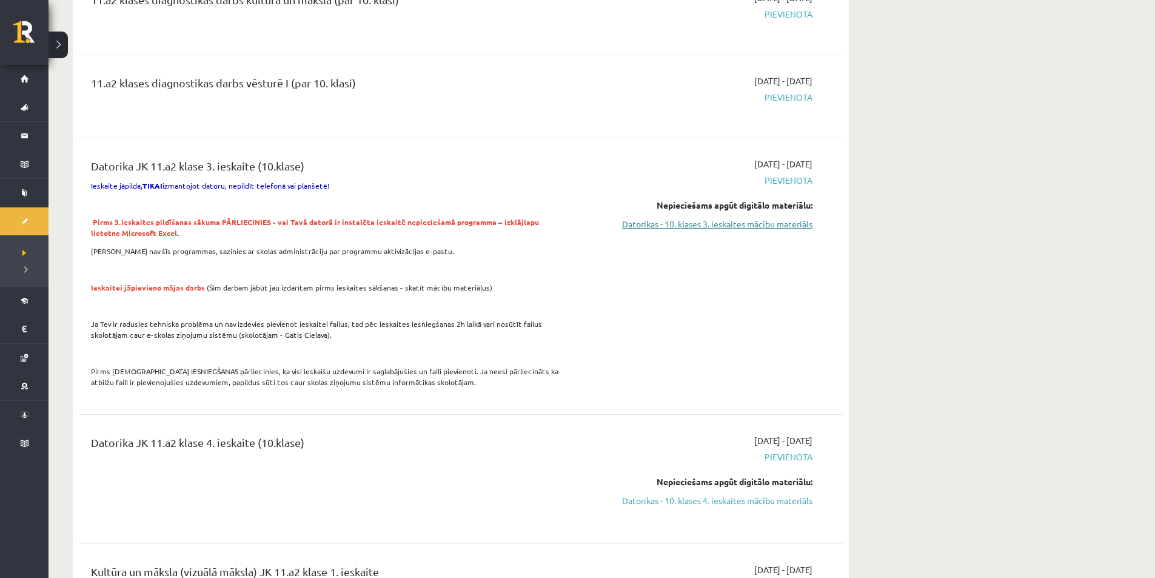
click at [664, 218] on link "Datorikas - 10. klases 3. ieskaites mācību materiāls" at bounding box center [698, 224] width 228 height 13
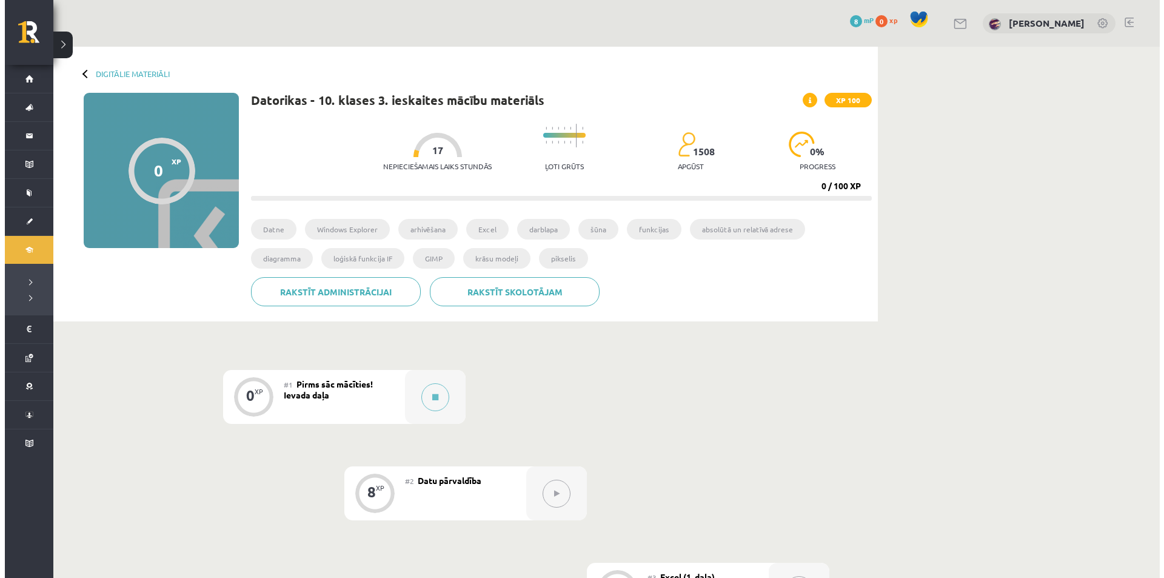
scroll to position [61, 0]
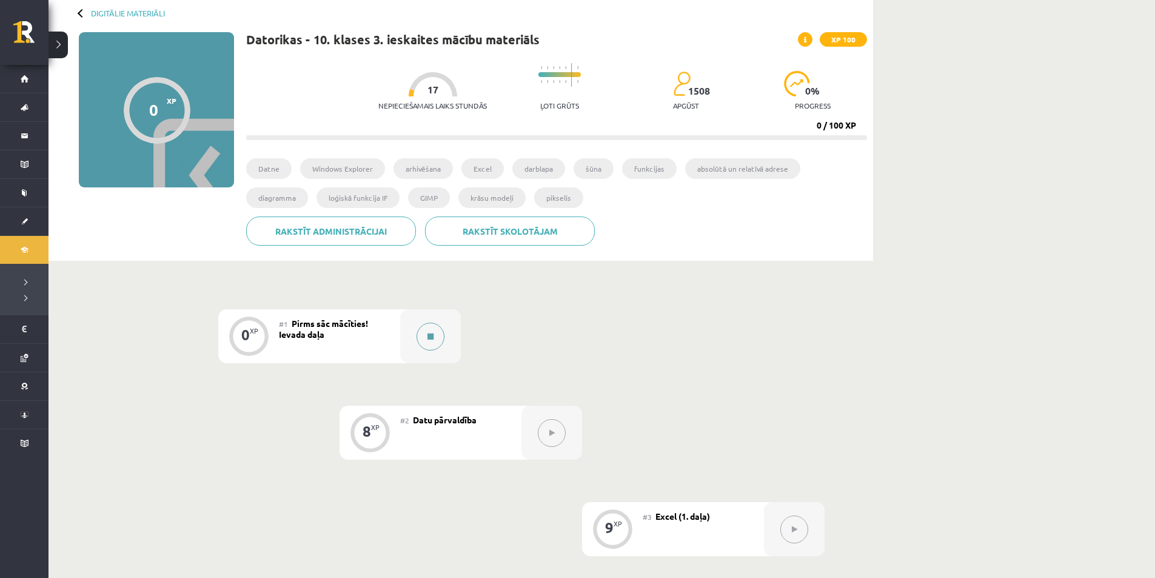
click at [421, 342] on button at bounding box center [430, 336] width 28 height 28
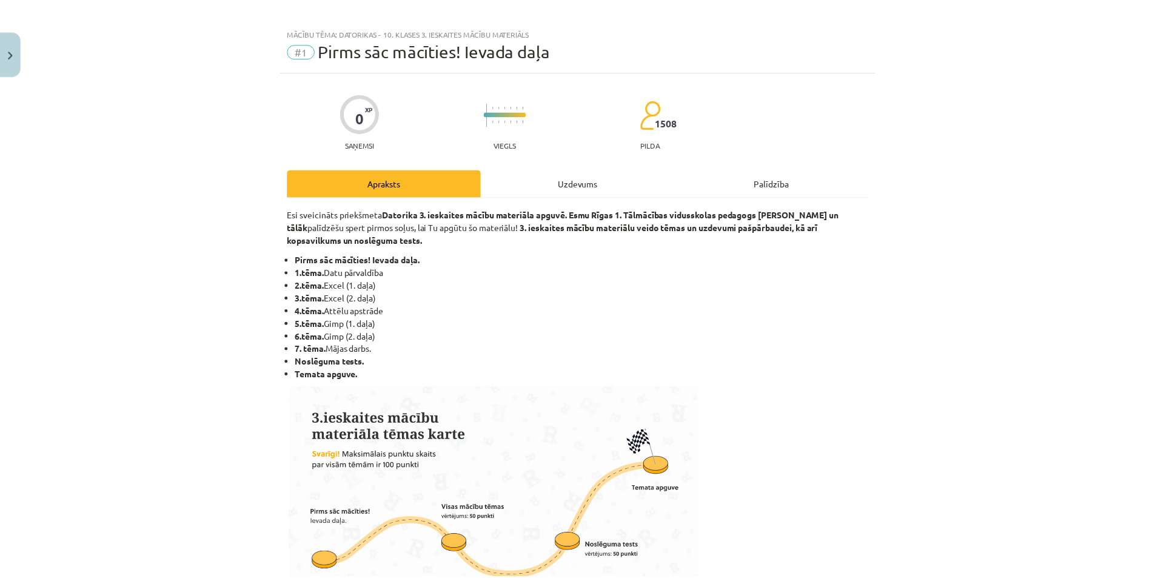
scroll to position [0, 0]
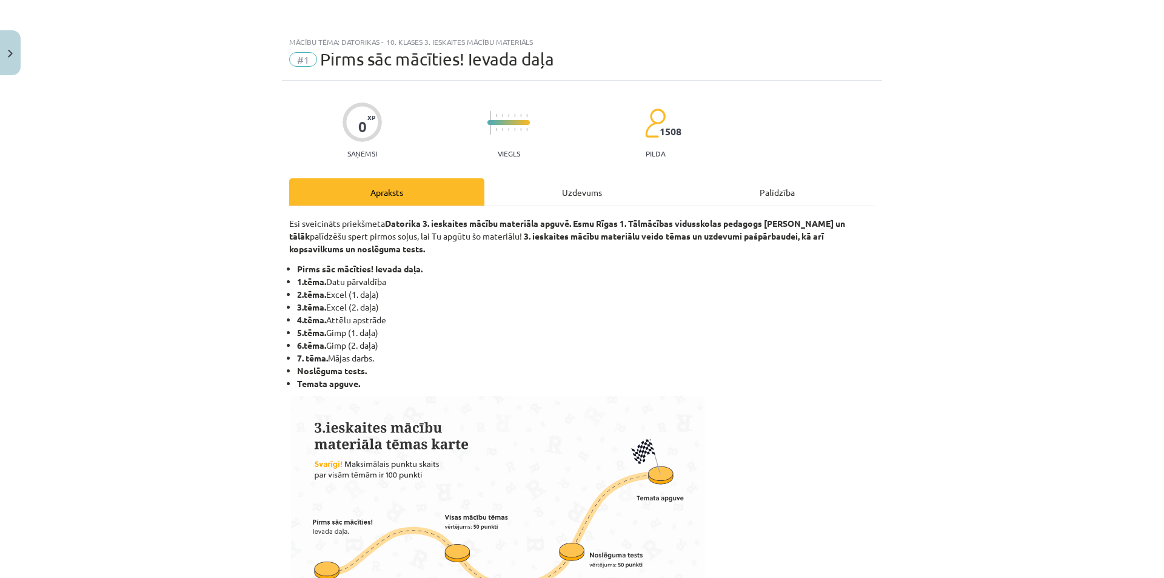
click at [663, 385] on li "Temata apguve." at bounding box center [586, 383] width 578 height 13
click at [0, 48] on button "Close" at bounding box center [10, 52] width 21 height 45
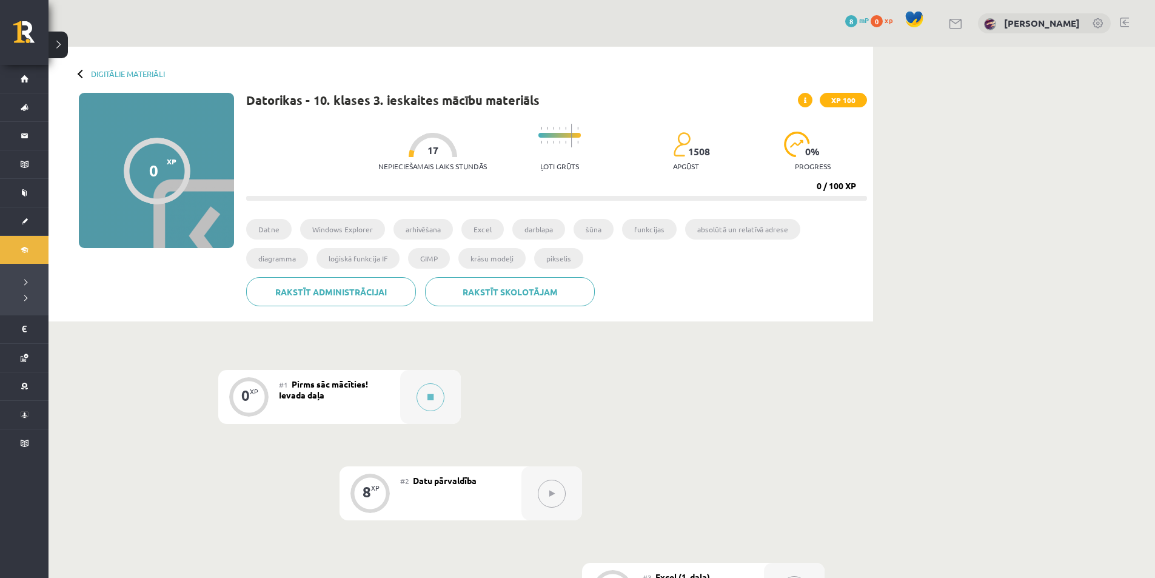
click at [929, 25] on div "0 Dāvanas 8 mP 0 xp Nikola Viljanta Nagle" at bounding box center [601, 23] width 1106 height 47
click at [951, 25] on div "0 Dāvanas 8 mP 0 xp Nikola Viljanta Nagle" at bounding box center [601, 23] width 1106 height 47
click at [949, 25] on link at bounding box center [956, 24] width 15 height 10
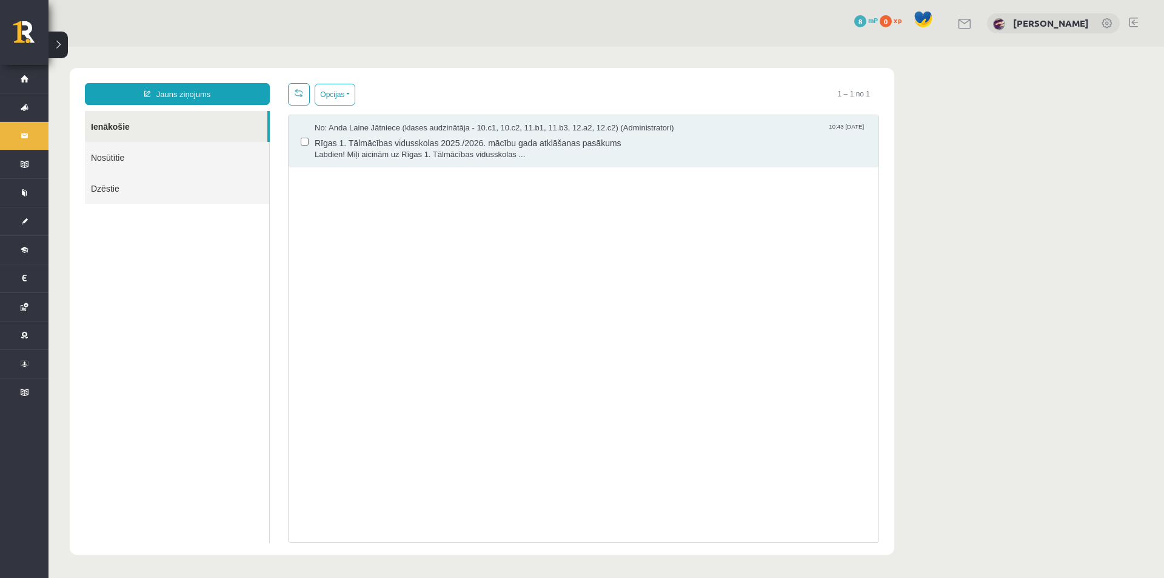
click at [96, 149] on link "Nosūtītie" at bounding box center [177, 157] width 184 height 31
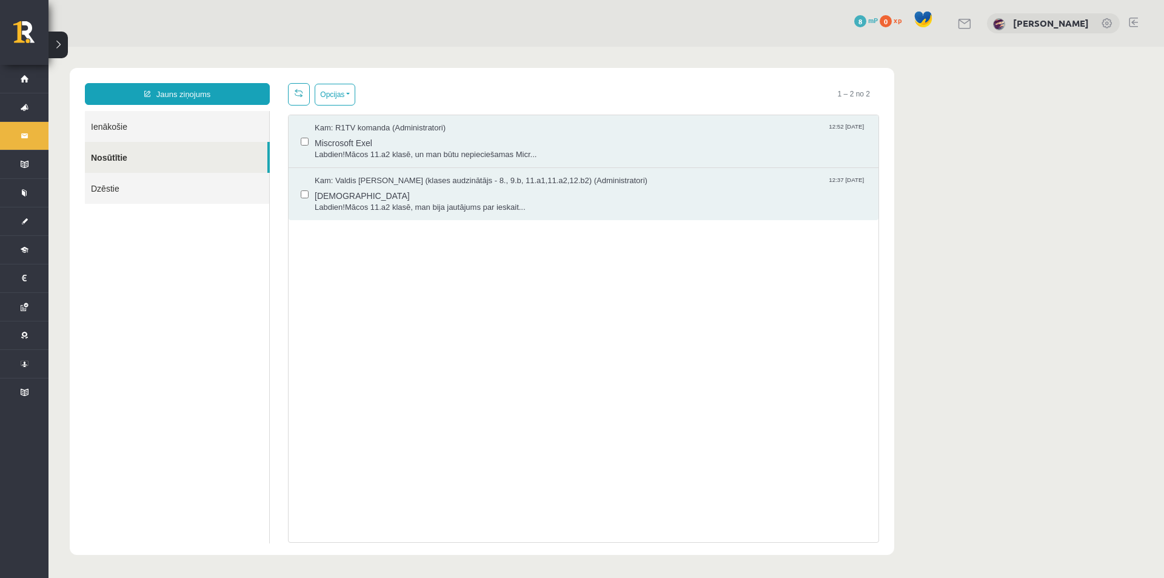
click at [127, 132] on link "Ienākošie" at bounding box center [177, 126] width 184 height 31
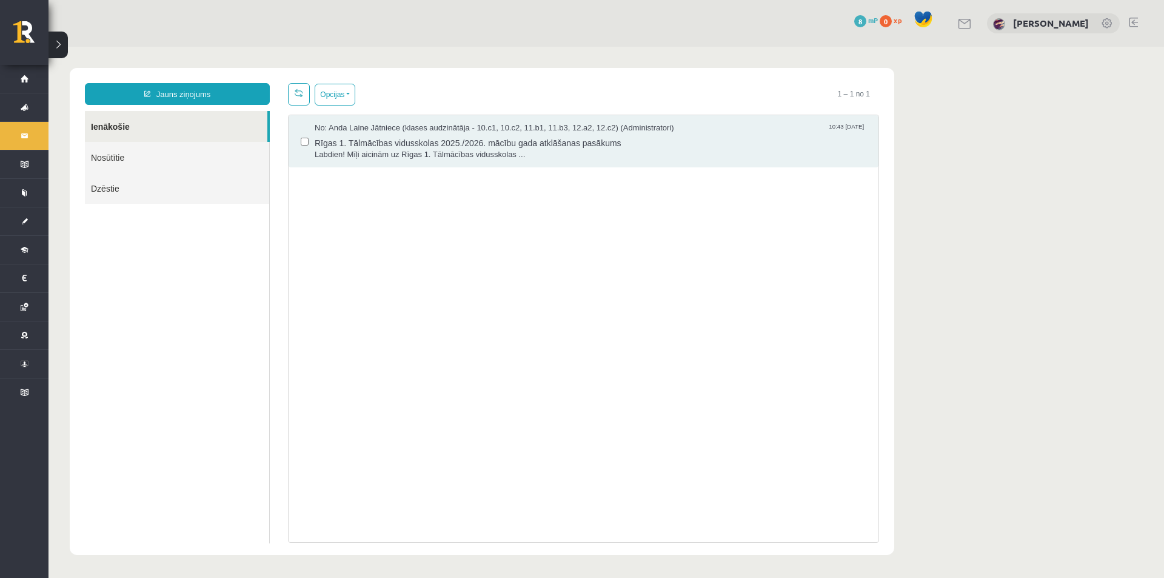
click at [116, 125] on link "Ienākošie" at bounding box center [176, 126] width 182 height 31
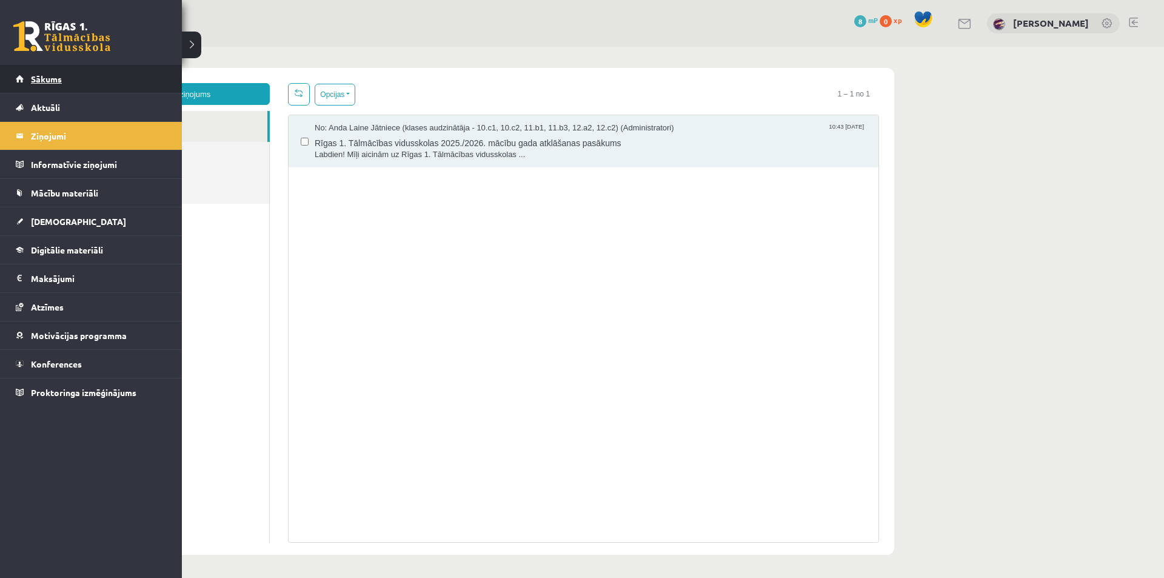
click at [26, 80] on link "Sākums" at bounding box center [91, 79] width 151 height 28
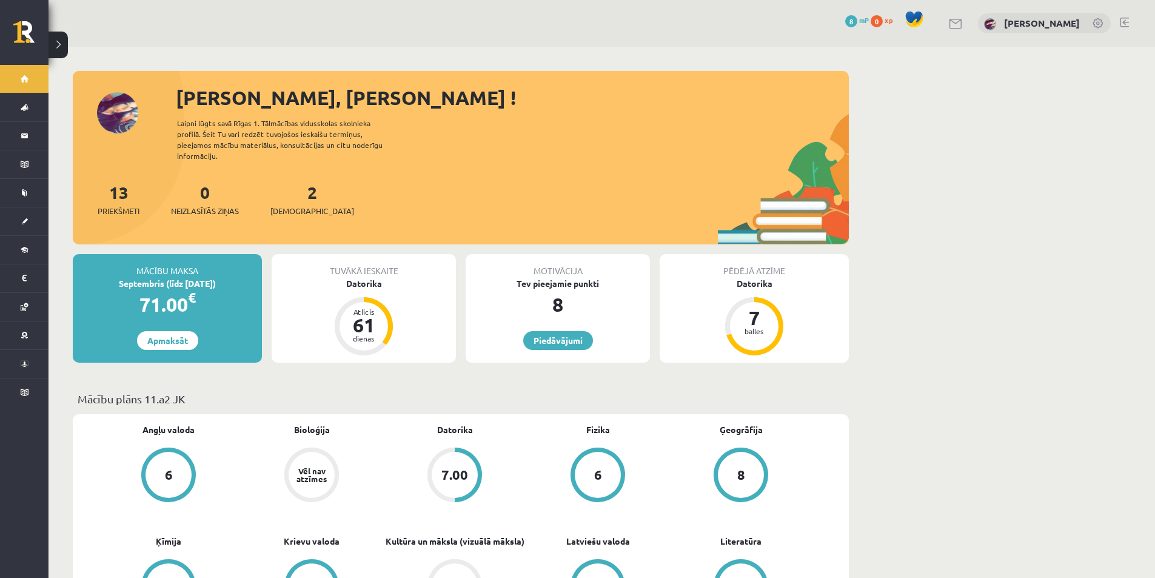
scroll to position [182, 0]
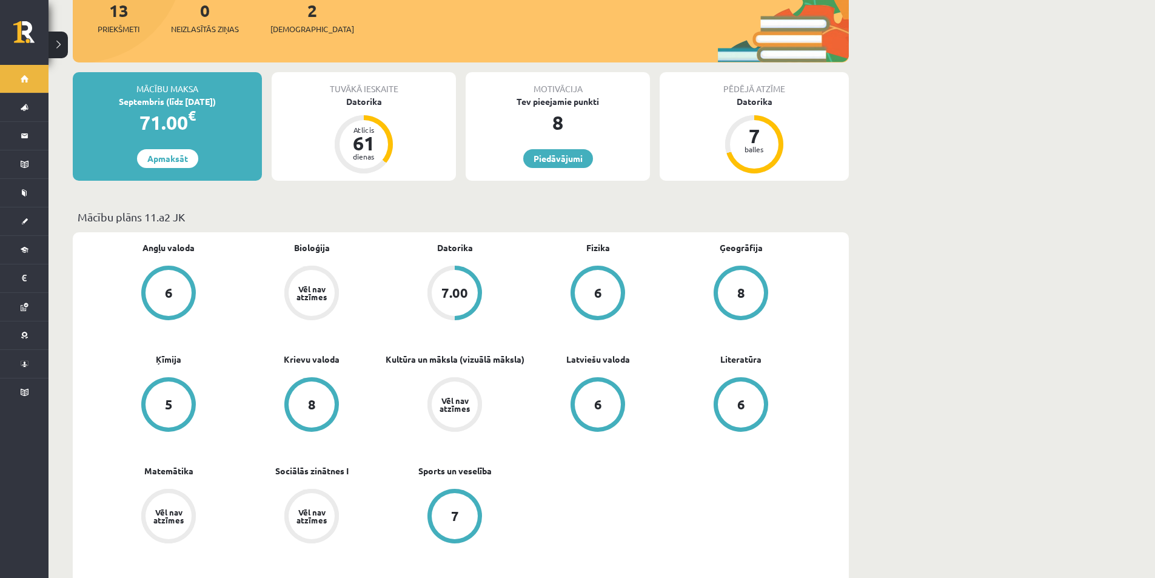
click at [172, 287] on div "6" at bounding box center [169, 292] width 8 height 13
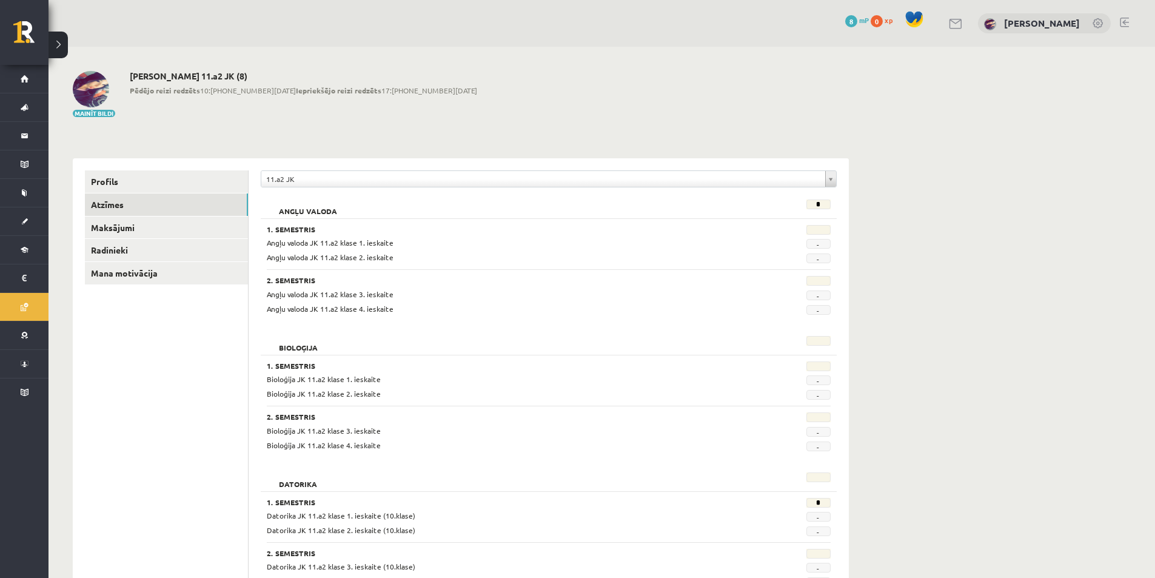
click at [814, 255] on span "-" at bounding box center [818, 258] width 24 height 10
